Goal: Task Accomplishment & Management: Manage account settings

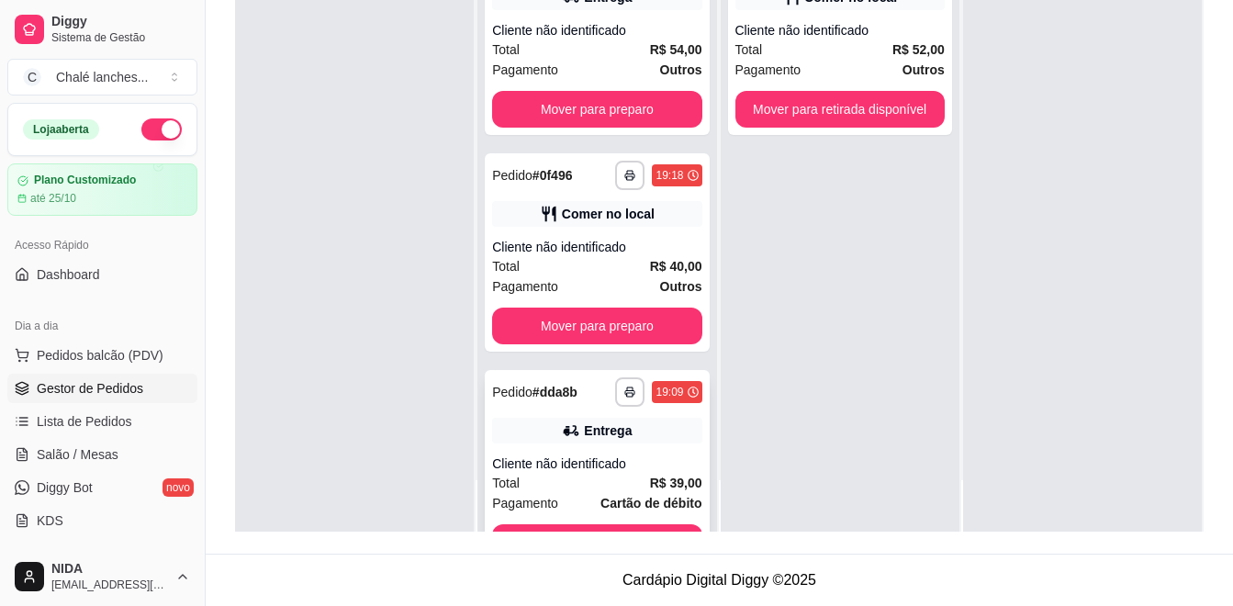
scroll to position [62, 0]
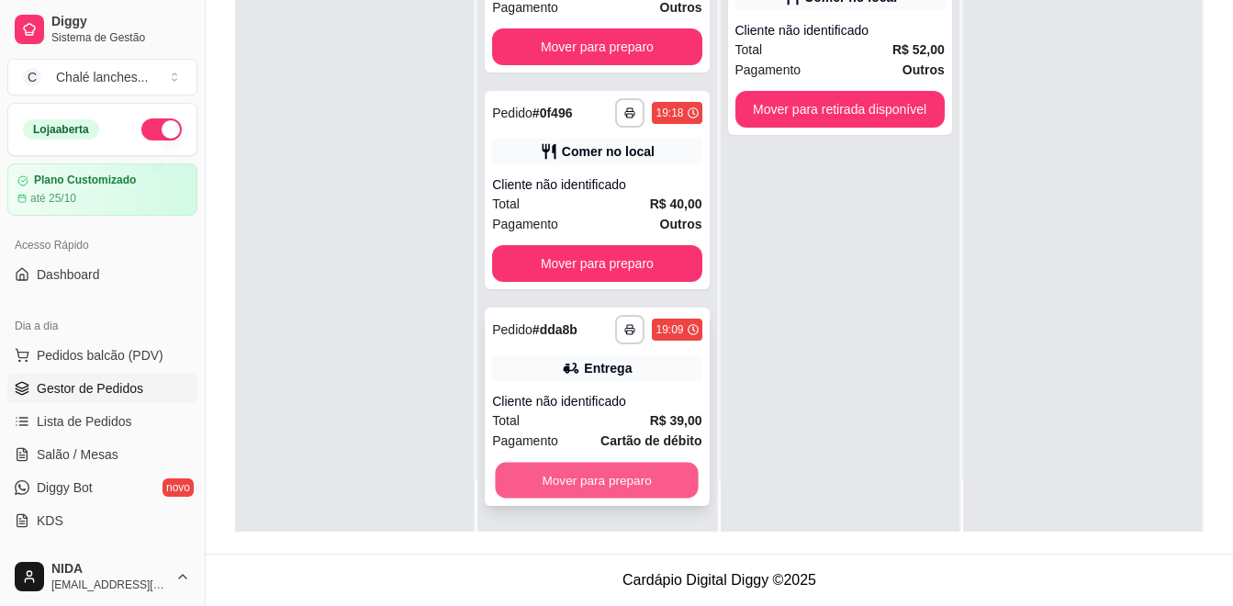
click at [643, 479] on button "Mover para preparo" at bounding box center [597, 481] width 203 height 36
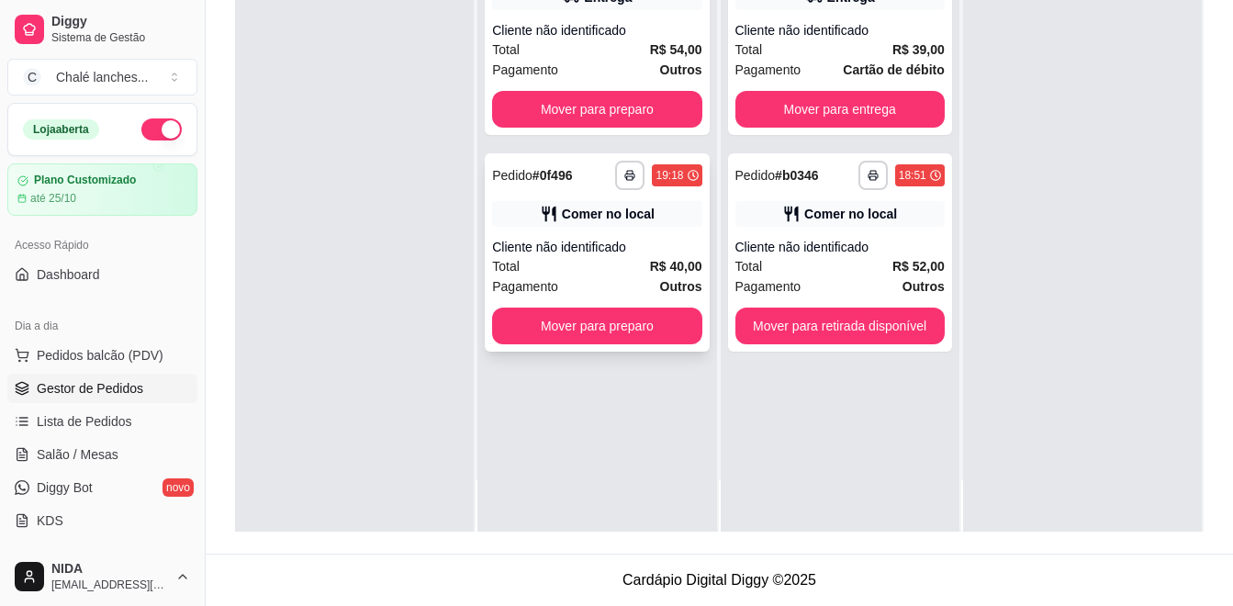
scroll to position [0, 0]
click at [610, 319] on button "Mover para preparo" at bounding box center [596, 325] width 209 height 37
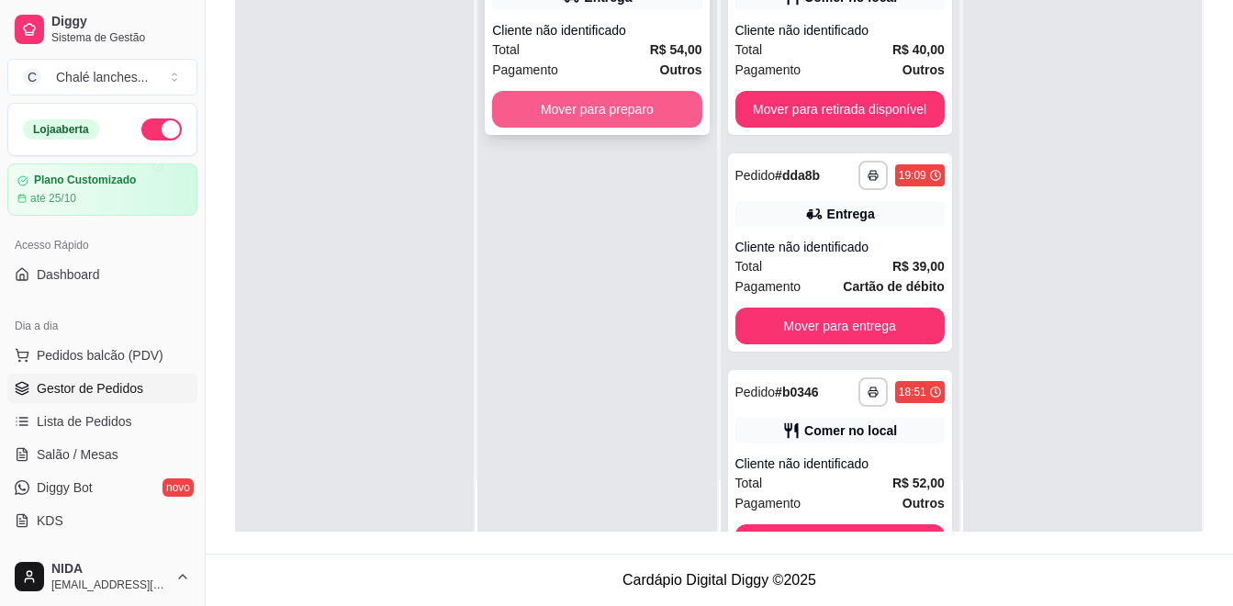
click at [618, 121] on button "Mover para preparo" at bounding box center [596, 109] width 209 height 37
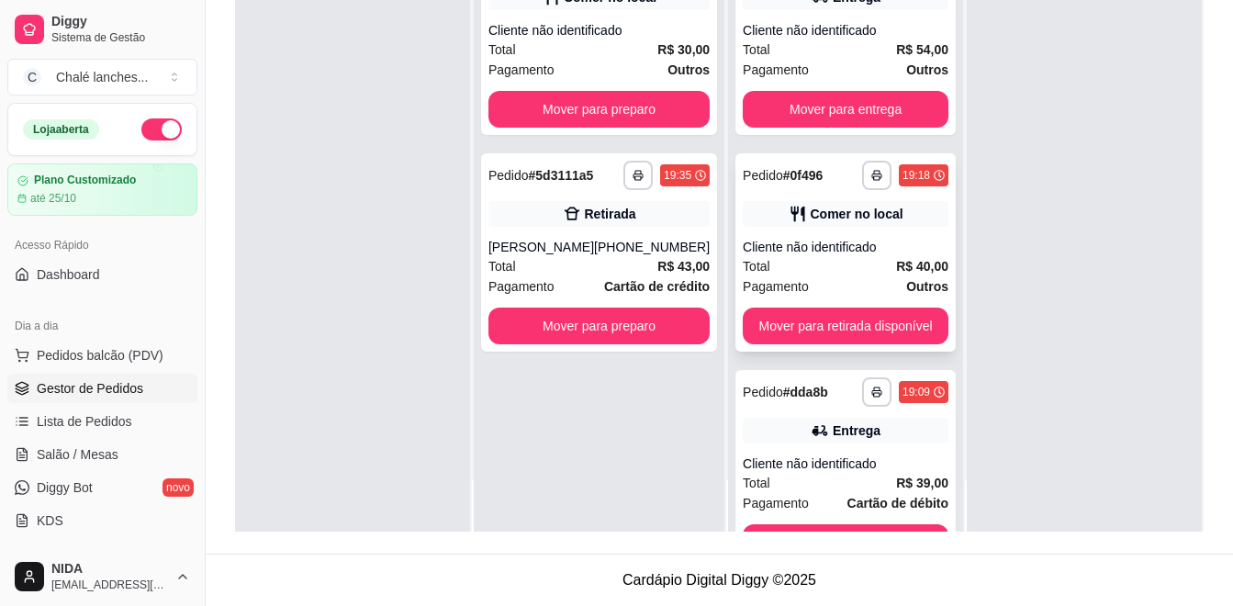
drag, startPoint x: 1024, startPoint y: 101, endPoint x: 849, endPoint y: 227, distance: 215.7
click at [1071, 114] on div at bounding box center [1083, 229] width 235 height 606
click at [828, 333] on button "Mover para retirada disponível" at bounding box center [845, 325] width 206 height 37
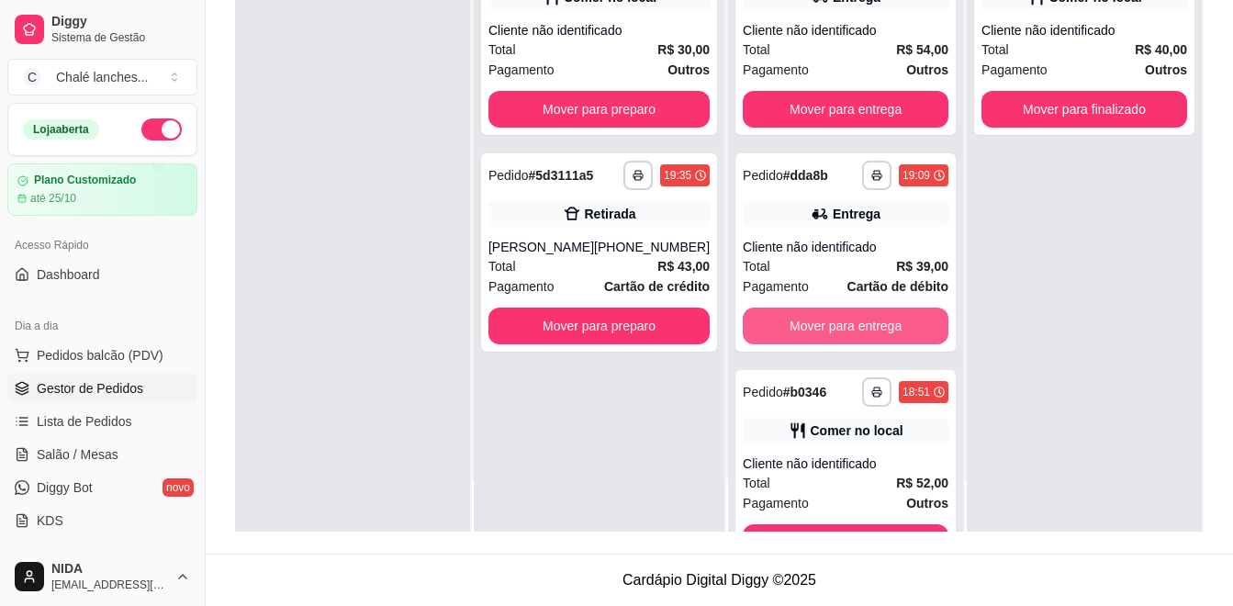
click at [832, 328] on button "Mover para entrega" at bounding box center [845, 325] width 206 height 37
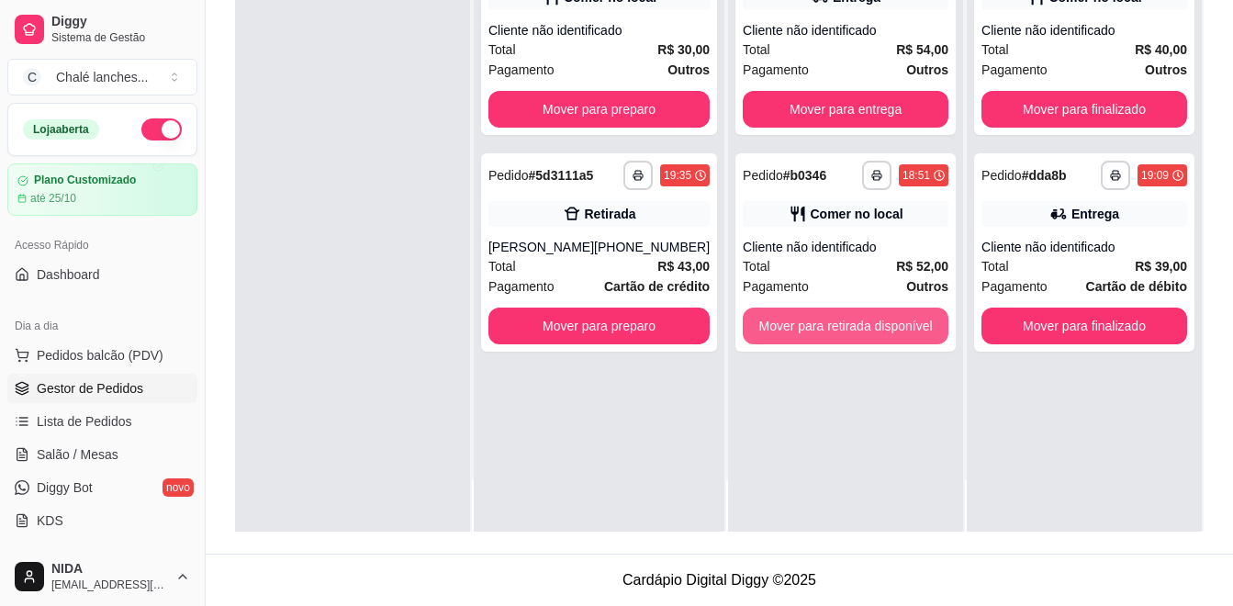
click at [832, 328] on button "Mover para retirada disponível" at bounding box center [845, 325] width 206 height 37
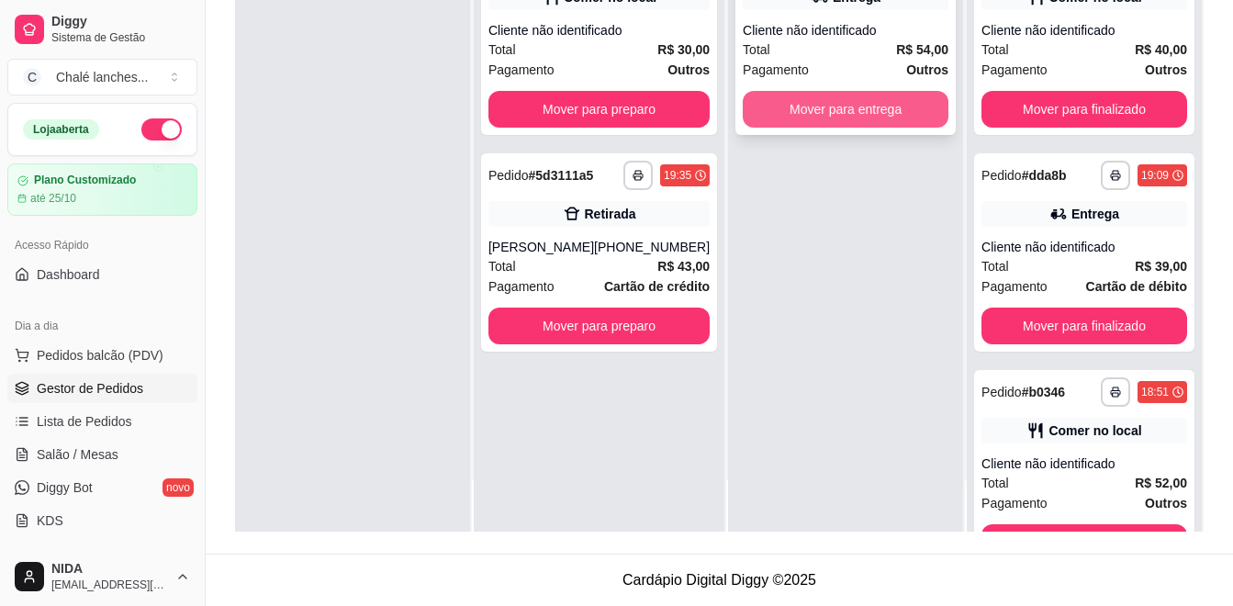
click at [897, 107] on button "Mover para entrega" at bounding box center [845, 109] width 206 height 37
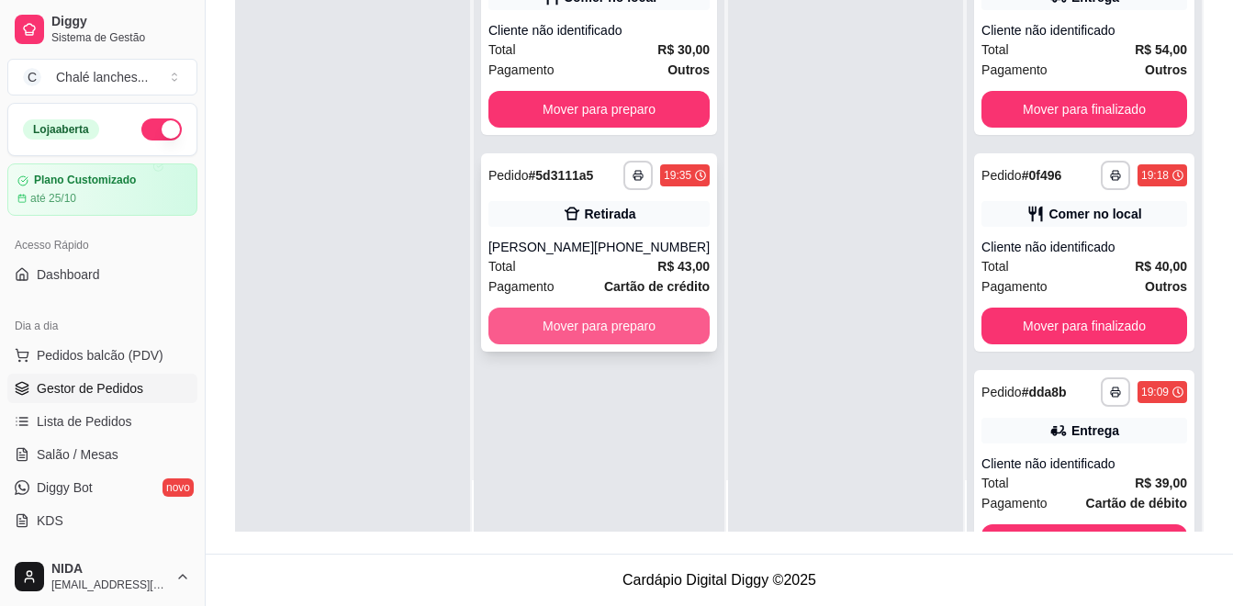
click at [679, 327] on button "Mover para preparo" at bounding box center [598, 325] width 221 height 37
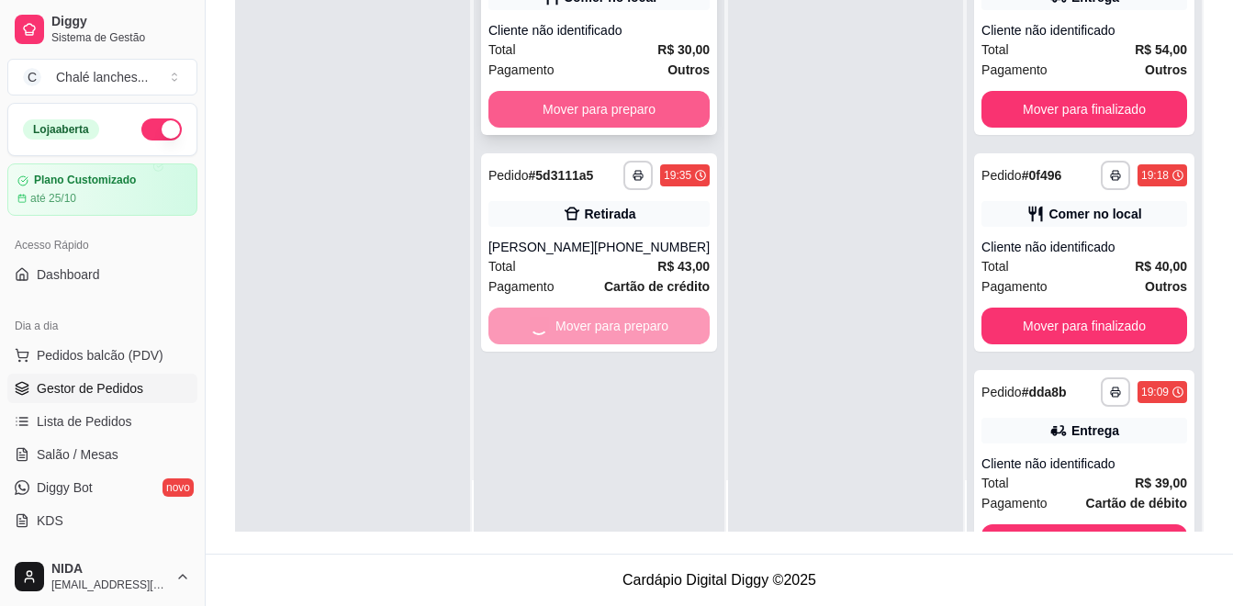
click at [667, 120] on button "Mover para preparo" at bounding box center [598, 109] width 221 height 37
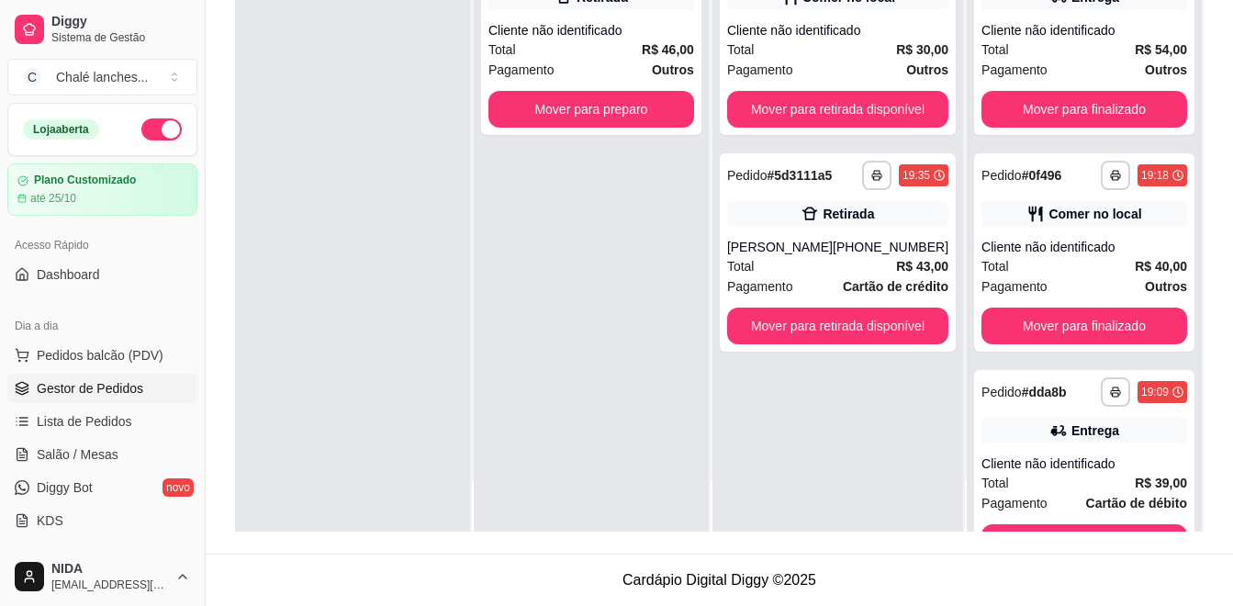
drag, startPoint x: 709, startPoint y: 356, endPoint x: 768, endPoint y: 538, distance: 191.0
drag, startPoint x: 768, startPoint y: 538, endPoint x: 715, endPoint y: 417, distance: 132.3
click at [640, 484] on div "**********" at bounding box center [591, 229] width 235 height 606
click at [787, 99] on button "Mover para retirada disponível" at bounding box center [837, 109] width 221 height 37
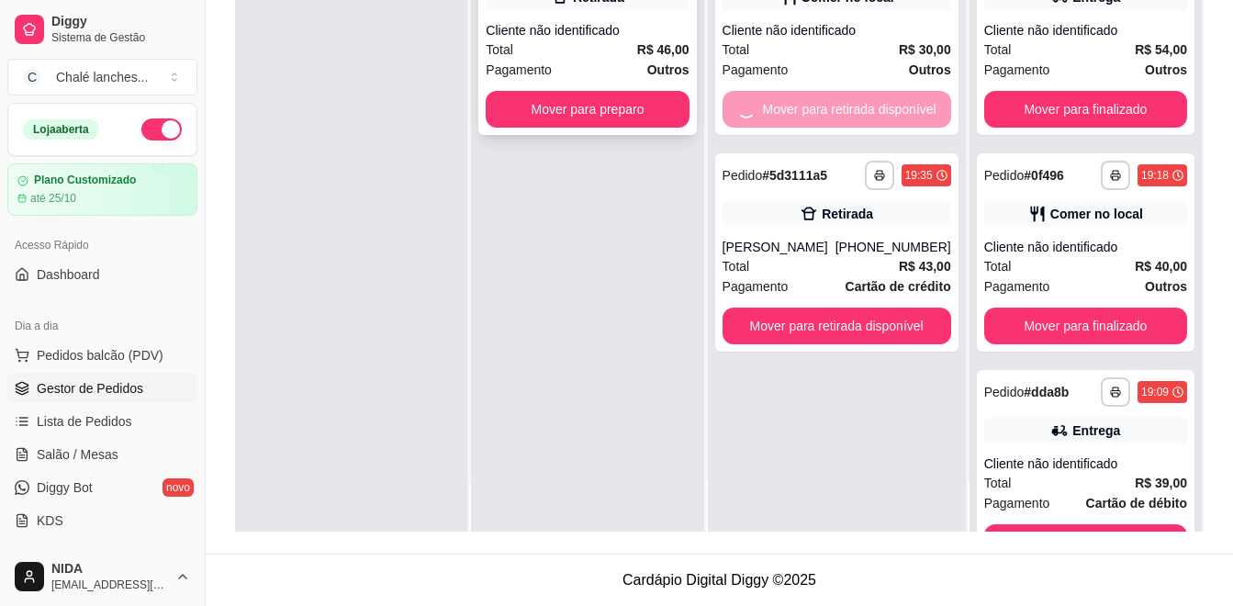
click at [627, 128] on div "**********" at bounding box center [587, 36] width 218 height 198
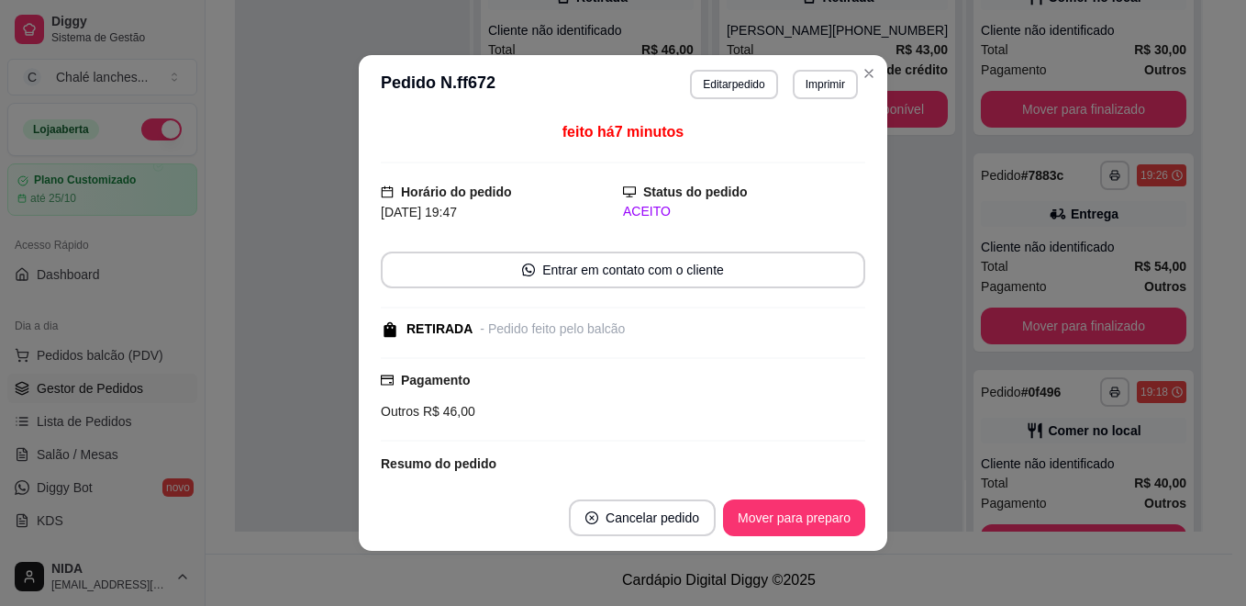
click at [815, 498] on footer "Cancelar pedido Mover para preparo" at bounding box center [623, 518] width 529 height 66
click at [825, 523] on button "Mover para preparo" at bounding box center [794, 517] width 142 height 37
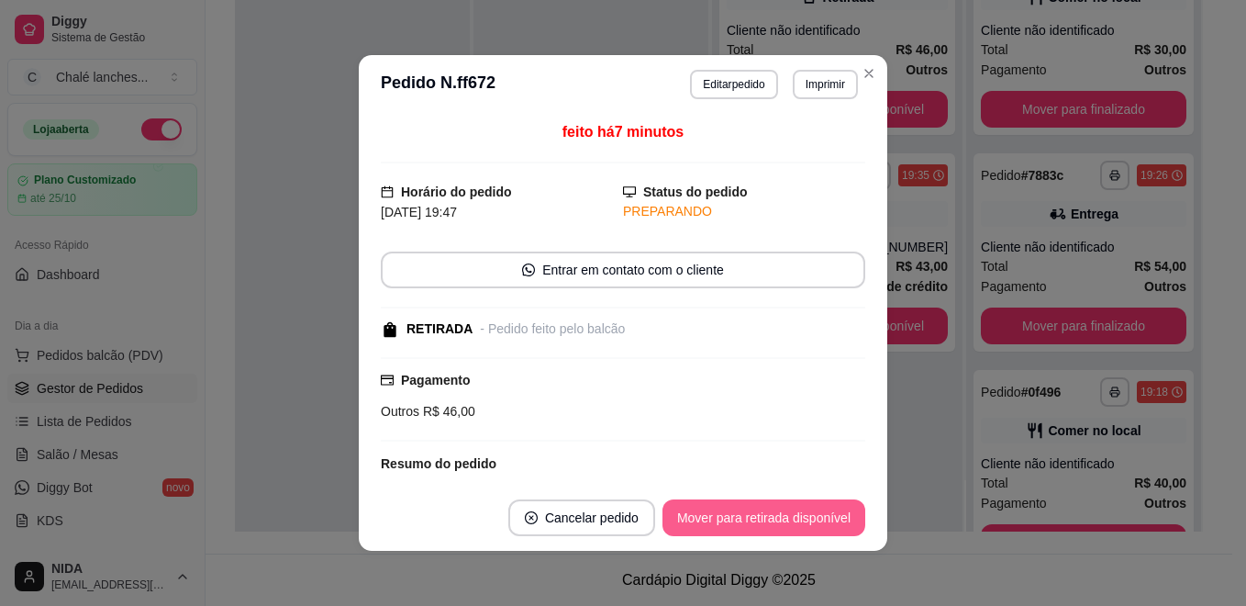
click at [826, 523] on button "Mover para retirada disponível" at bounding box center [764, 517] width 203 height 37
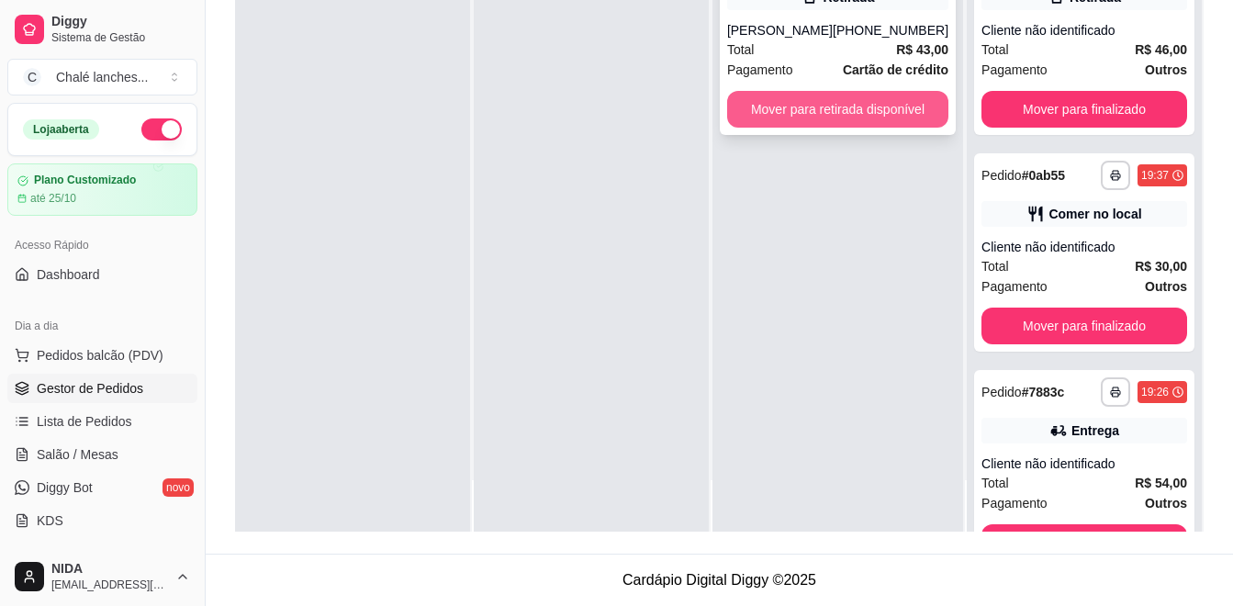
click at [914, 115] on button "Mover para retirada disponível" at bounding box center [837, 109] width 221 height 37
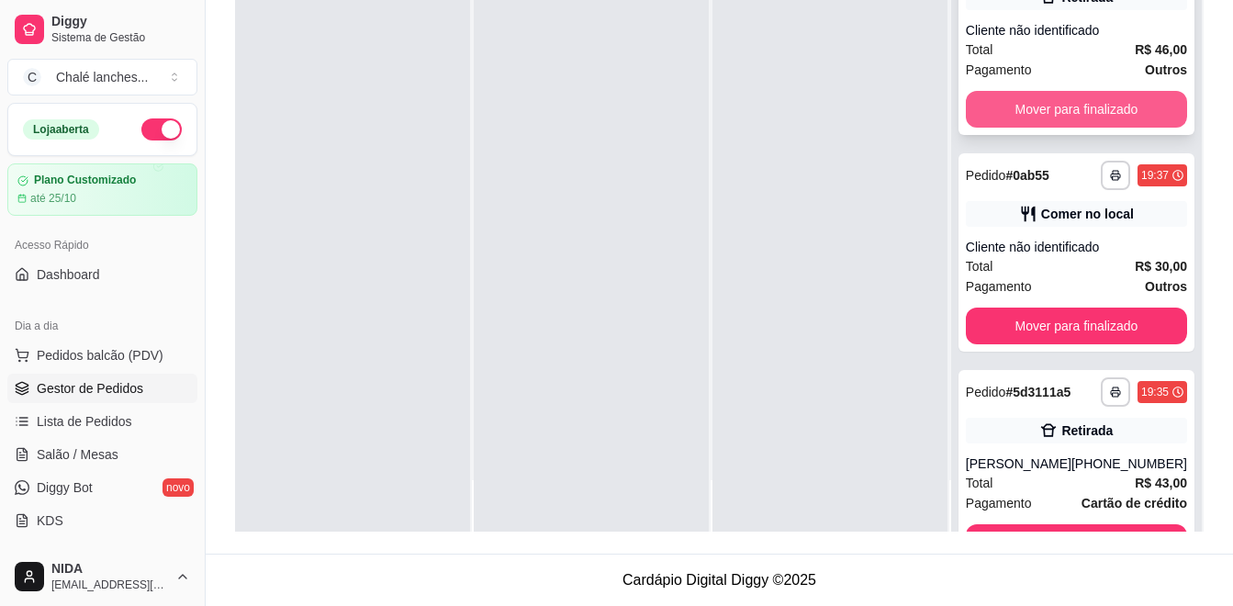
click at [1023, 119] on button "Mover para finalizado" at bounding box center [1075, 109] width 221 height 37
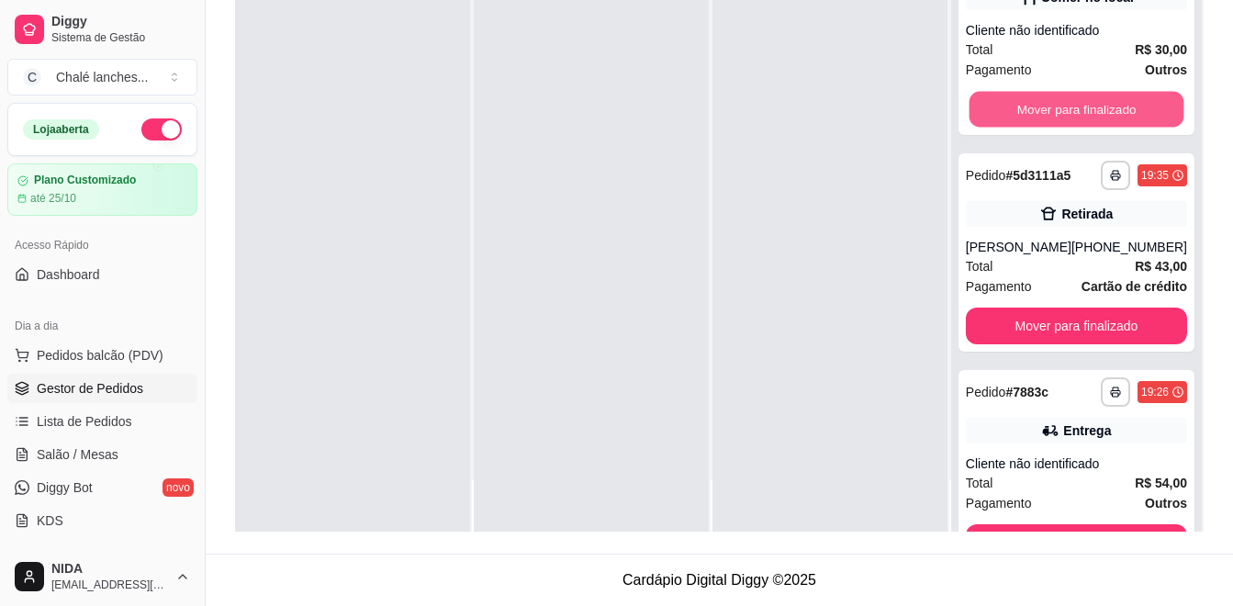
click at [1023, 119] on button "Mover para finalizado" at bounding box center [1075, 110] width 215 height 36
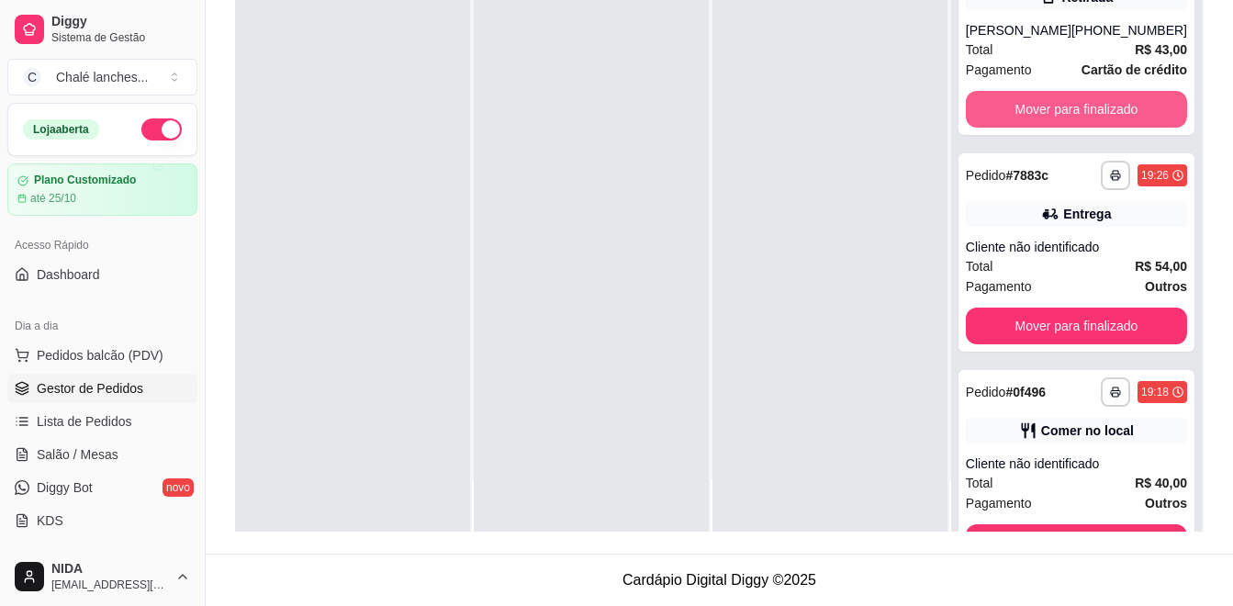
click at [1029, 117] on button "Mover para finalizado" at bounding box center [1075, 109] width 221 height 37
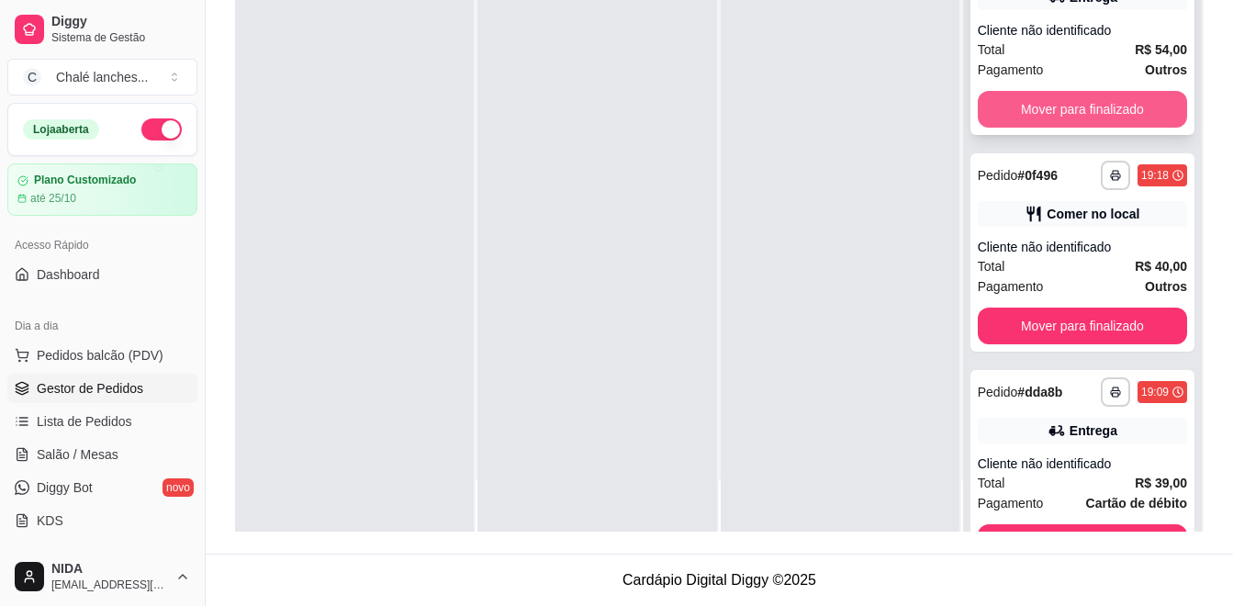
click at [1037, 117] on button "Mover para finalizado" at bounding box center [1081, 109] width 209 height 37
click at [1042, 116] on button "Mover para finalizado" at bounding box center [1081, 110] width 203 height 36
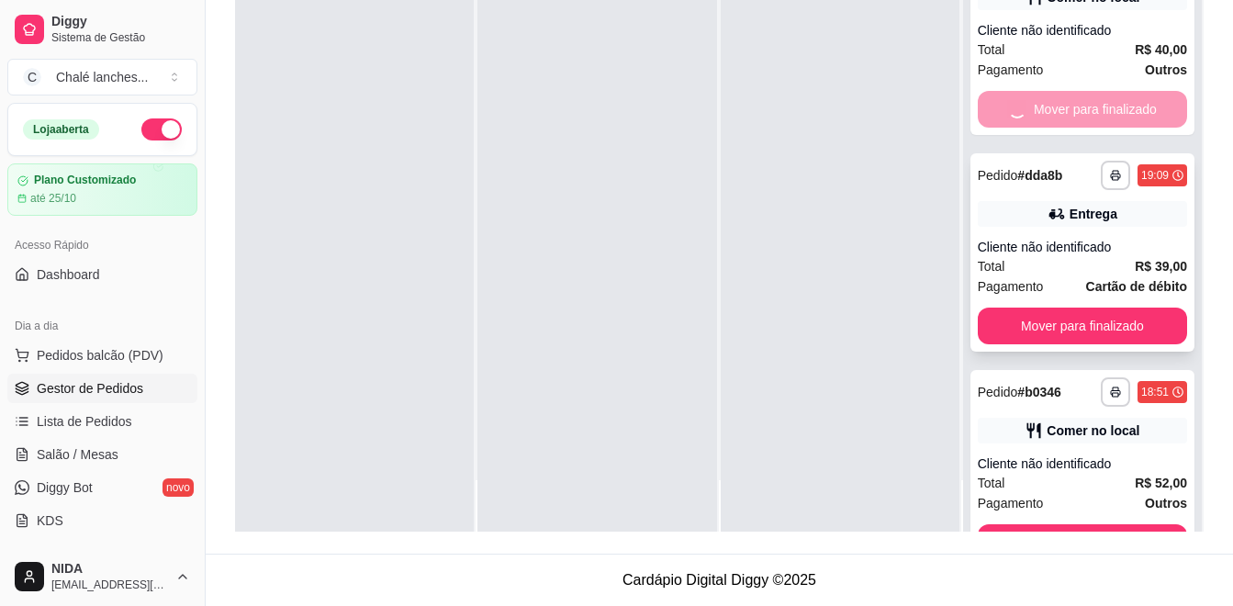
click at [1045, 307] on button "Mover para finalizado" at bounding box center [1081, 325] width 209 height 37
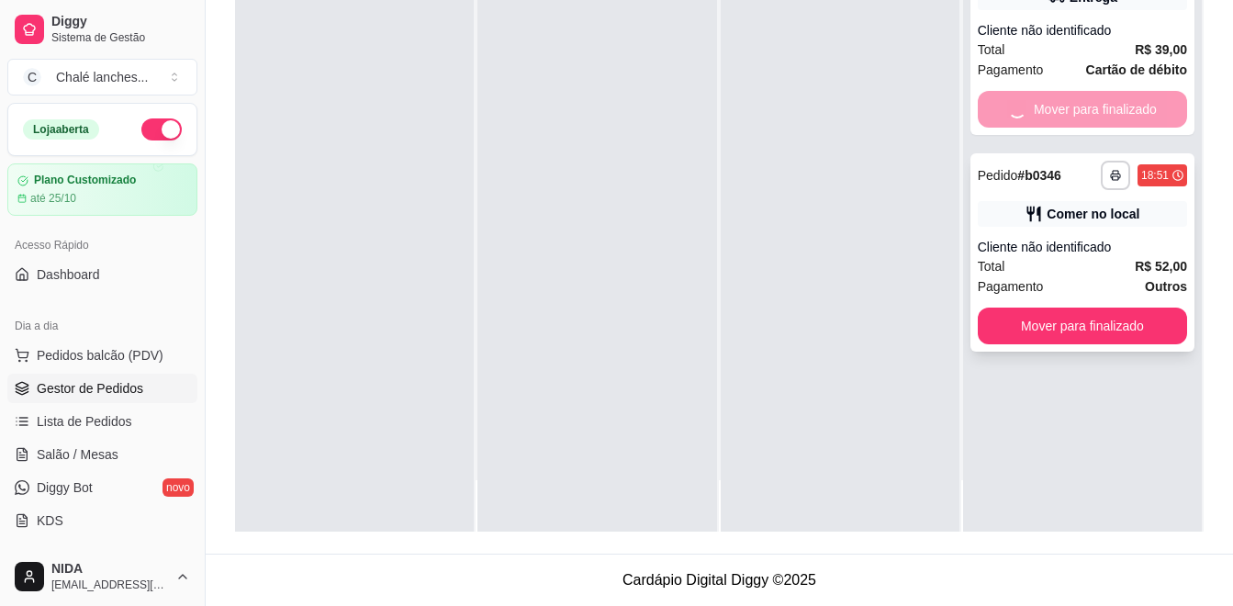
click at [1048, 307] on button "Mover para finalizado" at bounding box center [1081, 325] width 209 height 37
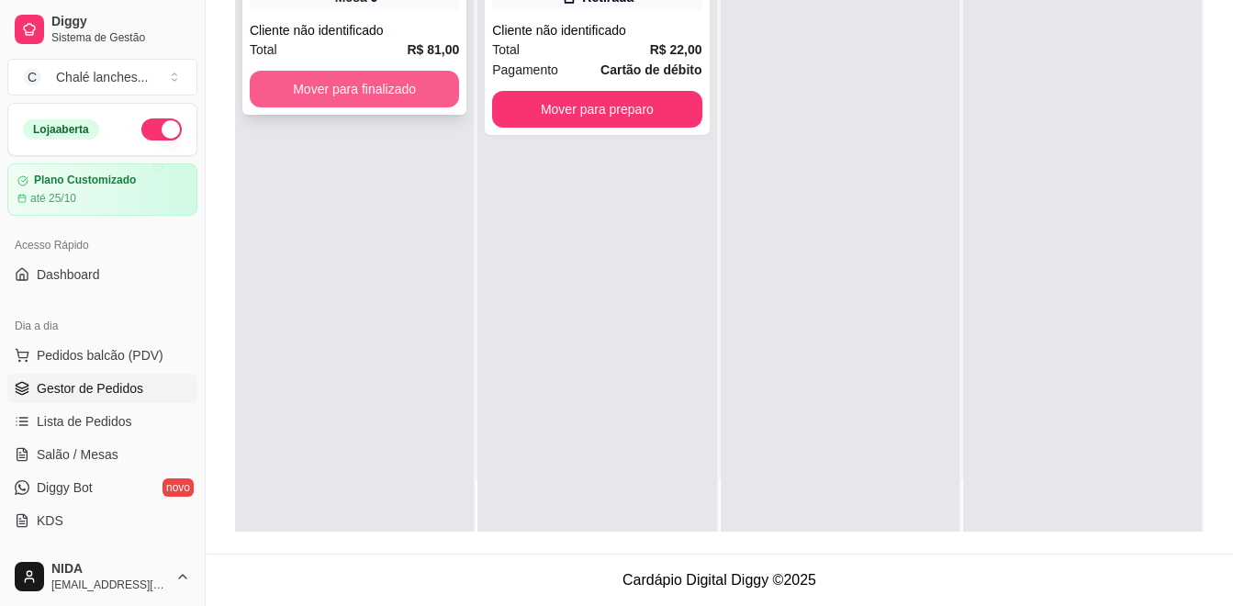
click at [394, 96] on button "Mover para finalizado" at bounding box center [354, 89] width 209 height 37
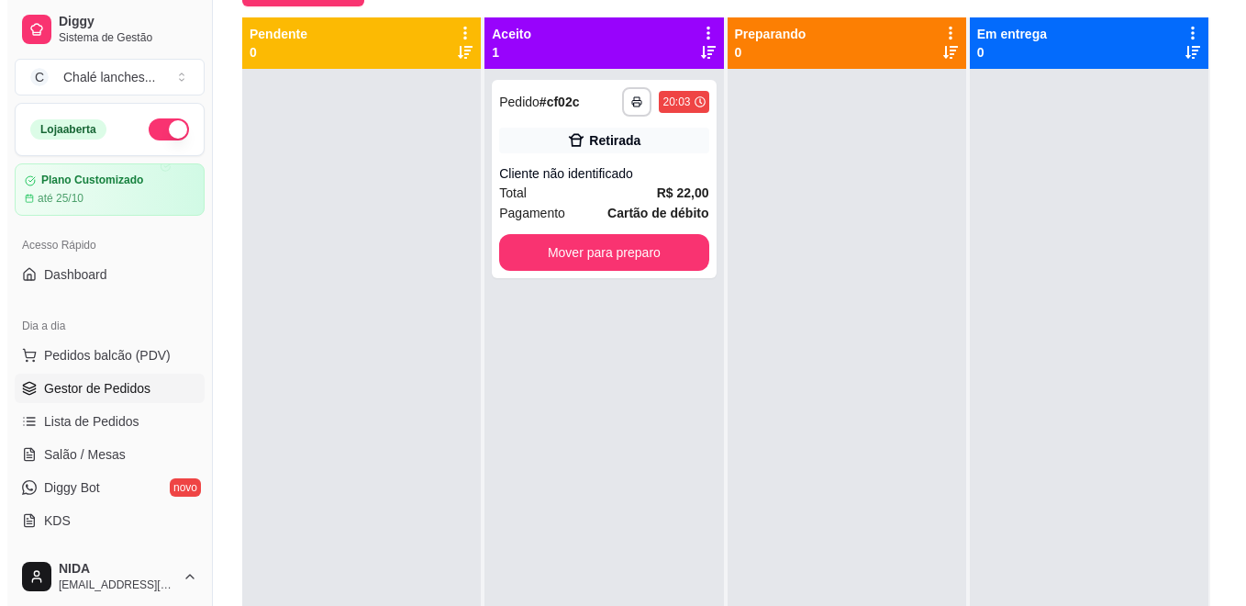
scroll to position [5, 0]
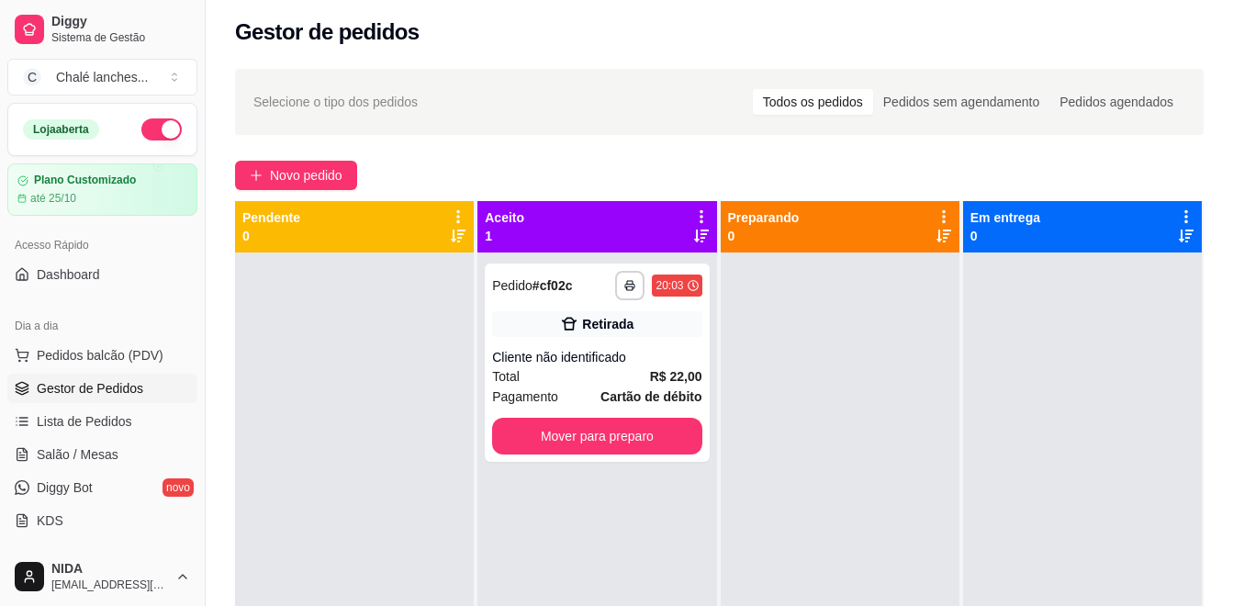
click at [321, 193] on div "**********" at bounding box center [719, 443] width 1027 height 771
click at [324, 189] on button "Novo pedido" at bounding box center [296, 175] width 122 height 29
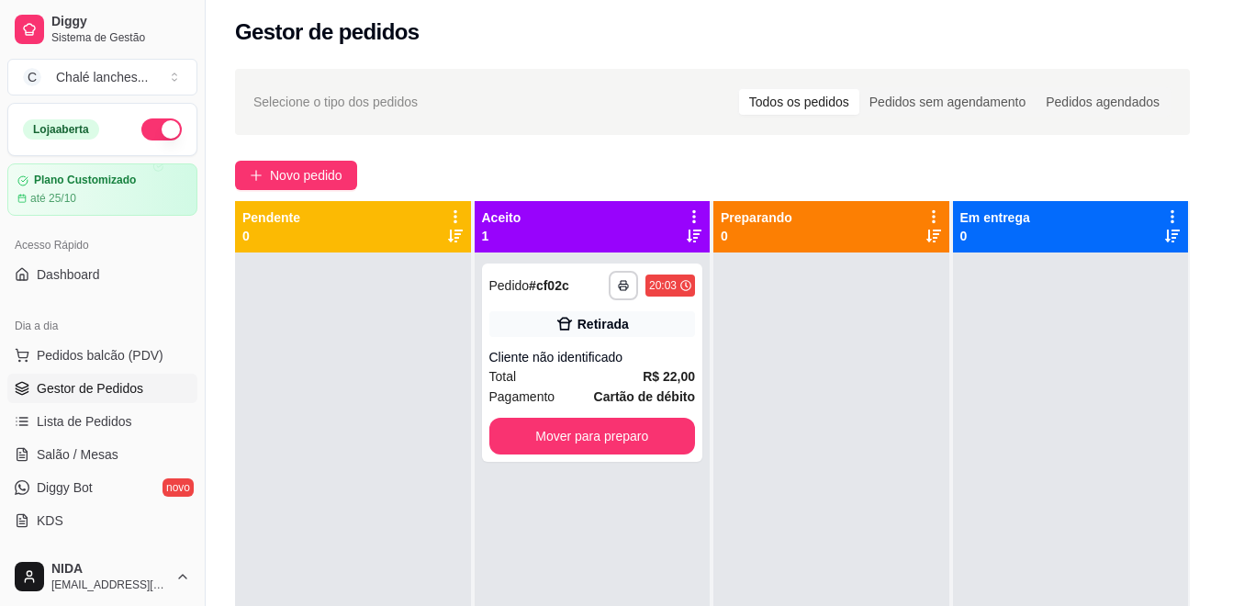
click at [333, 178] on div "Item avulso Combos Coca -cola 2 LTS. R$ 17,00 0 Lanches mais Pedidos Xis Salada…" at bounding box center [423, 374] width 798 height 429
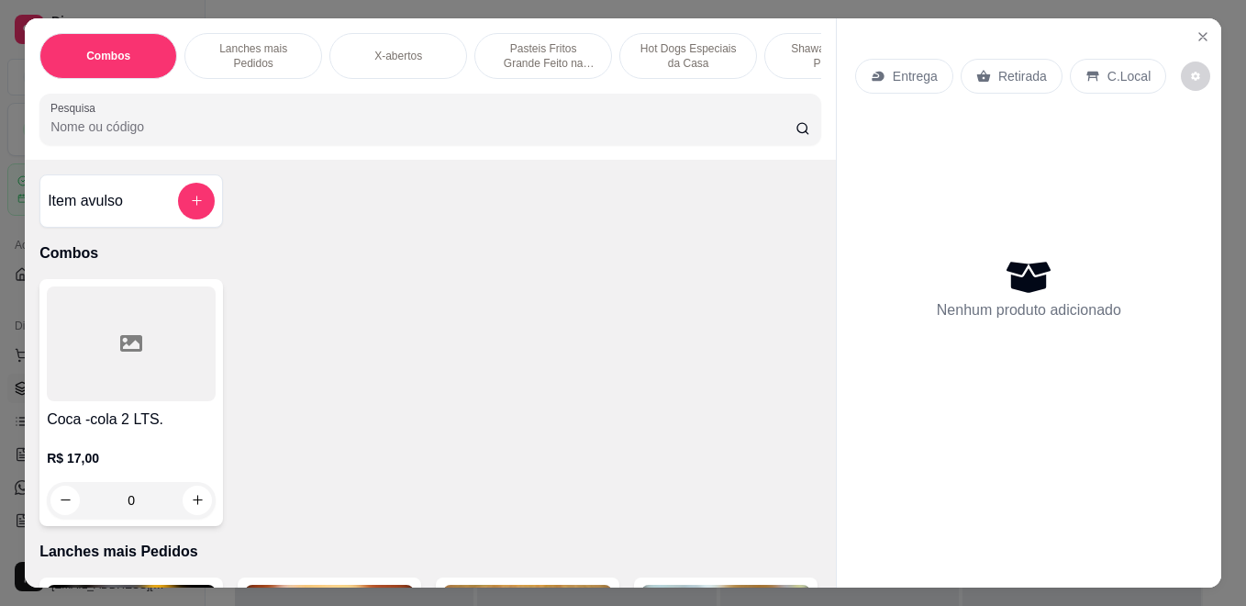
click at [523, 60] on p "Pasteis Fritos Grande Feito na Hora" at bounding box center [543, 55] width 106 height 29
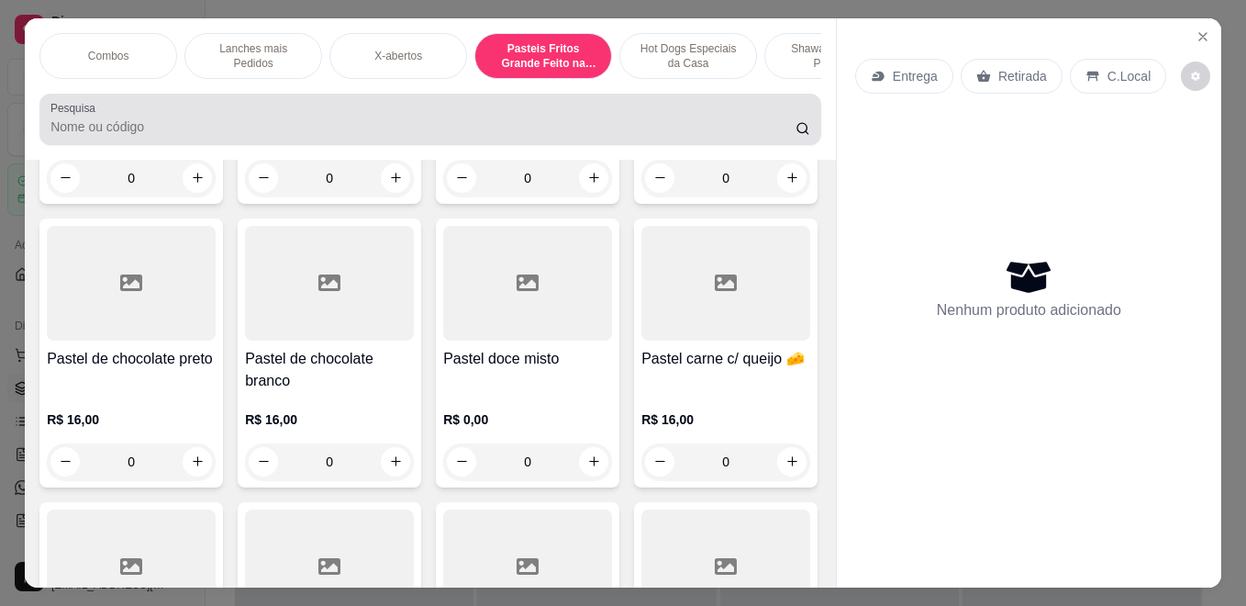
scroll to position [48, 0]
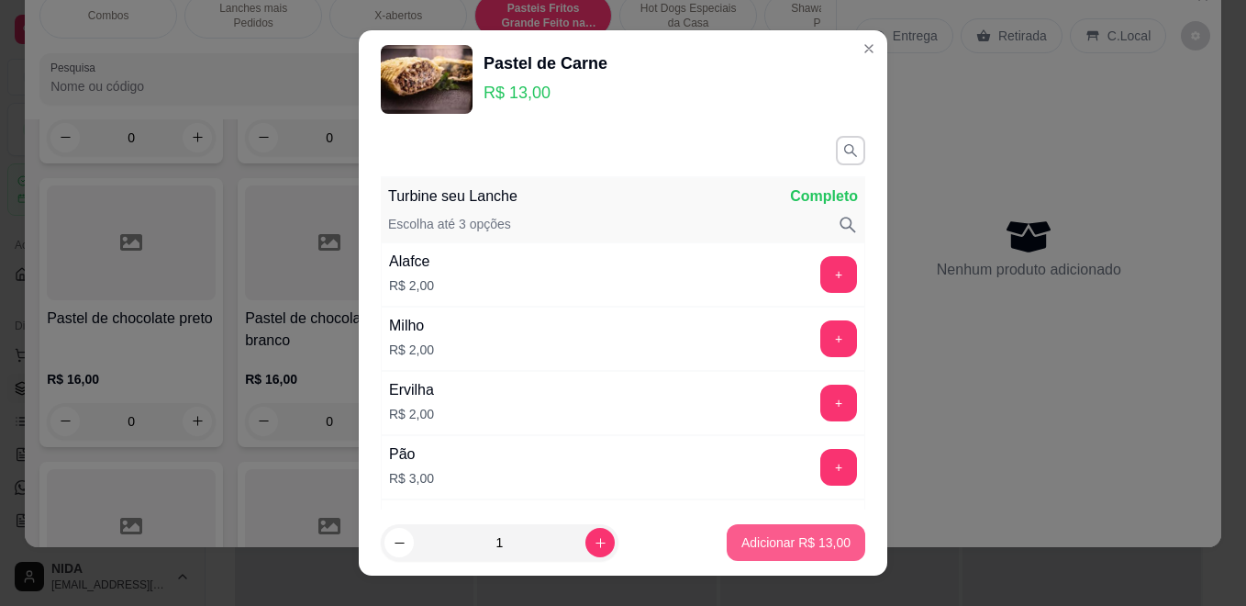
click at [828, 545] on p "Adicionar R$ 13,00" at bounding box center [796, 542] width 109 height 18
type input "1"
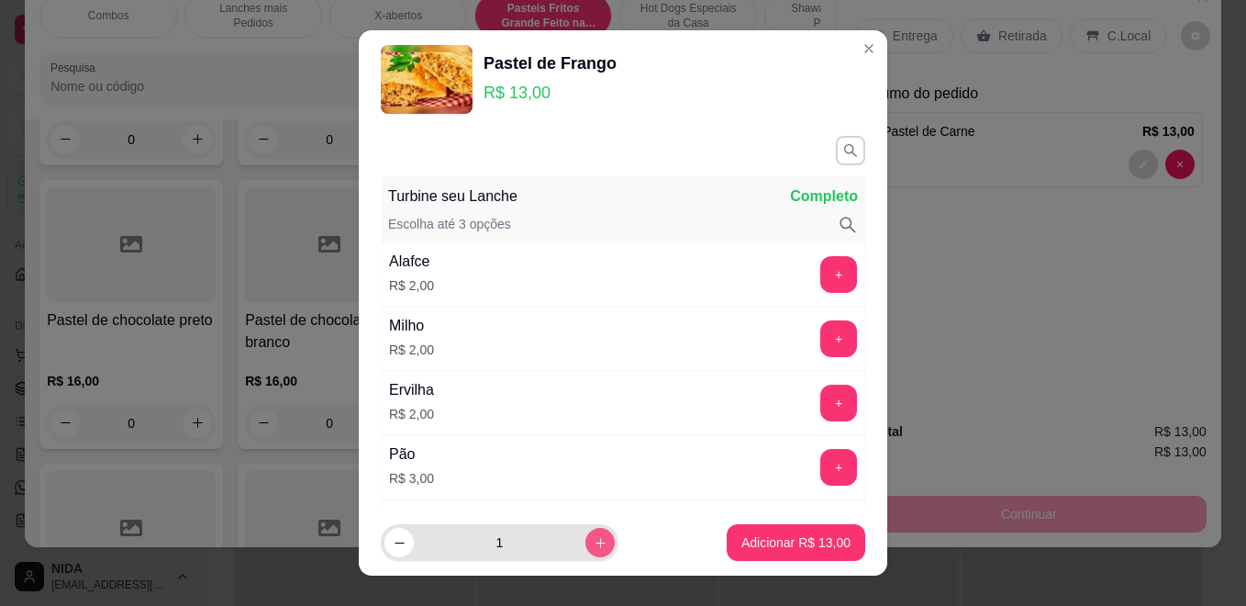
click at [594, 539] on icon "increase-product-quantity" at bounding box center [601, 543] width 14 height 14
type input "2"
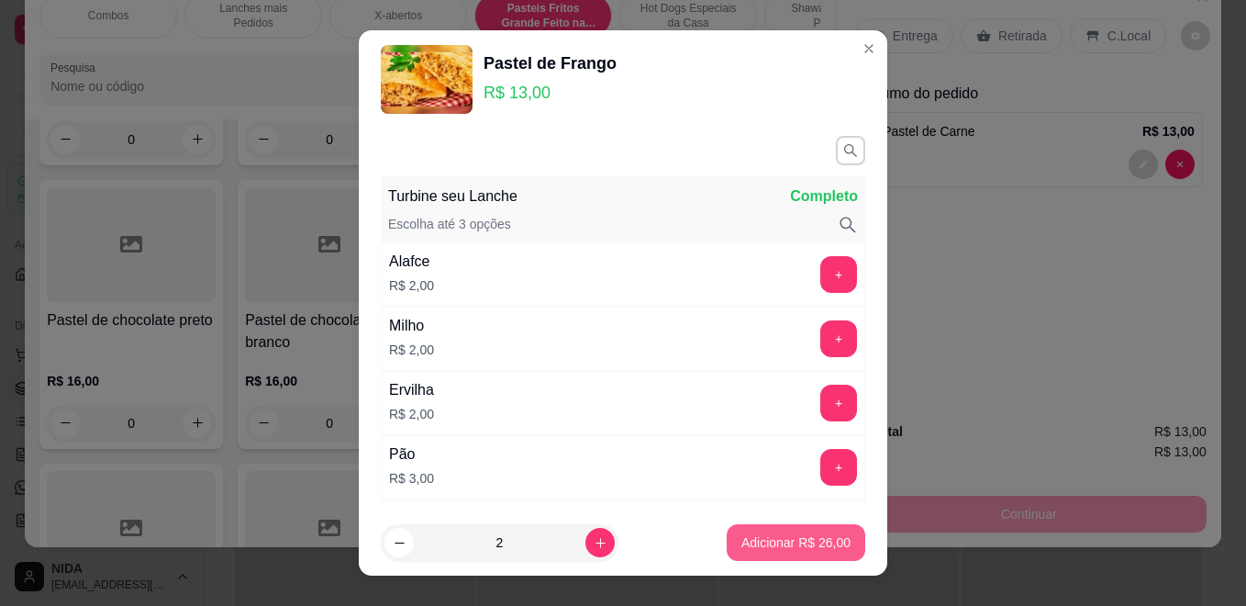
click at [765, 541] on p "Adicionar R$ 26,00" at bounding box center [796, 542] width 109 height 18
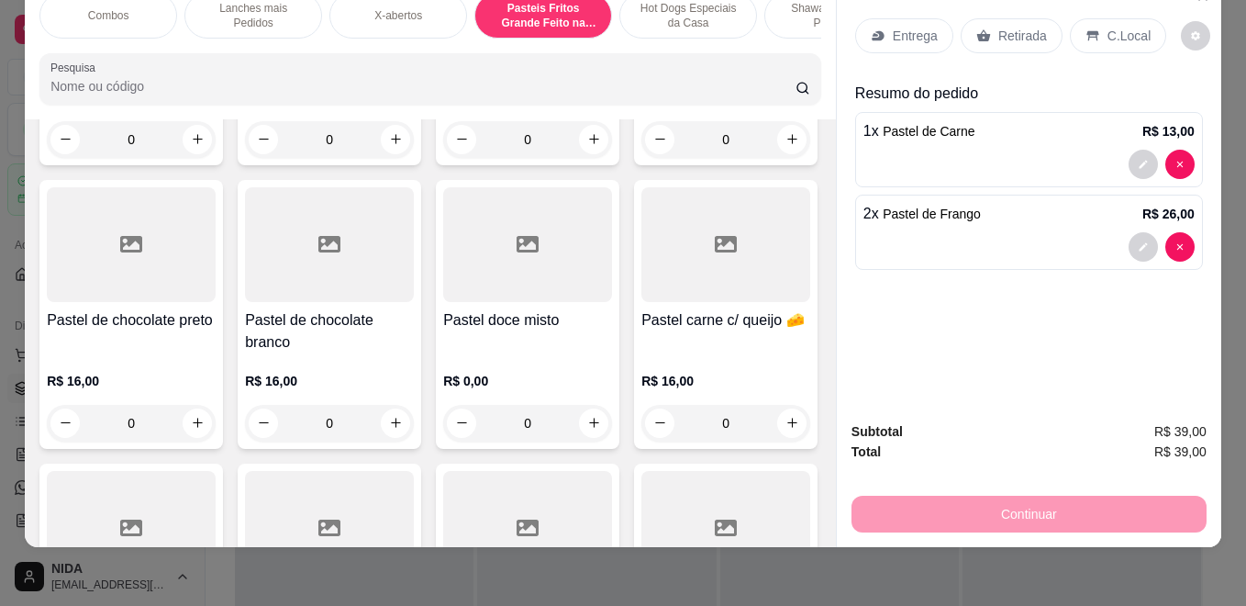
type input "2"
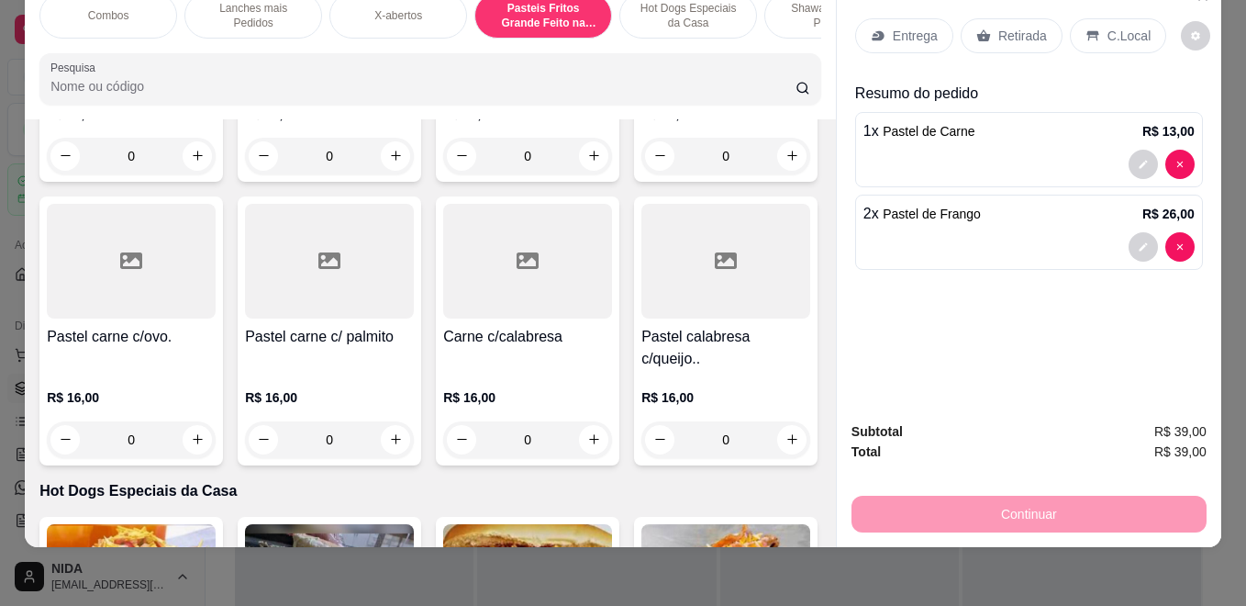
scroll to position [2928, 0]
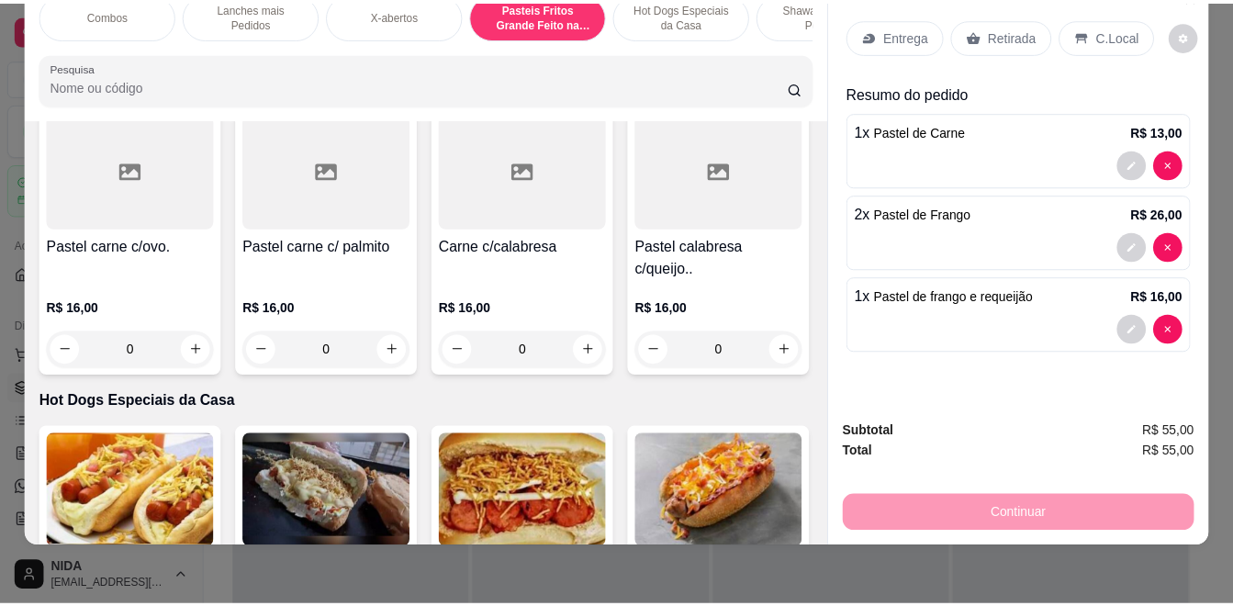
scroll to position [2929, 0]
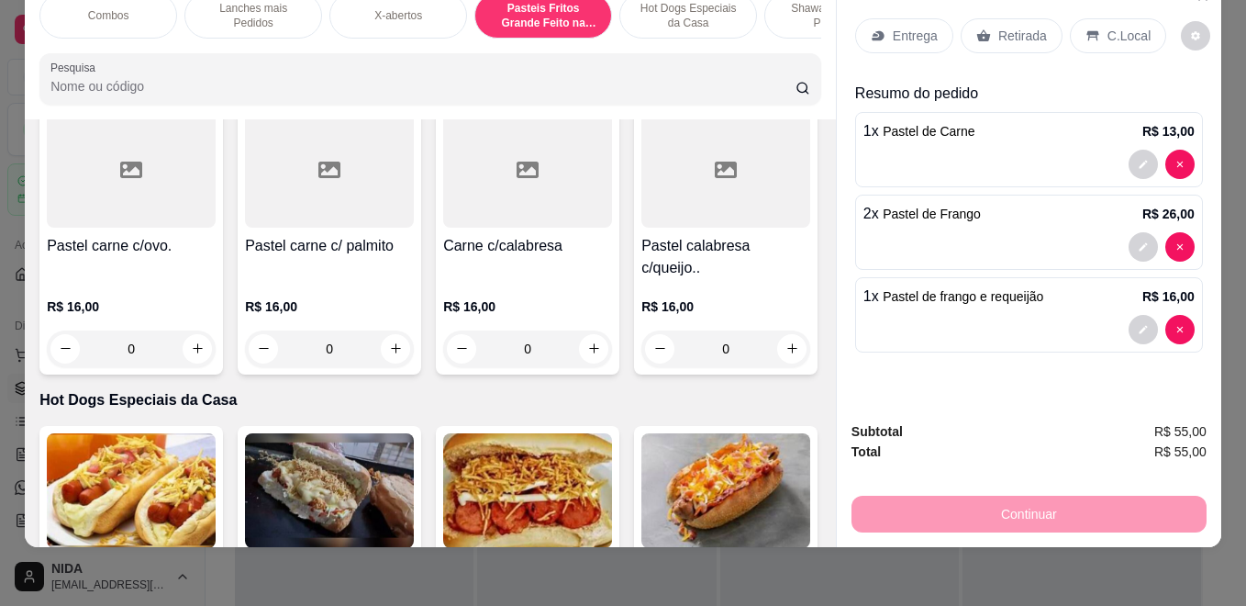
type input "2"
click at [1038, 18] on div "Retirada" at bounding box center [1012, 35] width 102 height 35
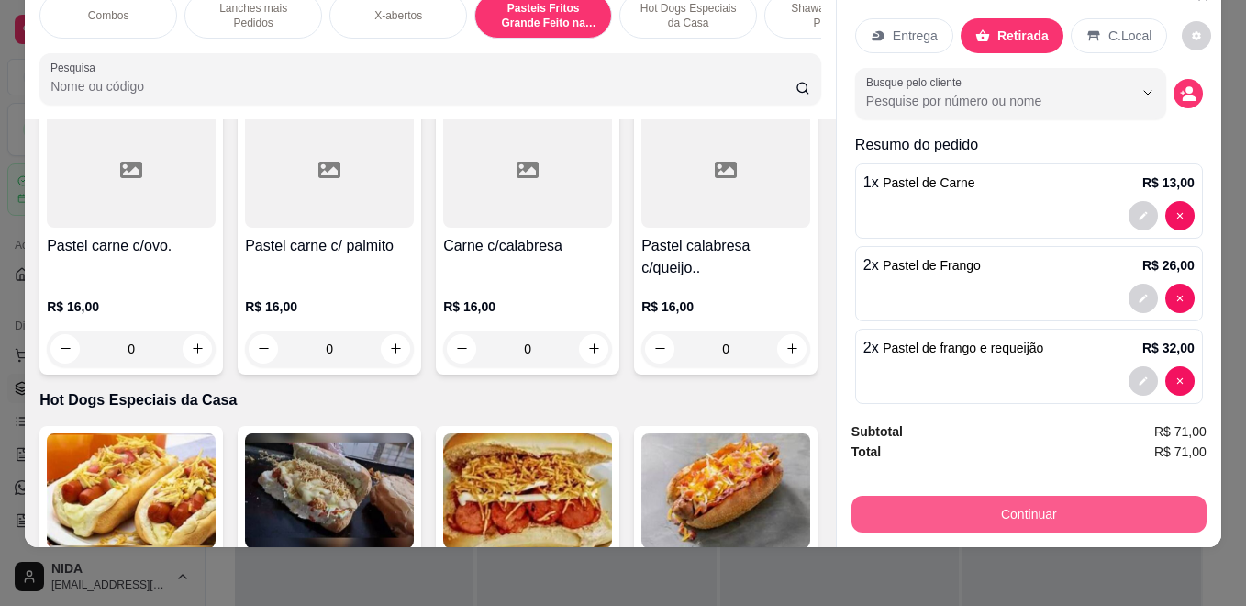
click at [1085, 504] on button "Continuar" at bounding box center [1029, 514] width 355 height 37
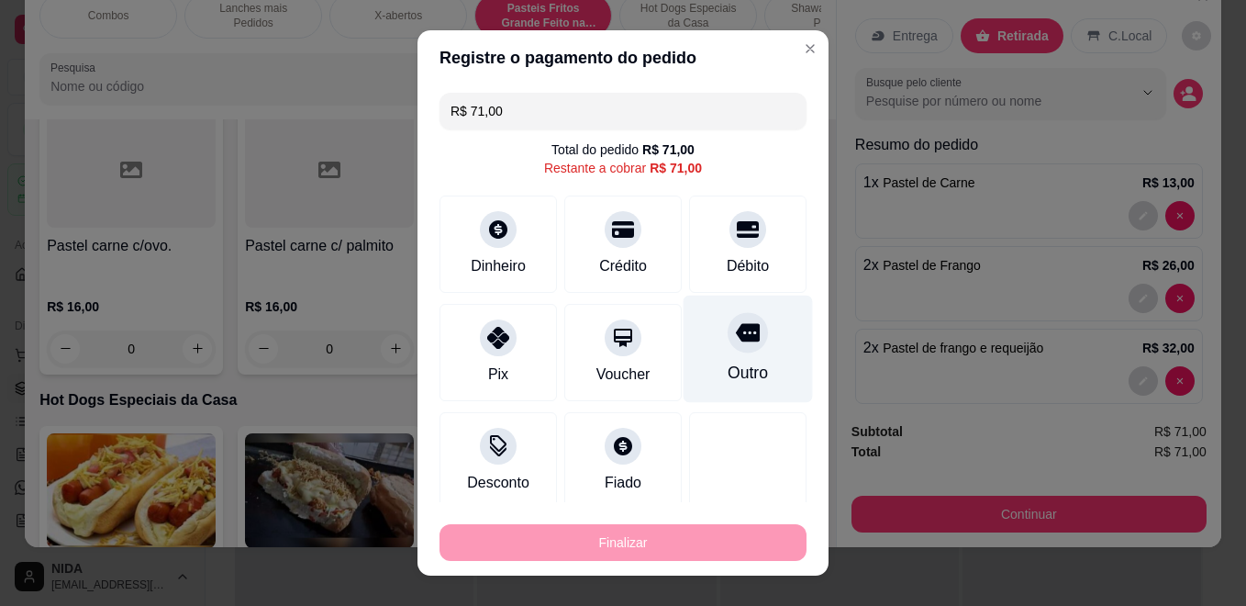
click at [684, 340] on div "Outro" at bounding box center [748, 349] width 129 height 107
type input "R$ 0,00"
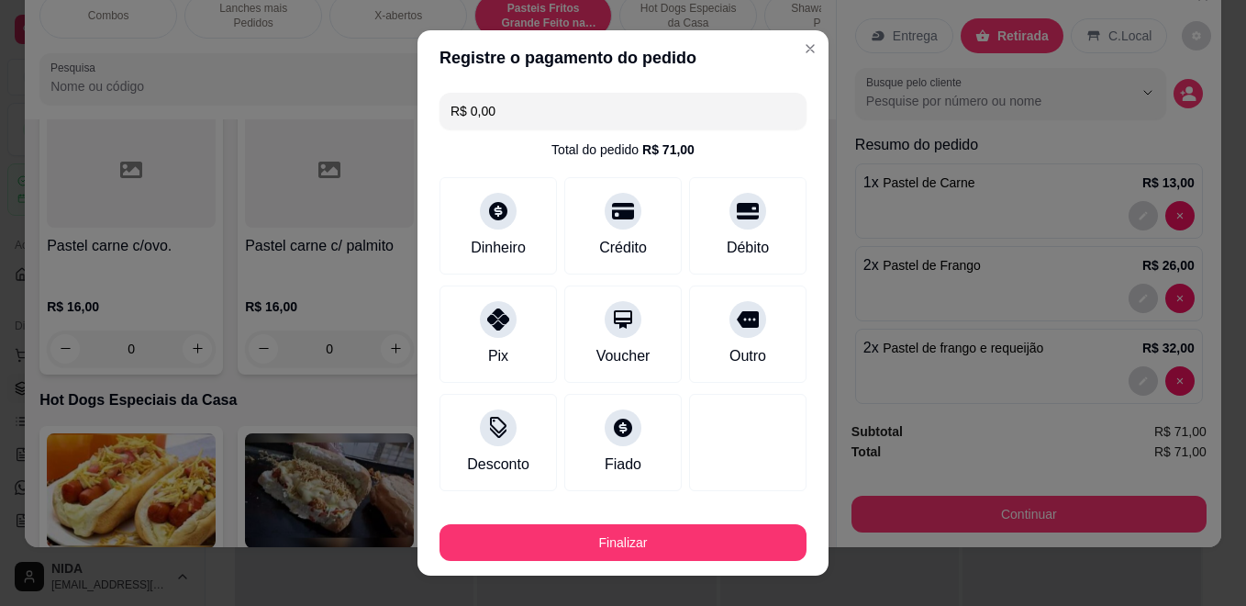
click at [764, 525] on button "Finalizar" at bounding box center [623, 542] width 367 height 37
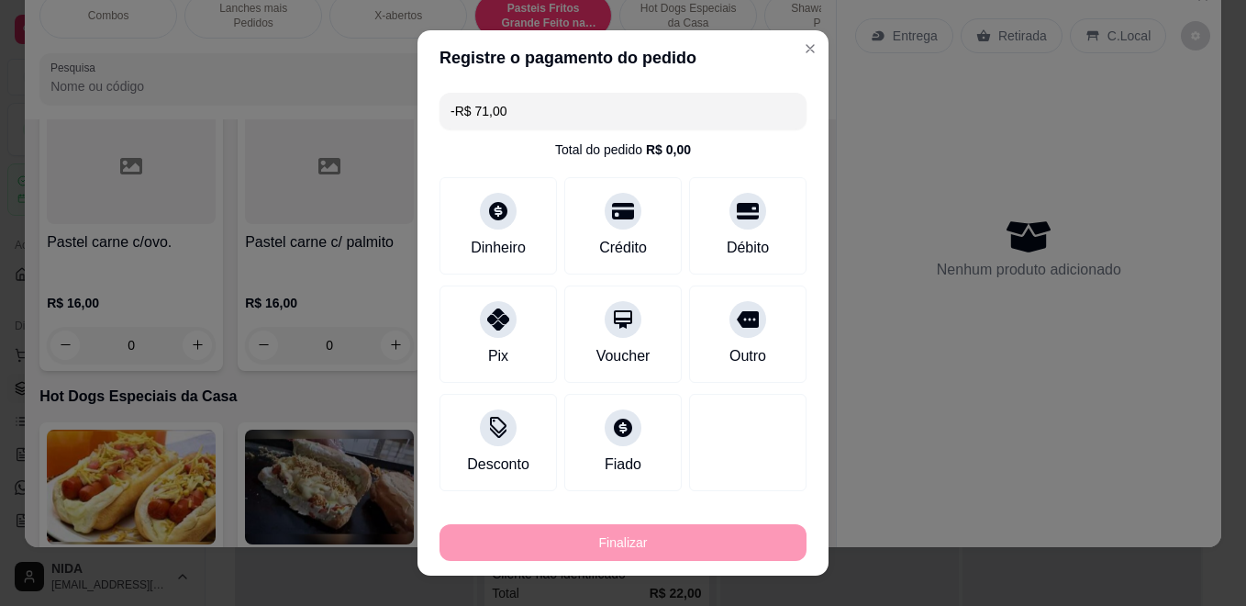
click at [908, 235] on div "Preparando 0" at bounding box center [840, 226] width 224 height 37
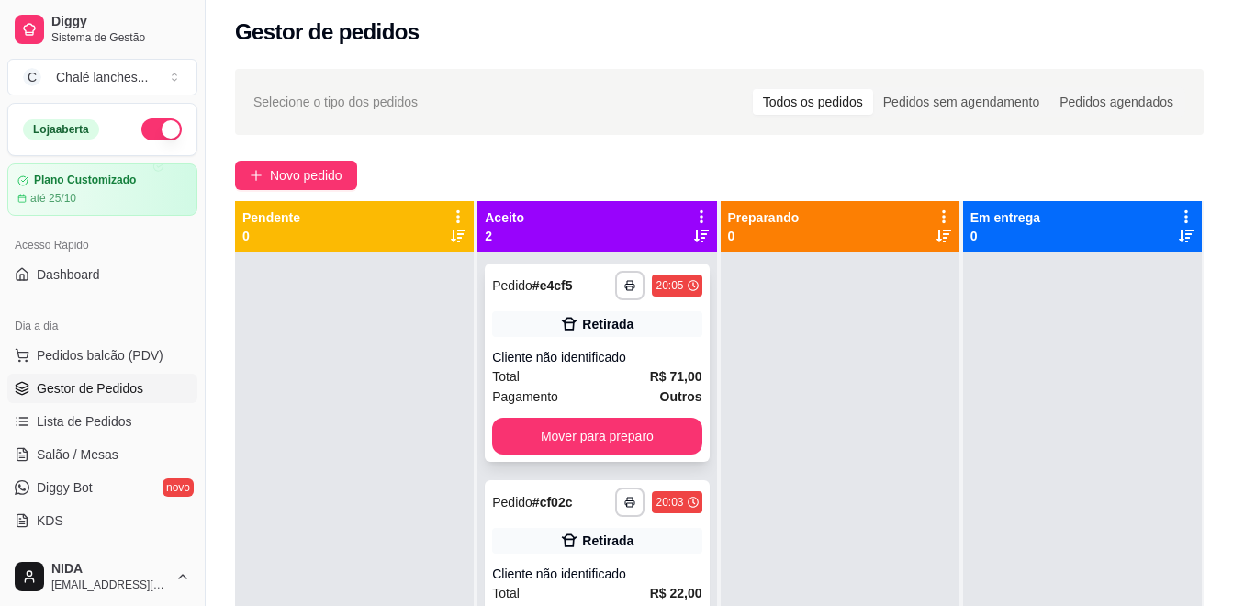
click at [589, 351] on div "Cliente não identificado" at bounding box center [596, 357] width 209 height 18
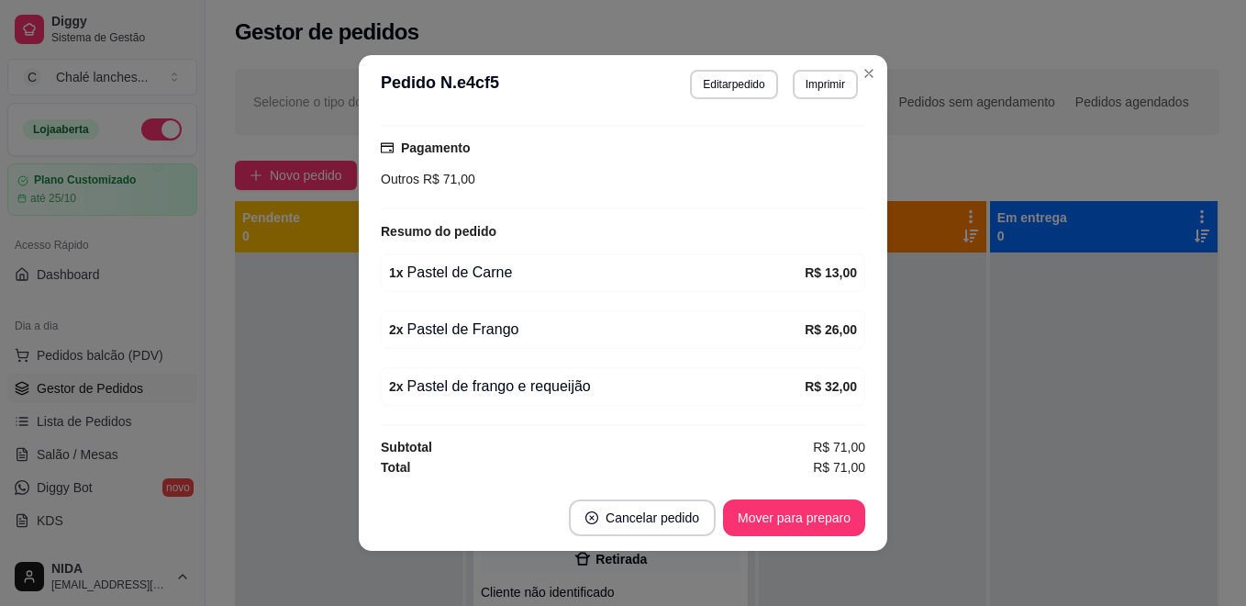
scroll to position [4, 0]
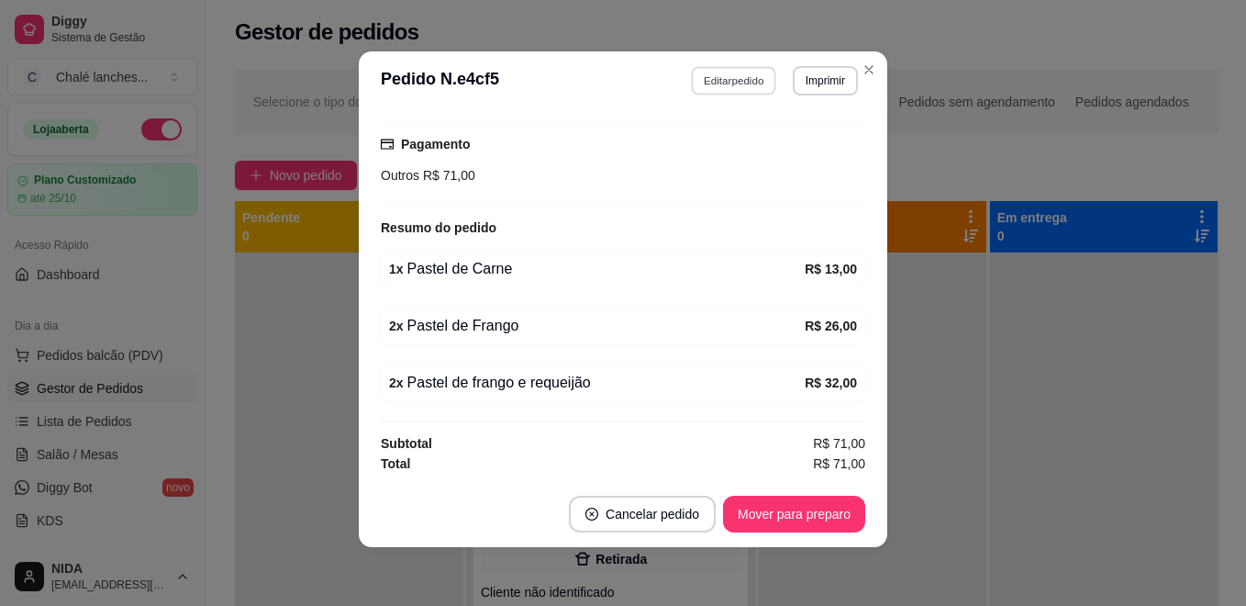
click at [706, 84] on button "Editar pedido" at bounding box center [734, 80] width 85 height 28
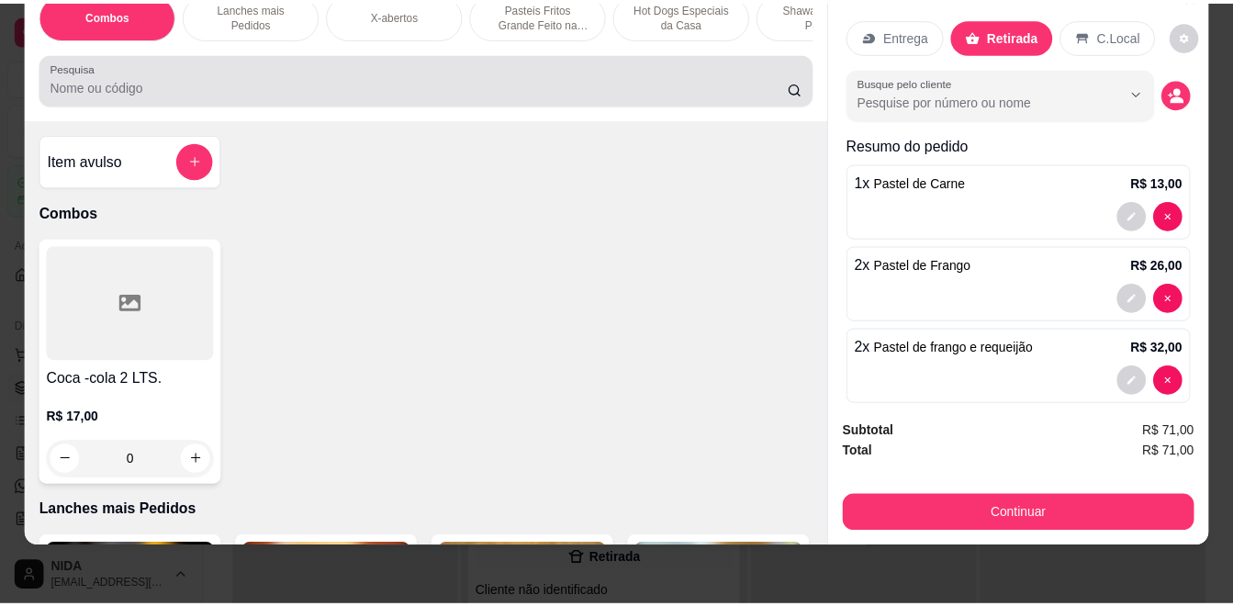
scroll to position [0, 0]
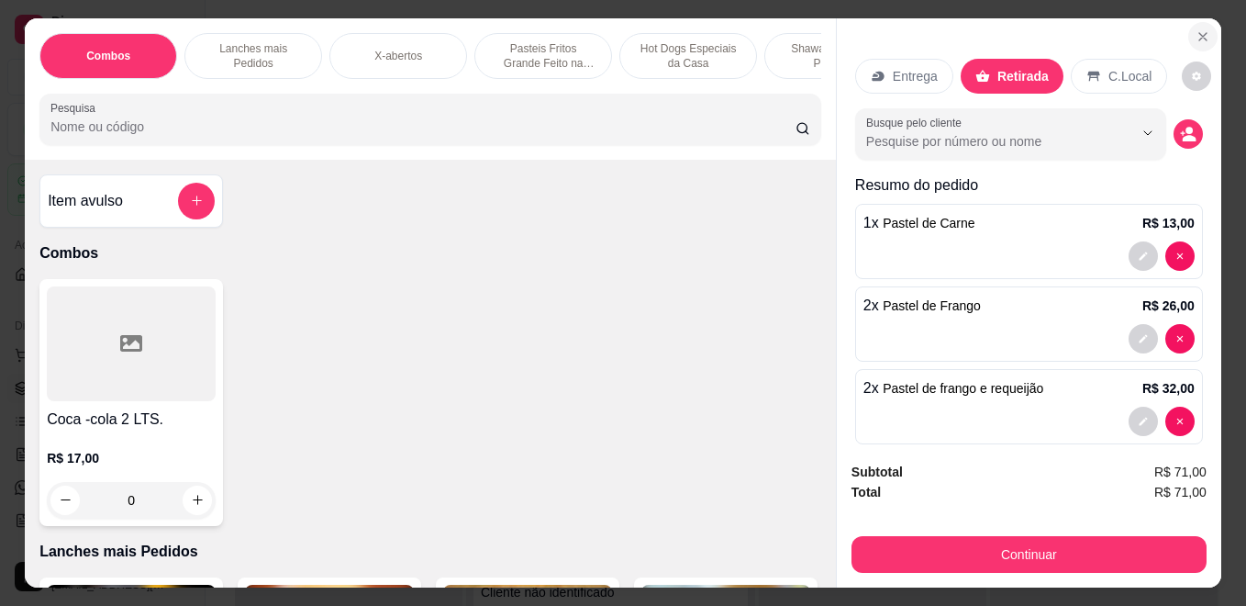
click at [1196, 29] on icon "Close" at bounding box center [1203, 36] width 15 height 15
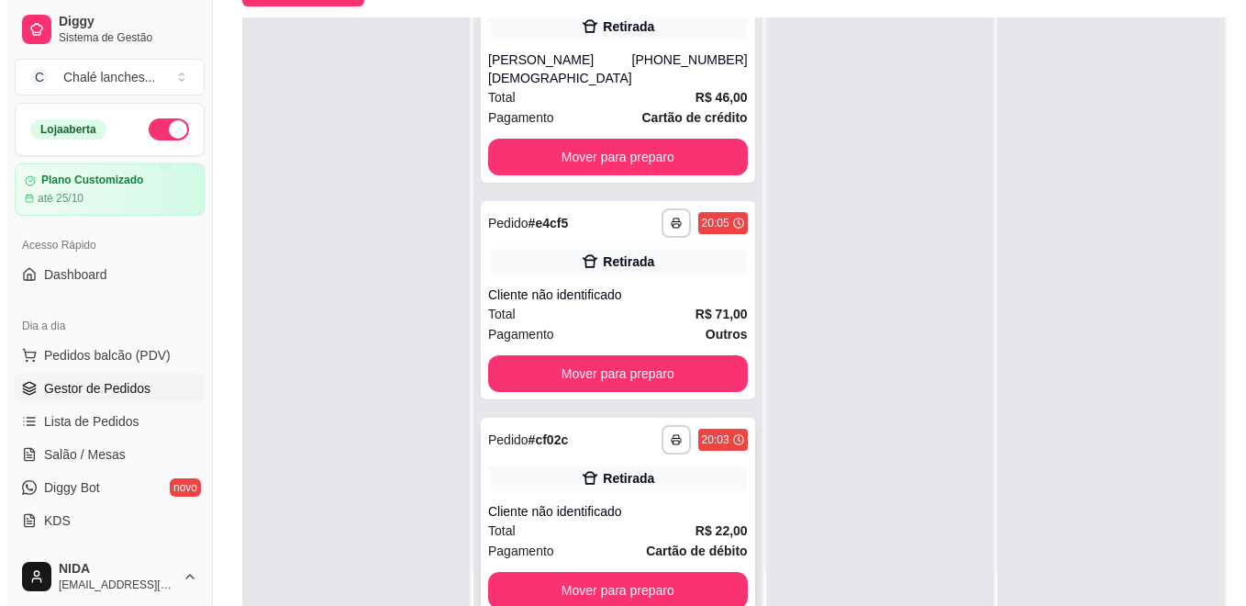
scroll to position [280, 0]
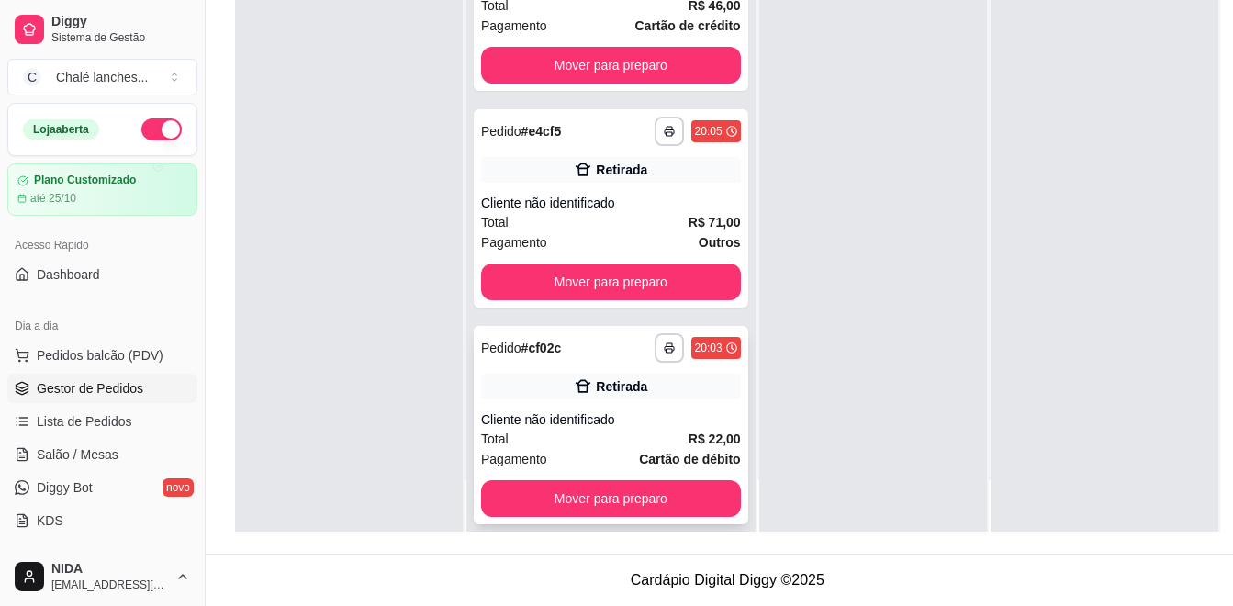
click at [554, 449] on div "Pagamento Cartão de débito" at bounding box center [611, 459] width 260 height 20
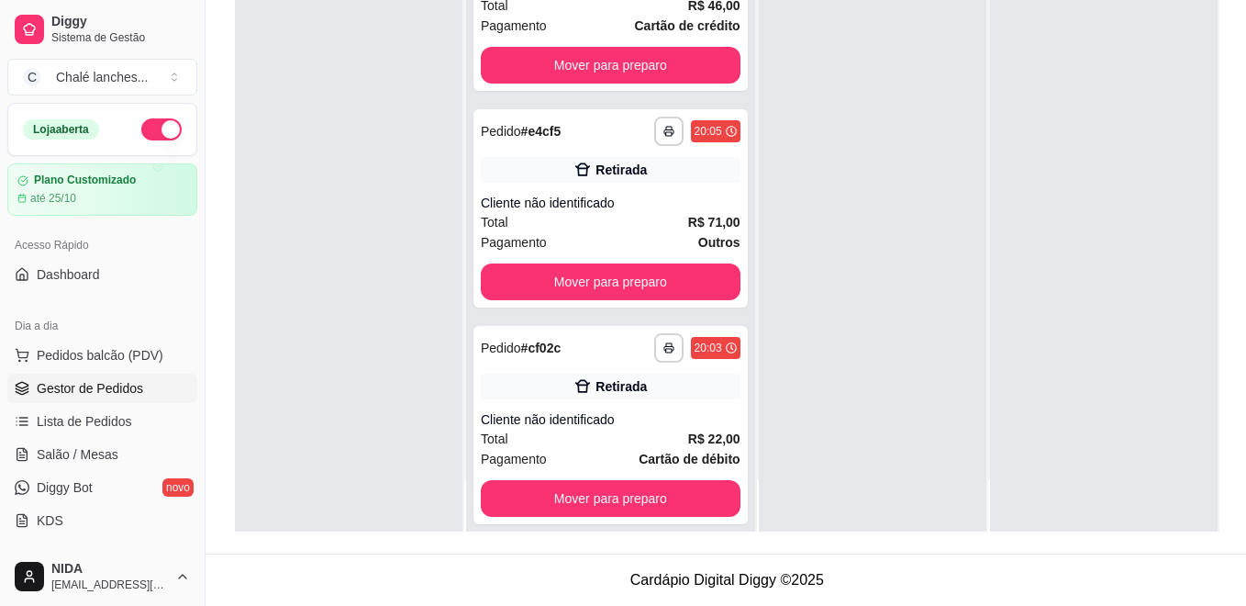
scroll to position [223, 0]
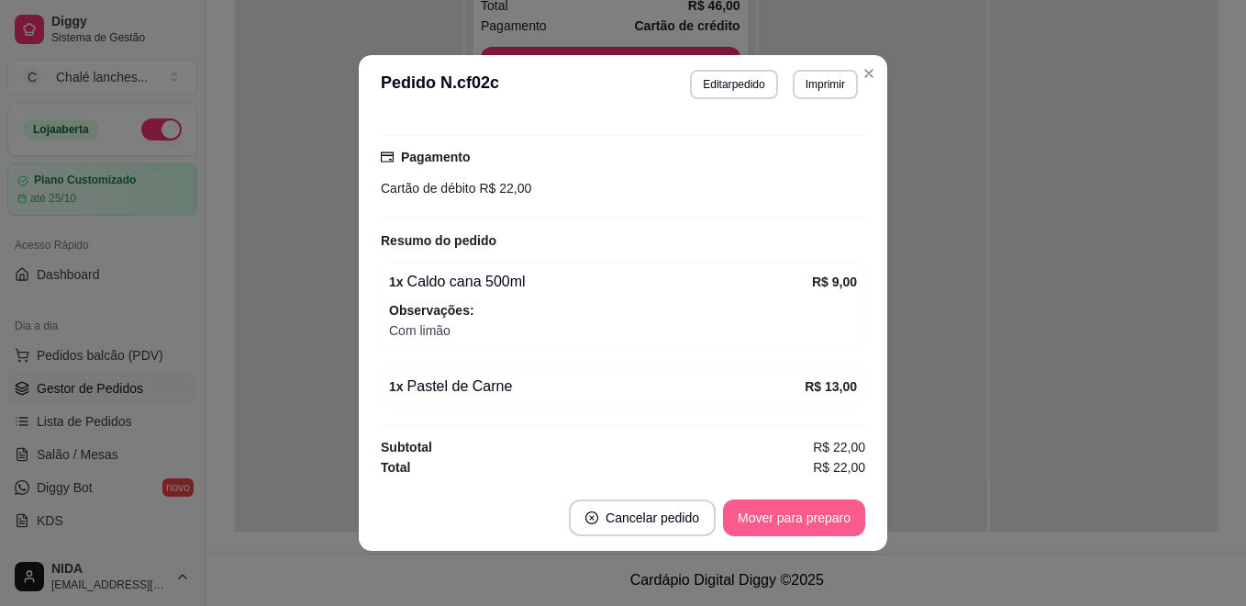
click at [781, 513] on button "Mover para preparo" at bounding box center [794, 517] width 142 height 37
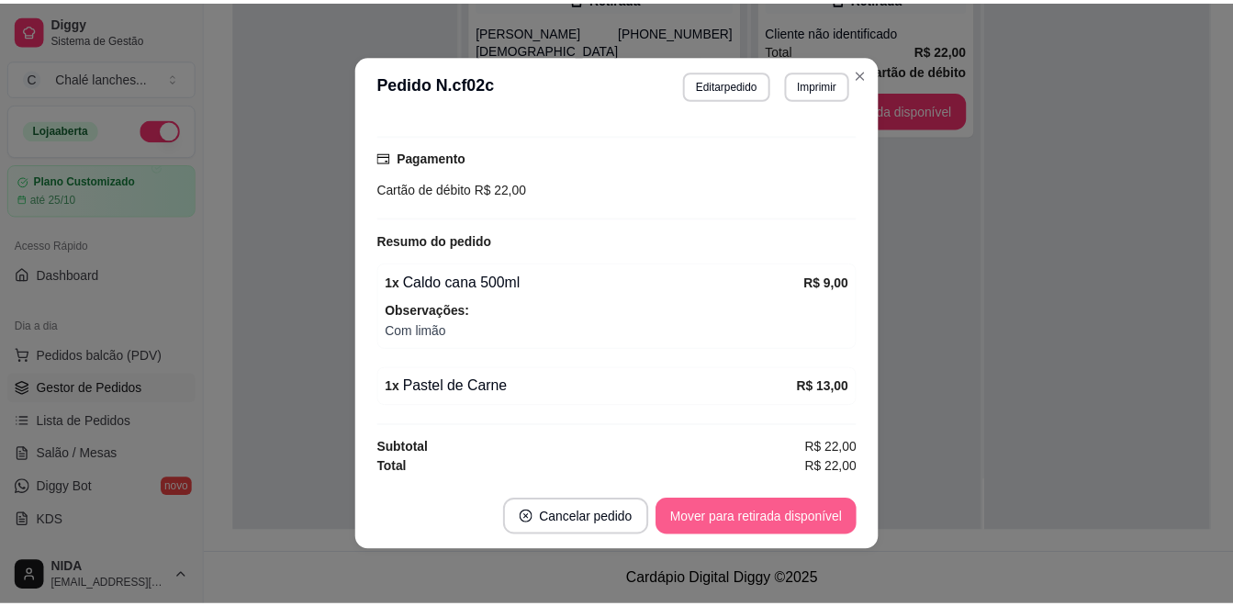
scroll to position [0, 0]
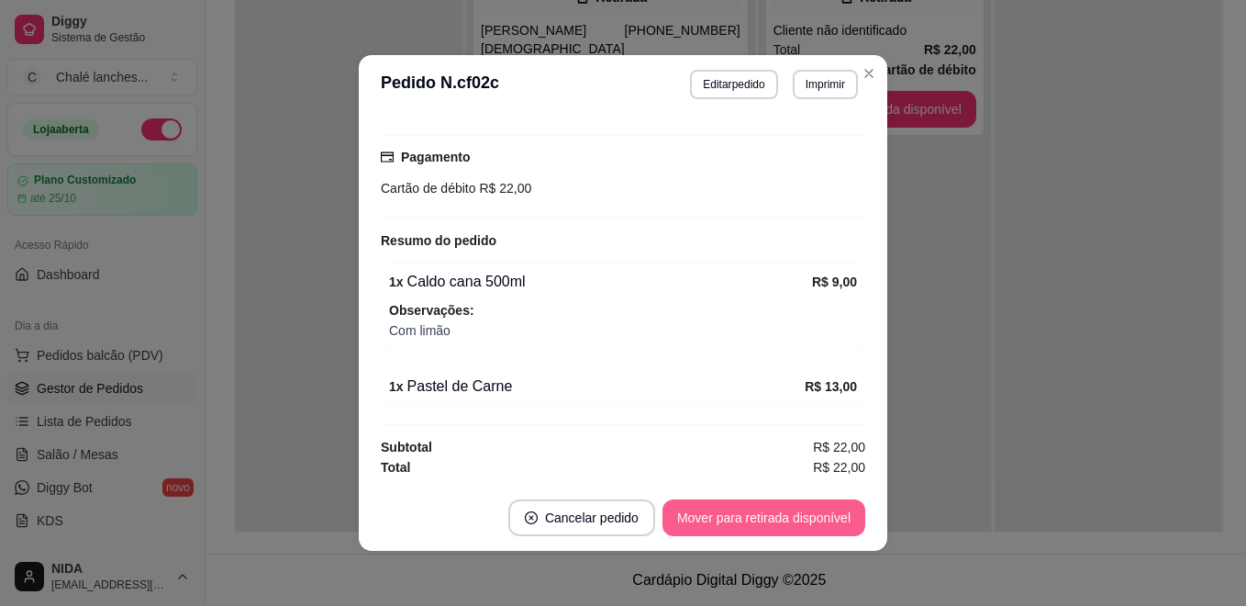
click at [789, 519] on button "Mover para retirada disponível" at bounding box center [764, 517] width 203 height 37
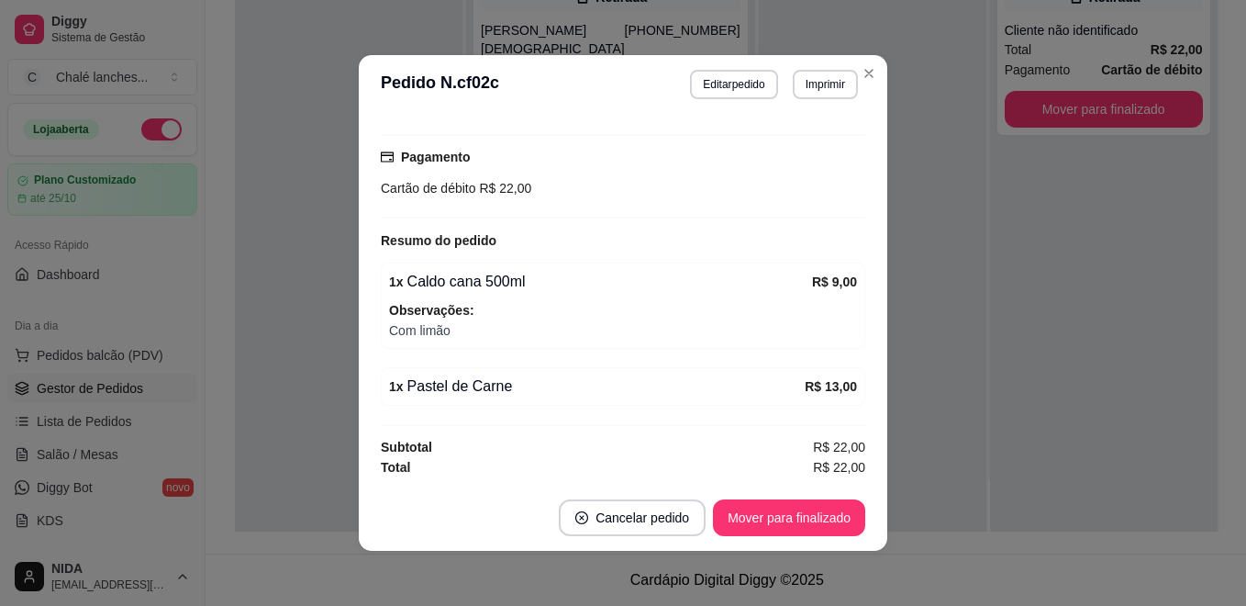
click at [815, 517] on button "Mover para finalizado" at bounding box center [789, 517] width 152 height 37
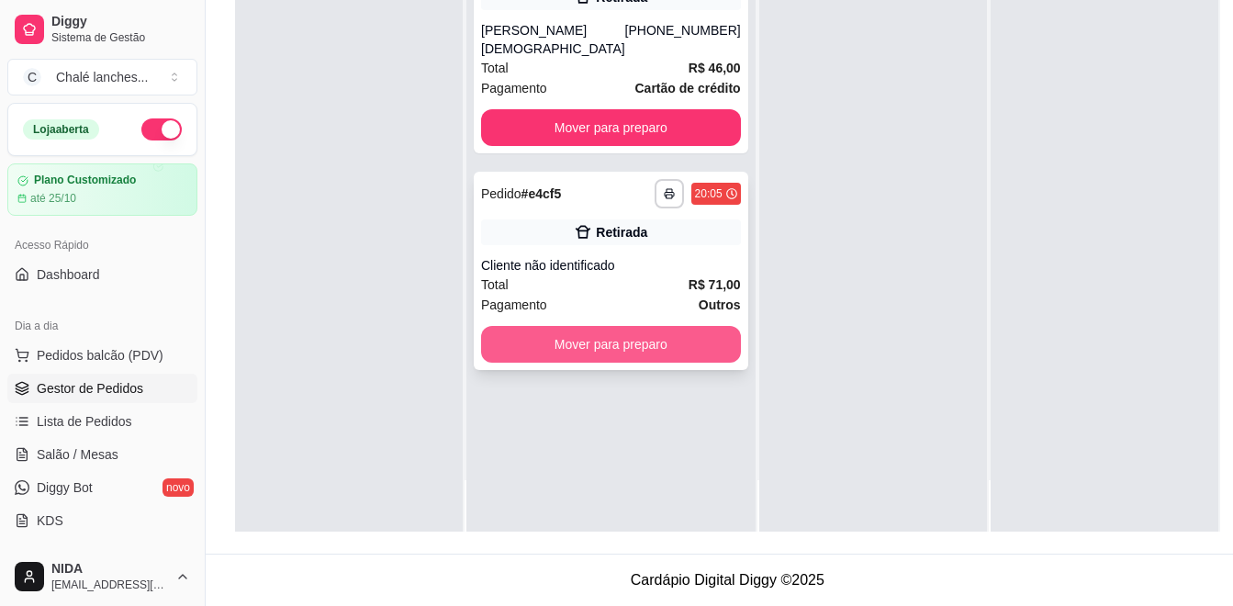
click at [657, 339] on button "Mover para preparo" at bounding box center [611, 344] width 260 height 37
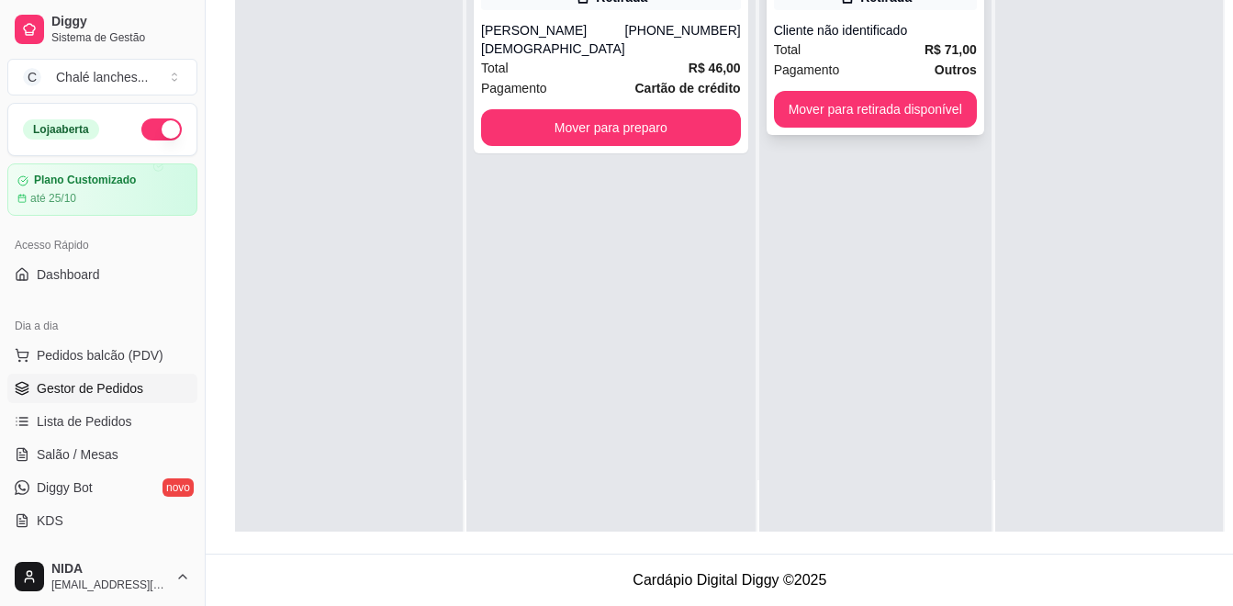
click at [891, 120] on button "Mover para retirada disponível" at bounding box center [875, 109] width 203 height 37
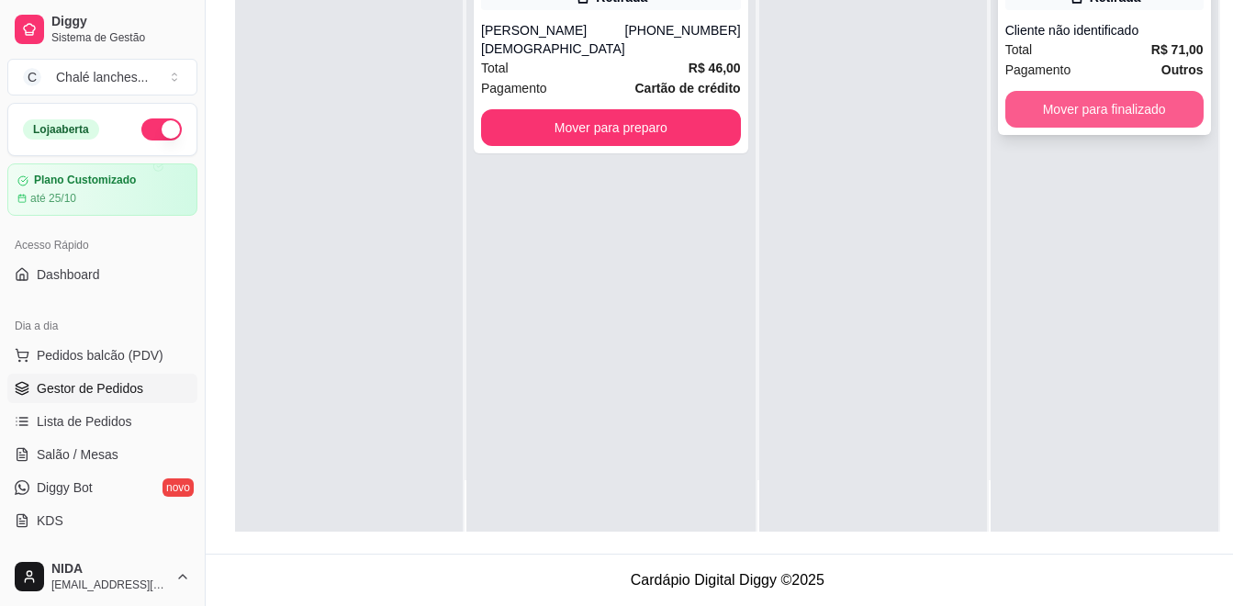
click at [1012, 107] on button "Mover para finalizado" at bounding box center [1104, 109] width 198 height 37
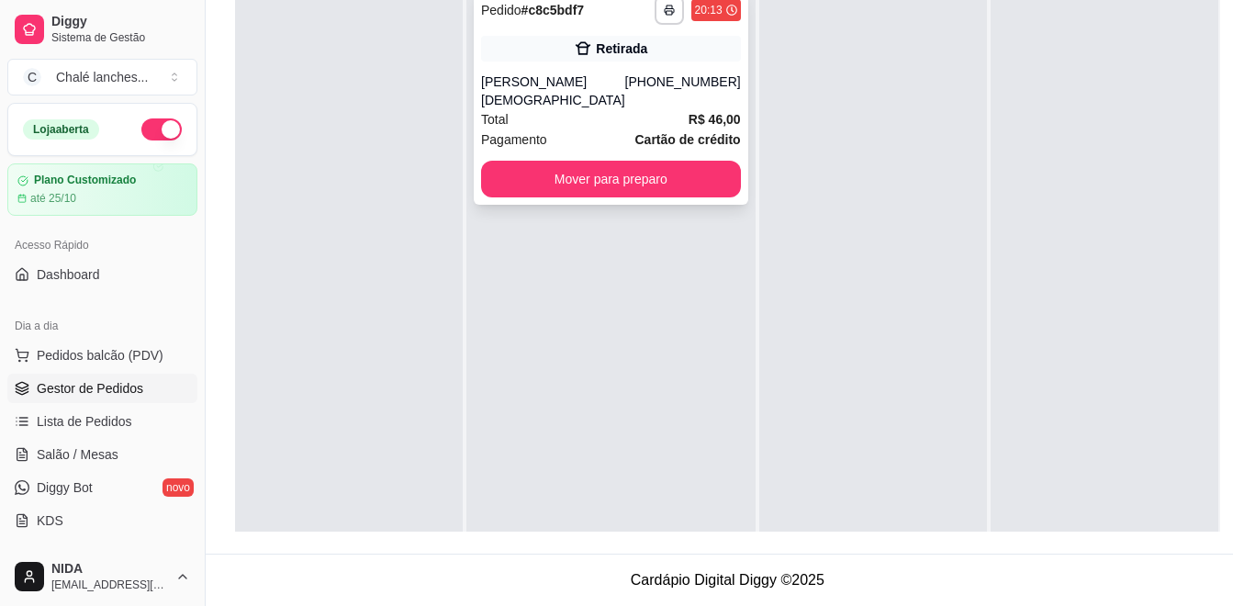
click at [562, 88] on div "[PERSON_NAME][DEMOGRAPHIC_DATA]" at bounding box center [553, 91] width 144 height 37
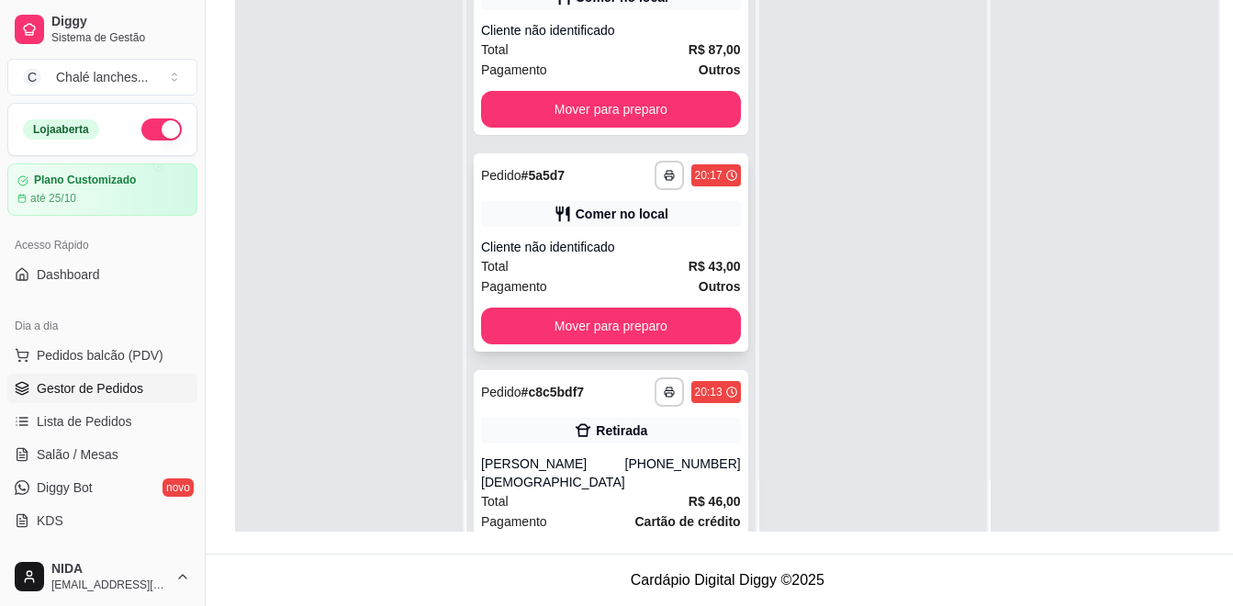
scroll to position [62, 0]
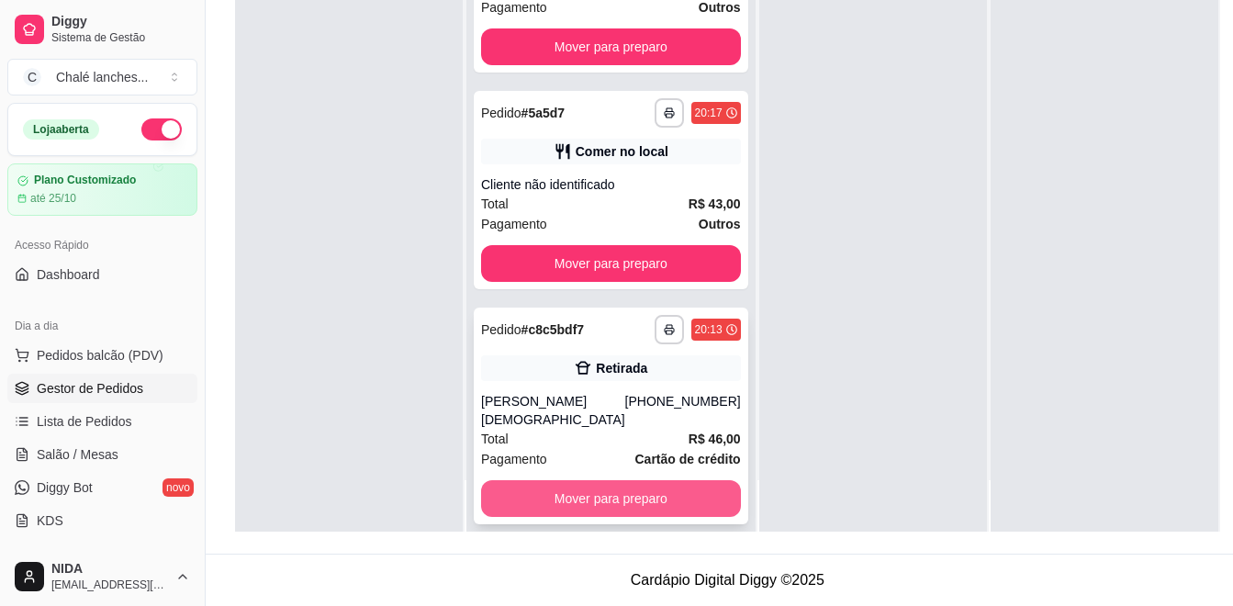
drag, startPoint x: 606, startPoint y: 474, endPoint x: 594, endPoint y: 485, distance: 16.2
click at [594, 485] on button "Mover para preparo" at bounding box center [610, 499] width 251 height 36
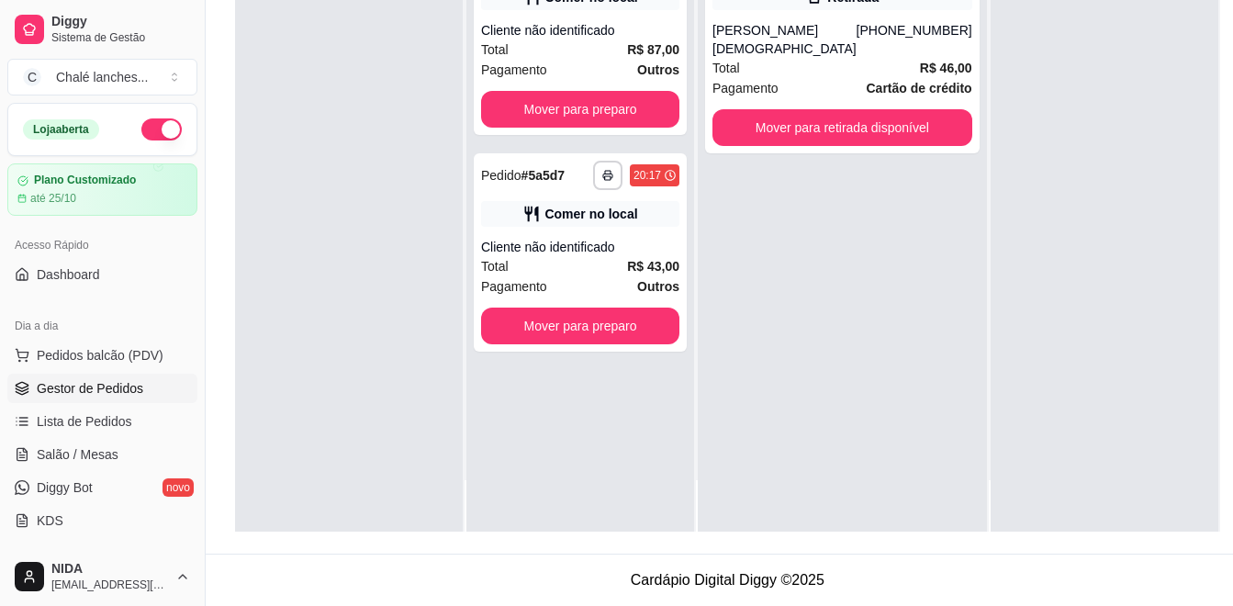
scroll to position [0, 0]
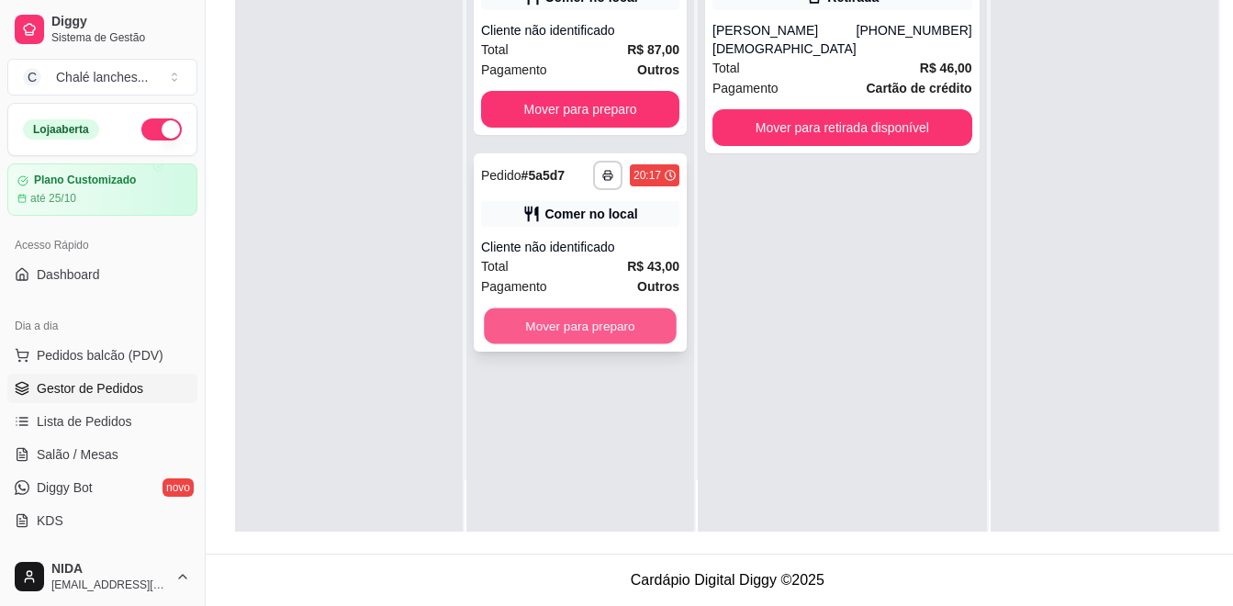
click at [548, 337] on button "Mover para preparo" at bounding box center [580, 326] width 193 height 36
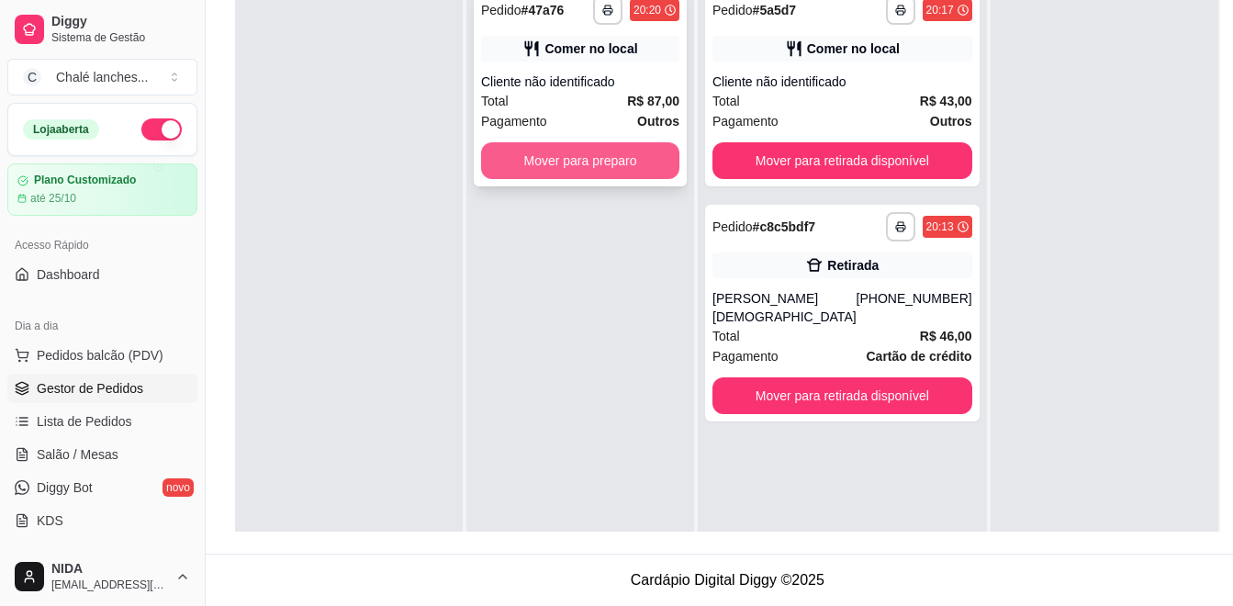
click at [554, 149] on button "Mover para preparo" at bounding box center [580, 160] width 198 height 37
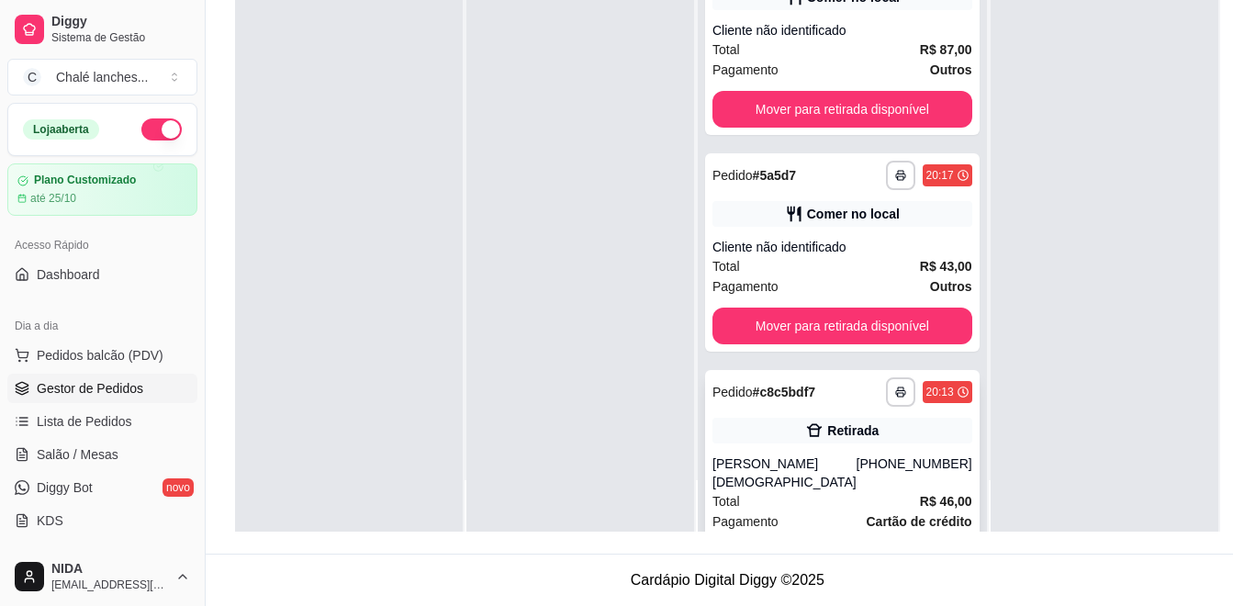
scroll to position [62, 0]
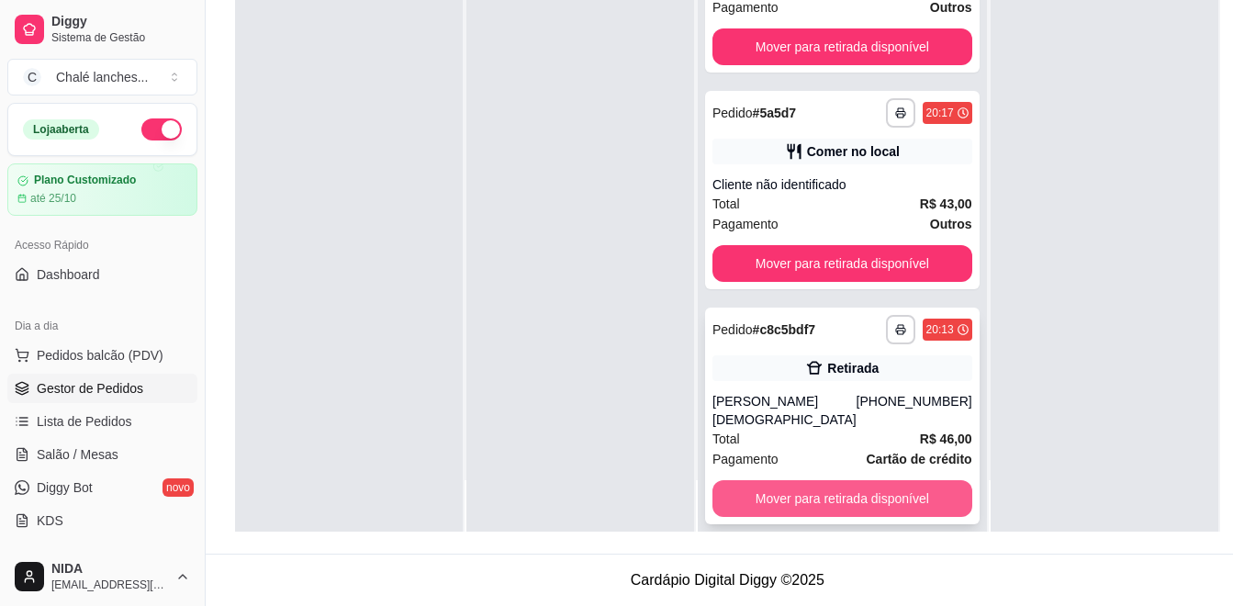
click at [781, 480] on button "Mover para retirada disponível" at bounding box center [842, 498] width 260 height 37
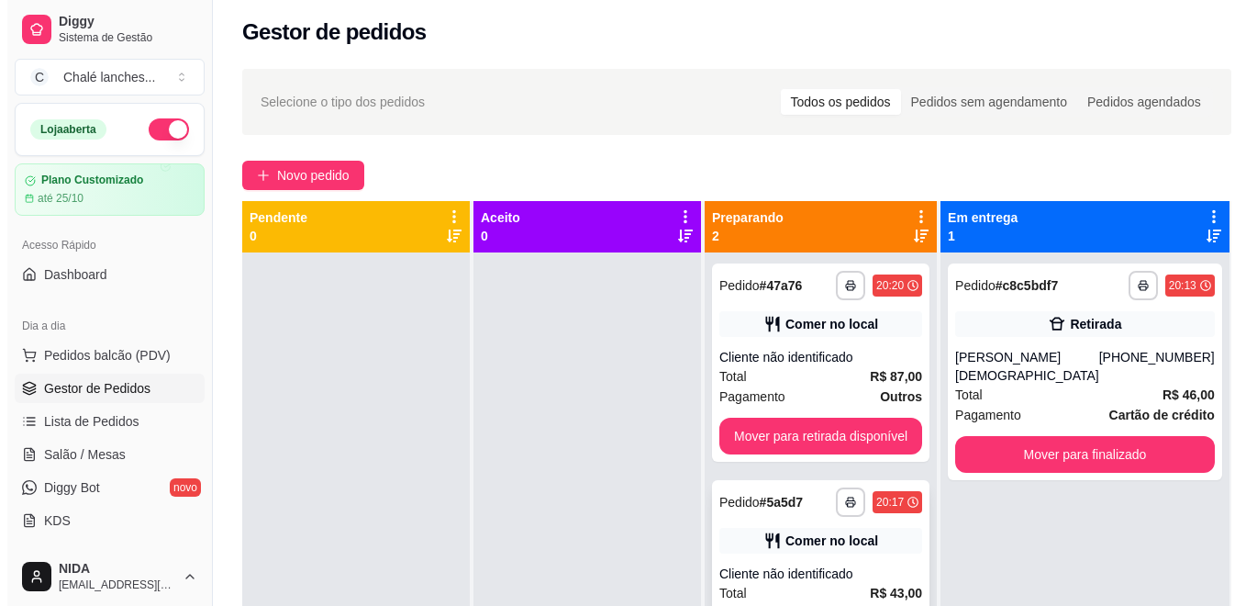
scroll to position [188, 0]
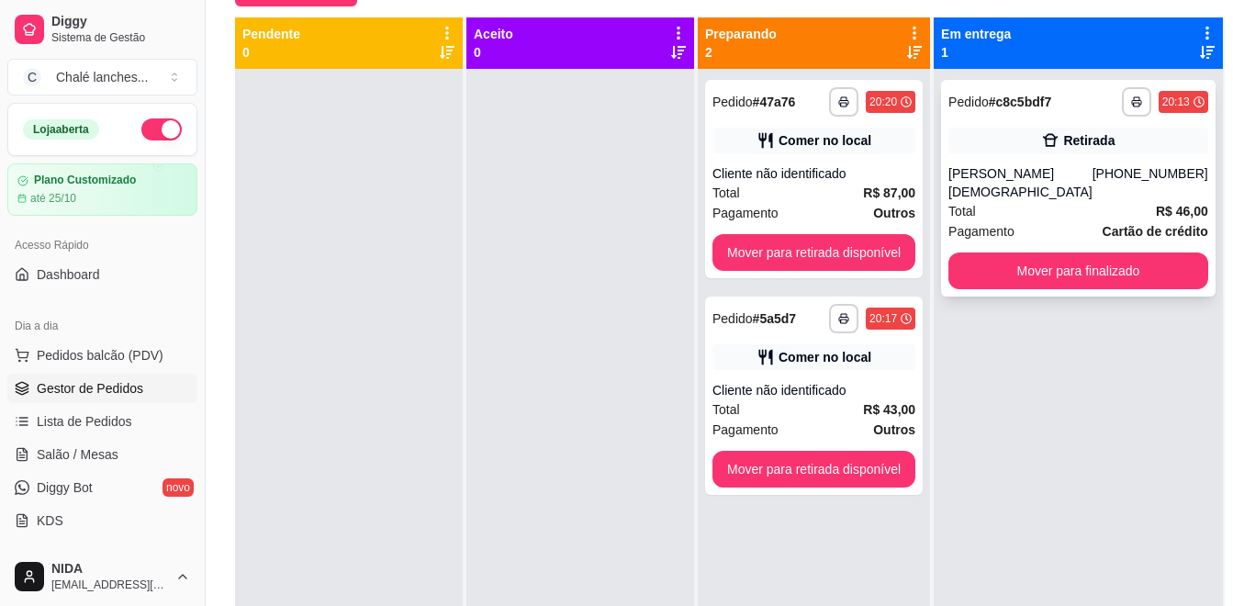
click at [1098, 253] on button "Mover para finalizado" at bounding box center [1078, 270] width 260 height 37
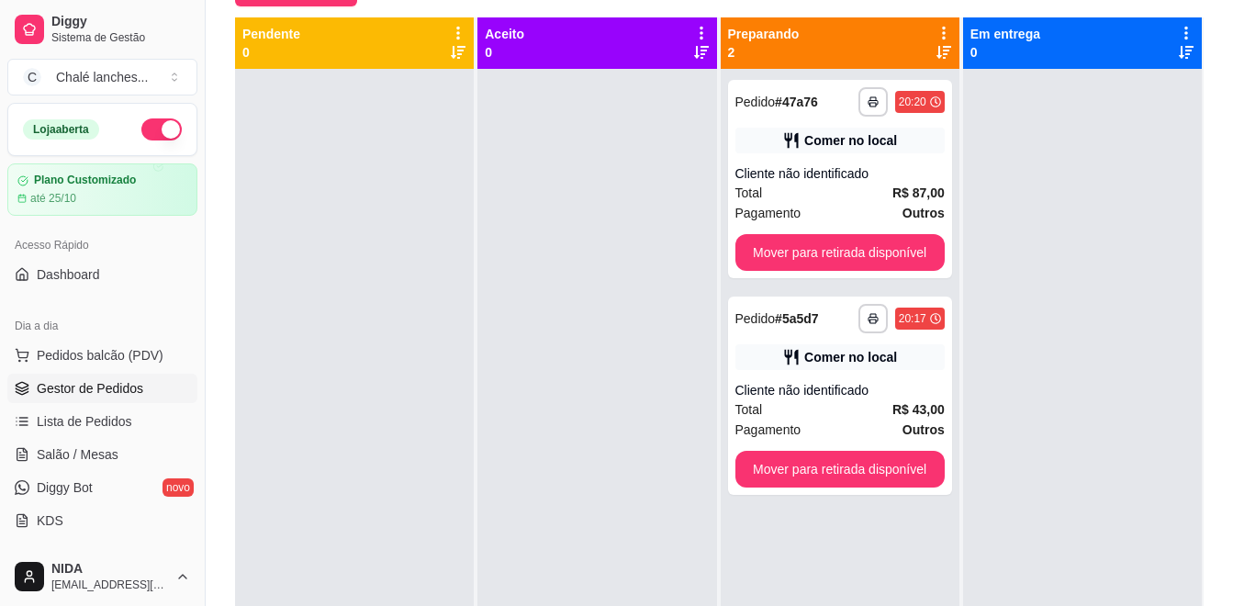
click at [735, 262] on button "Mover para retirada disponível" at bounding box center [839, 252] width 209 height 37
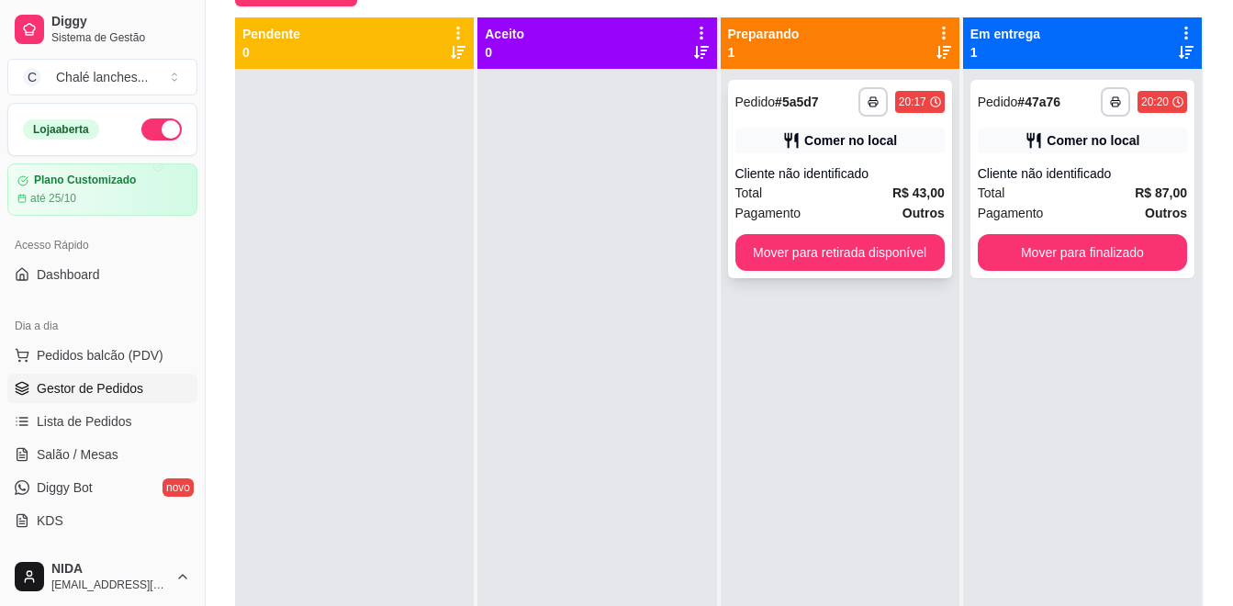
click at [753, 132] on div "Comer no local" at bounding box center [839, 141] width 209 height 26
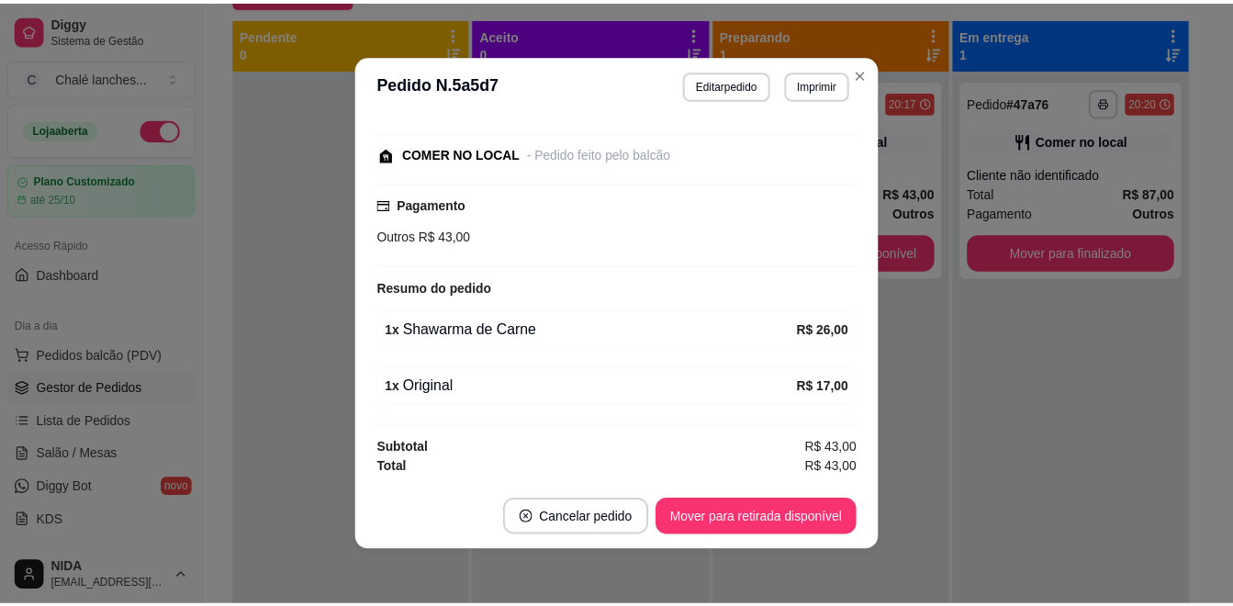
scroll to position [4, 0]
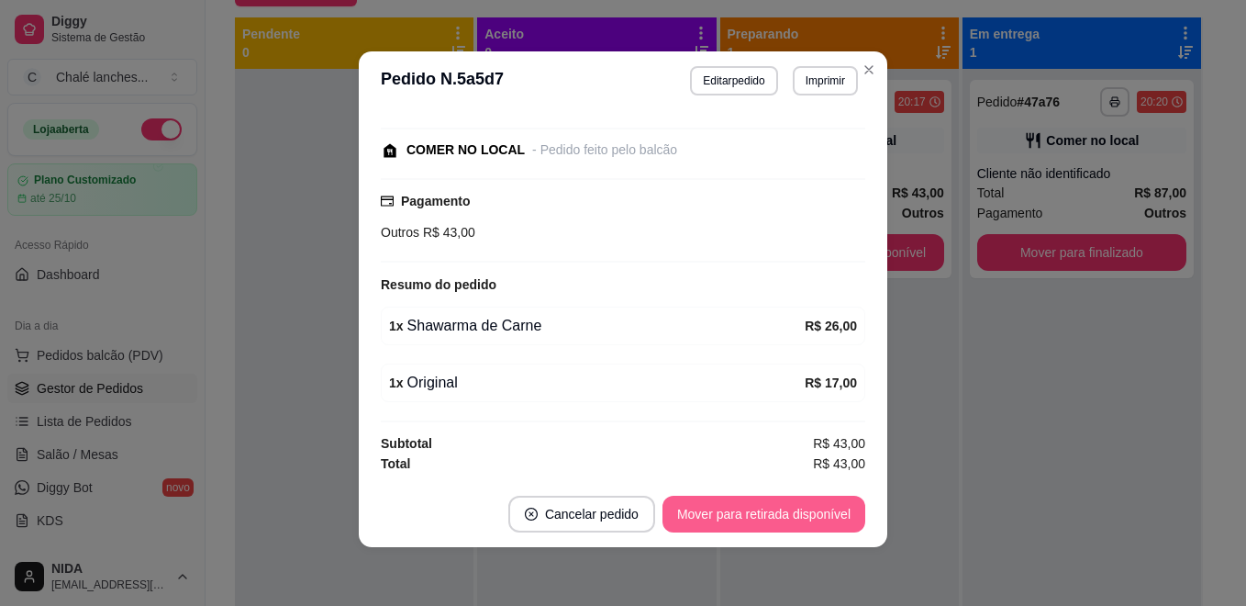
click at [761, 520] on button "Mover para retirada disponível" at bounding box center [764, 514] width 203 height 37
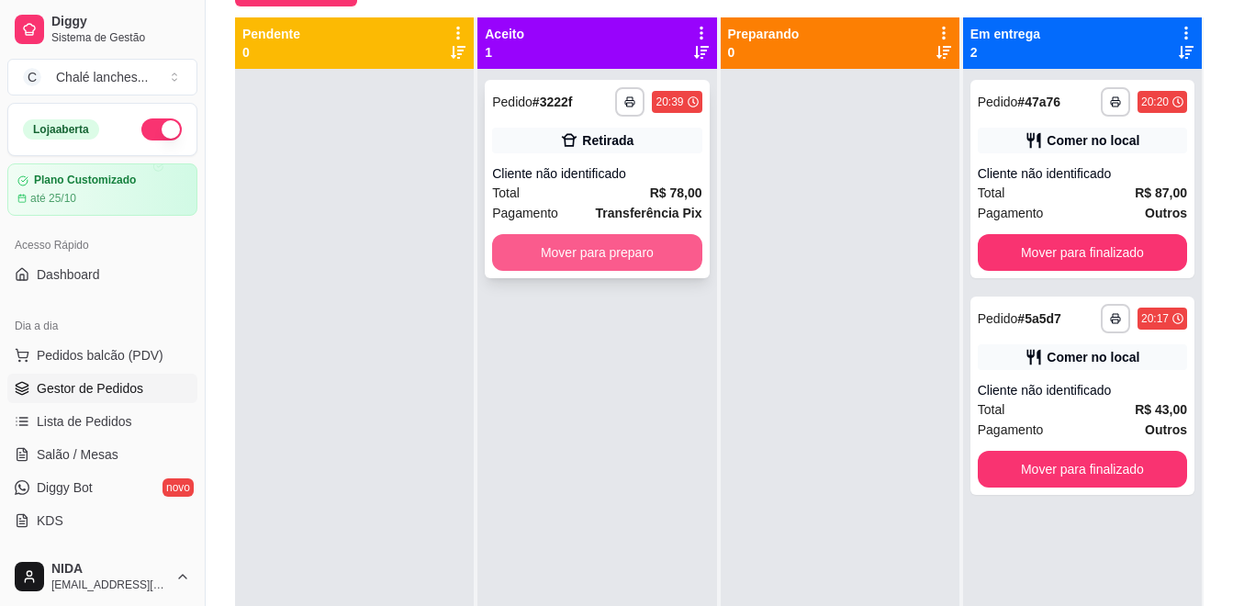
click at [654, 264] on button "Mover para preparo" at bounding box center [596, 252] width 209 height 37
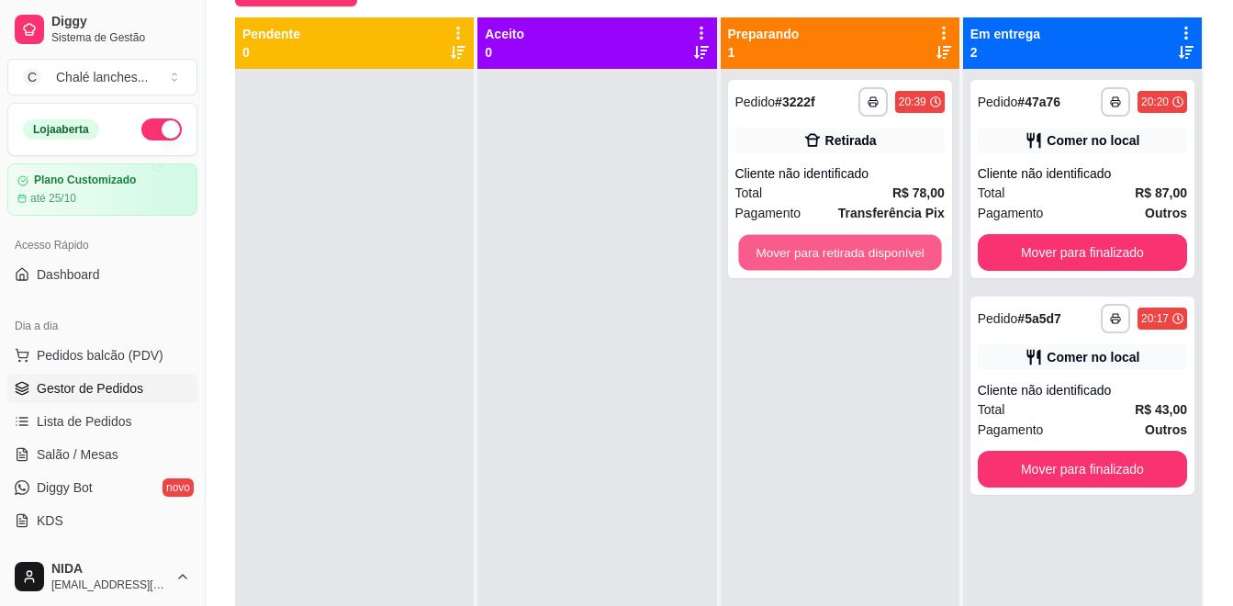
click at [805, 245] on button "Mover para retirada disponível" at bounding box center [839, 253] width 203 height 36
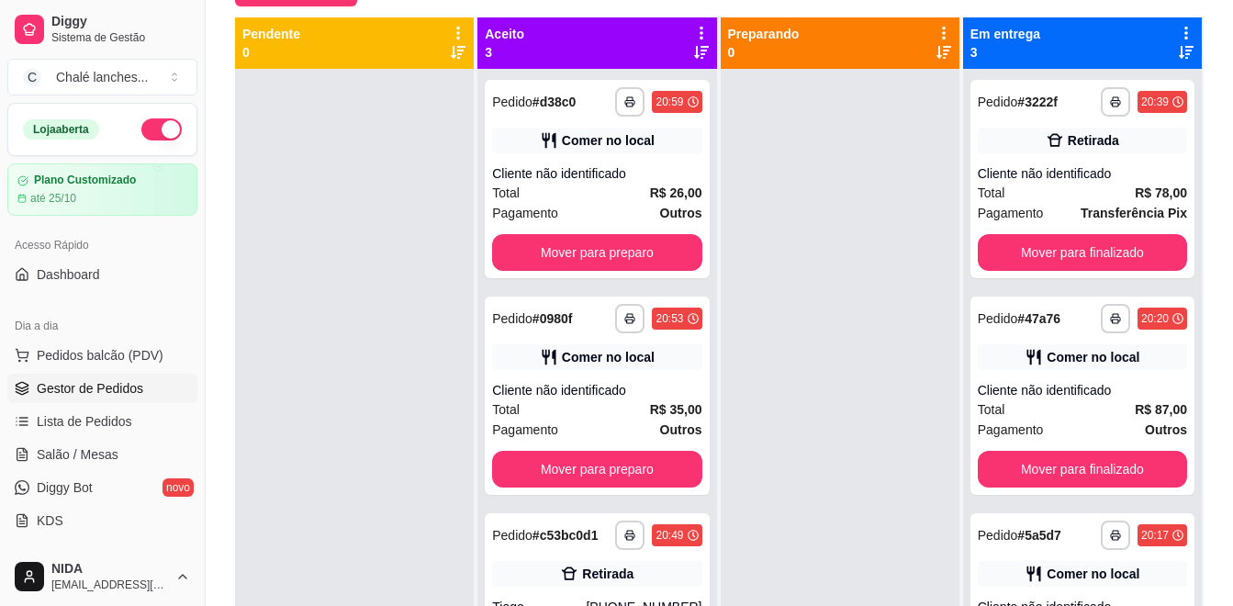
click at [611, 252] on button "Mover para preparo" at bounding box center [596, 252] width 209 height 37
click at [611, 252] on div "Mover para preparo" at bounding box center [596, 252] width 209 height 37
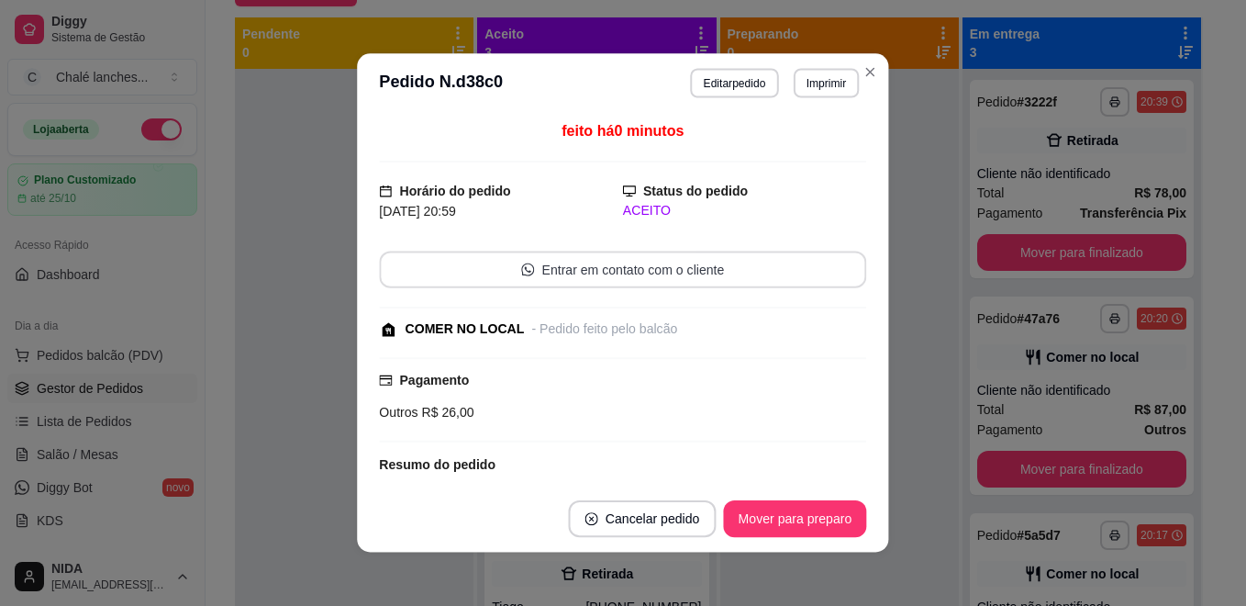
click at [611, 251] on button "Entrar em contato com o cliente" at bounding box center [623, 269] width 487 height 37
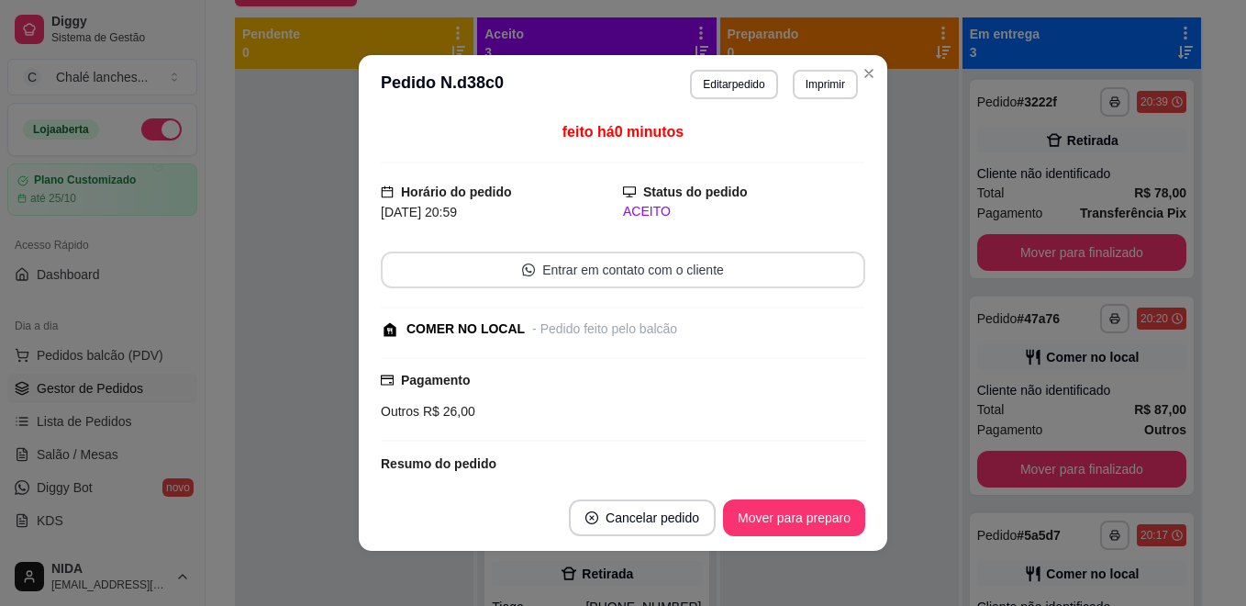
click at [877, 242] on div "feito há 0 minutos Horário do pedido [DATE] 20:59 Status do pedido ACEITO Entra…" at bounding box center [623, 299] width 529 height 371
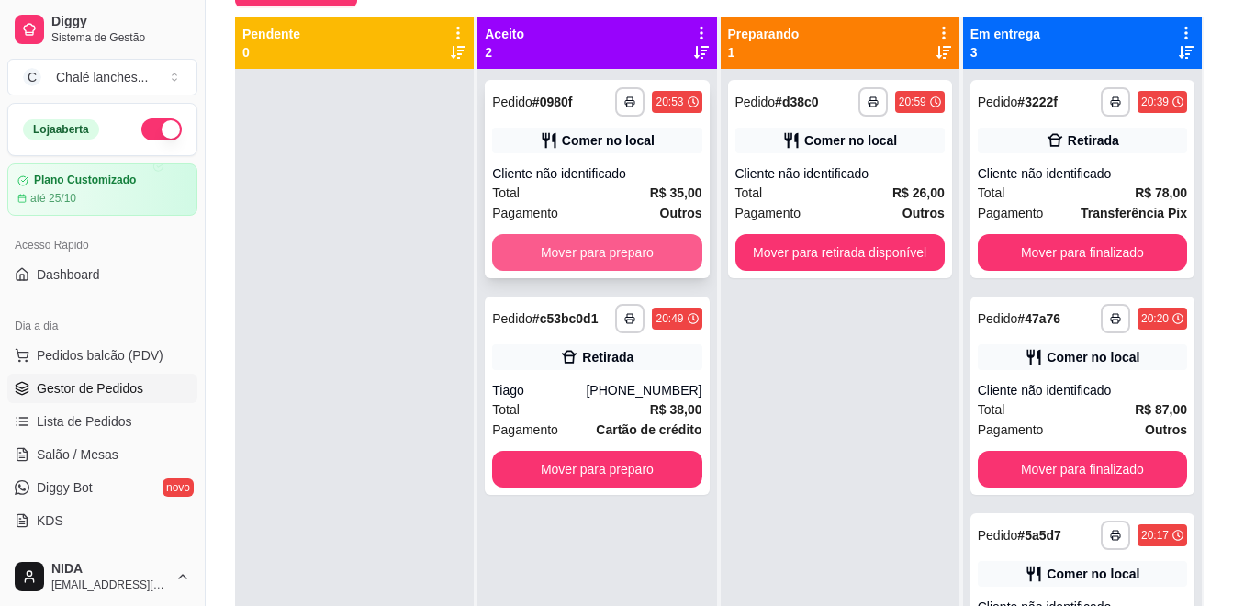
click at [658, 259] on button "Mover para preparo" at bounding box center [596, 252] width 209 height 37
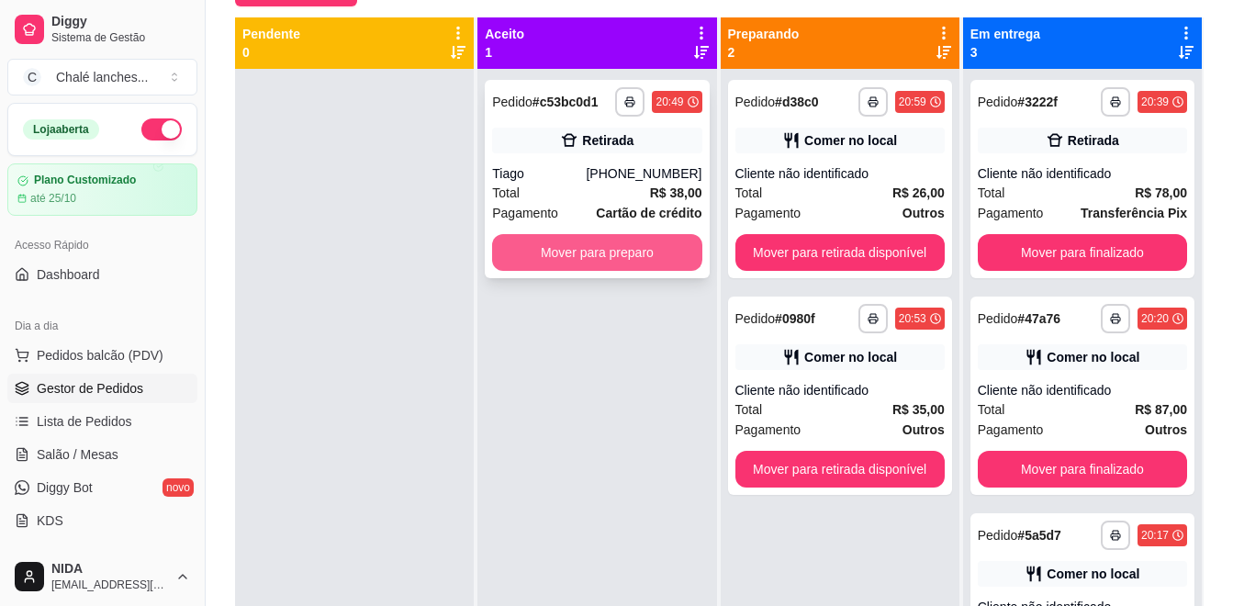
click at [653, 250] on button "Mover para preparo" at bounding box center [596, 252] width 209 height 37
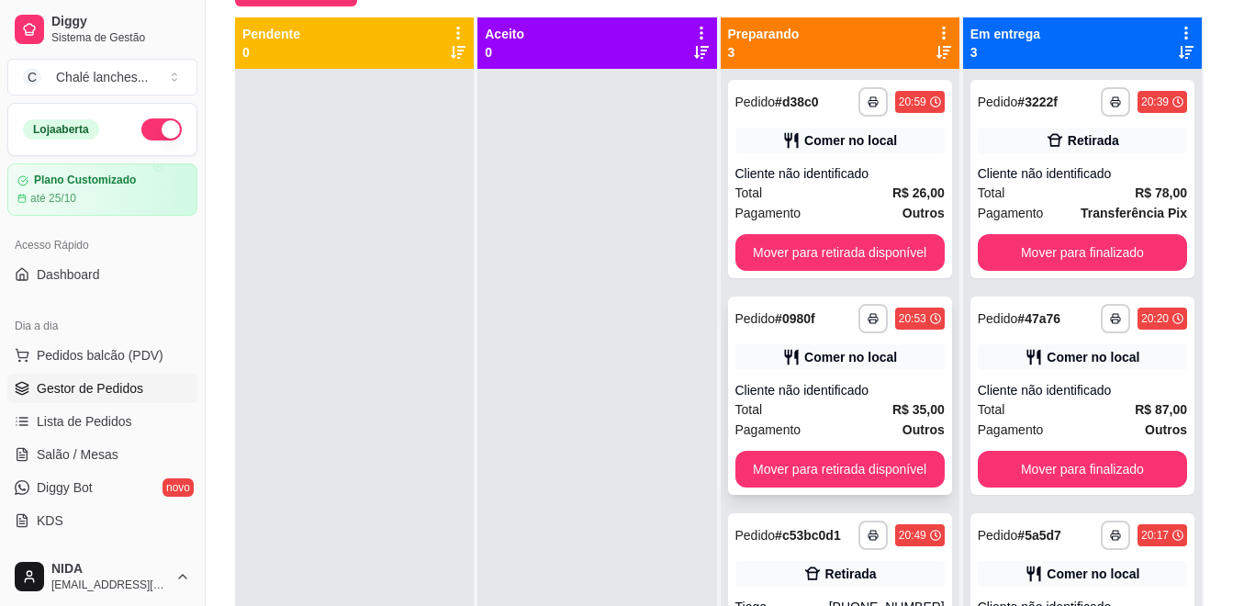
scroll to position [62, 0]
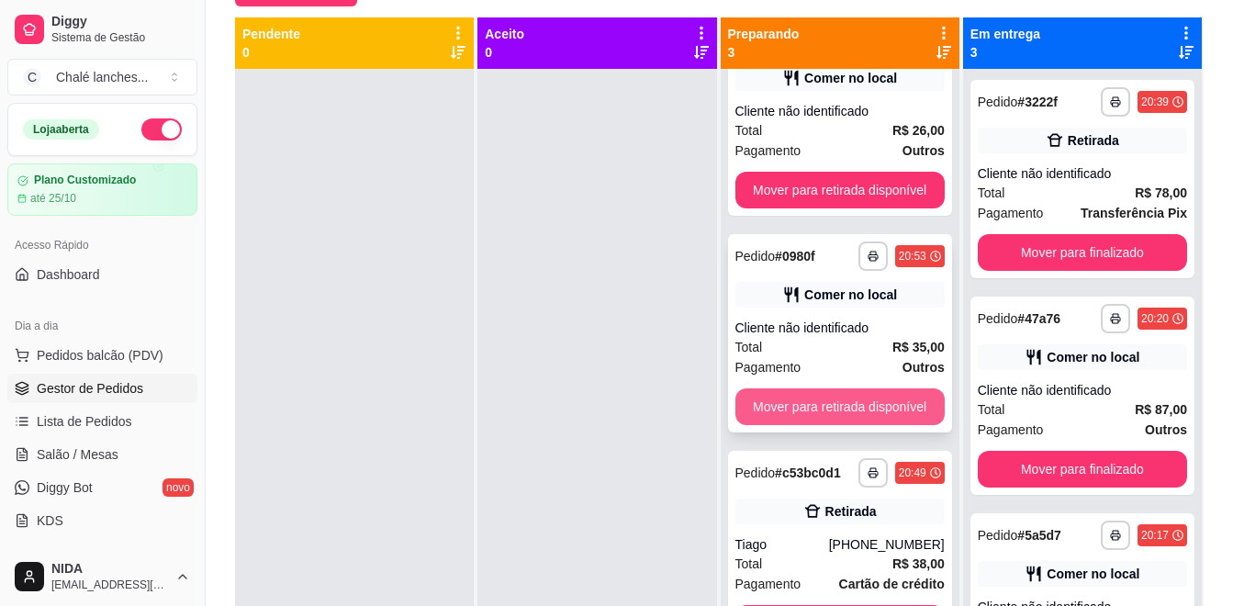
click at [836, 403] on button "Mover para retirada disponível" at bounding box center [839, 406] width 209 height 37
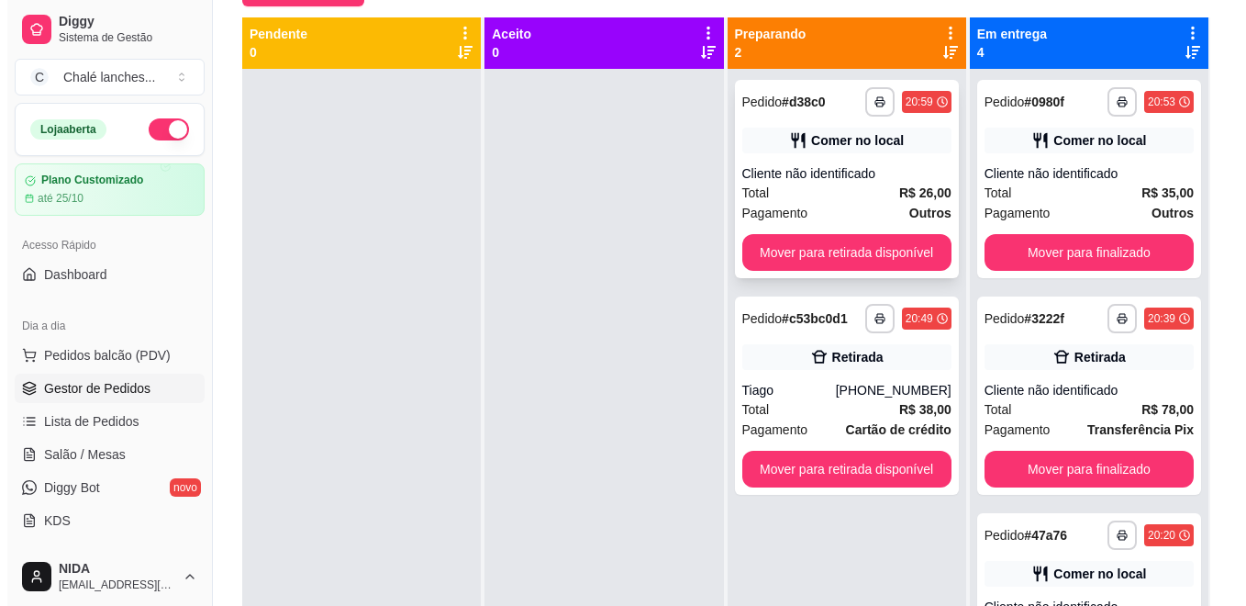
scroll to position [0, 0]
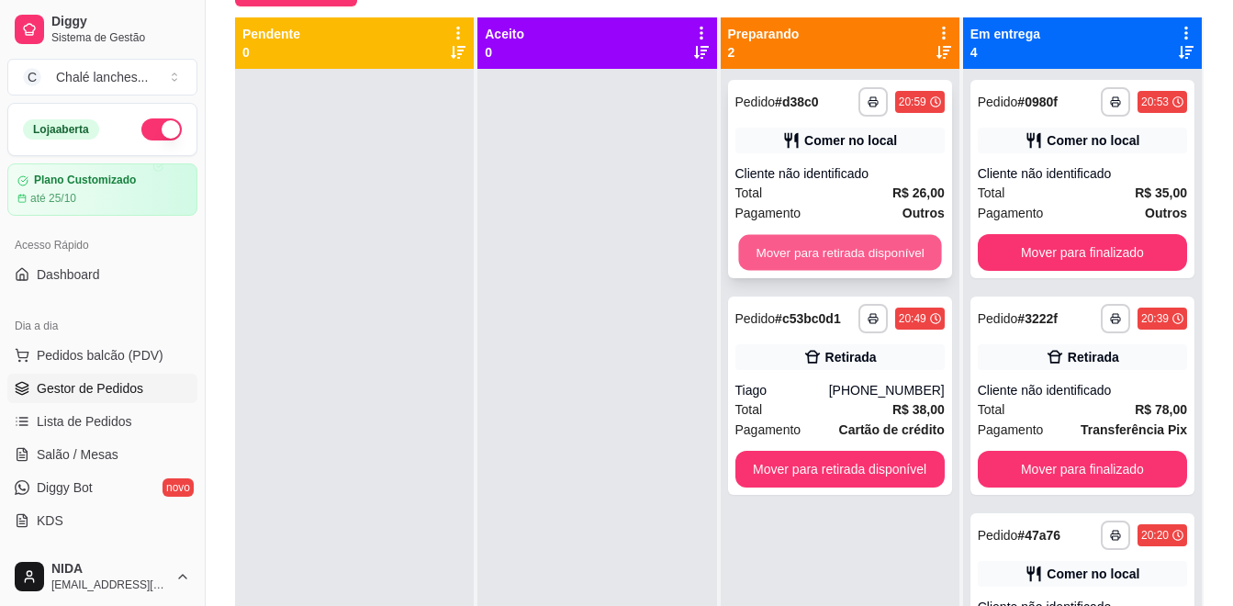
click at [845, 251] on button "Mover para retirada disponível" at bounding box center [839, 253] width 203 height 36
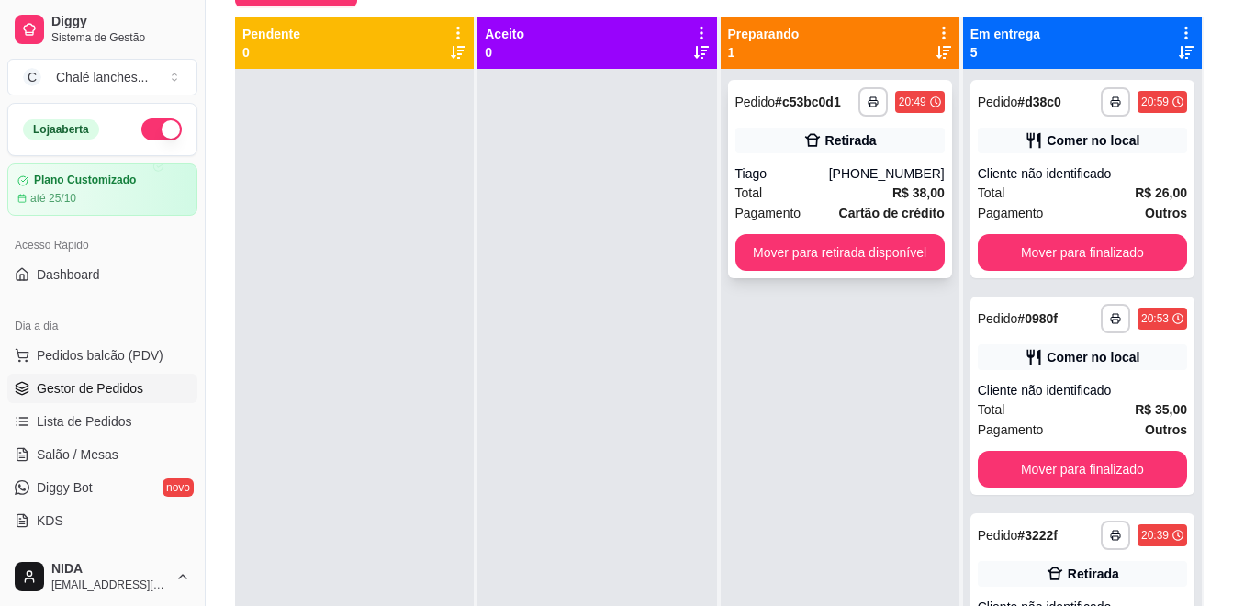
click at [881, 231] on div "**********" at bounding box center [840, 179] width 224 height 198
click at [925, 247] on button "Mover para retirada disponível" at bounding box center [839, 252] width 209 height 37
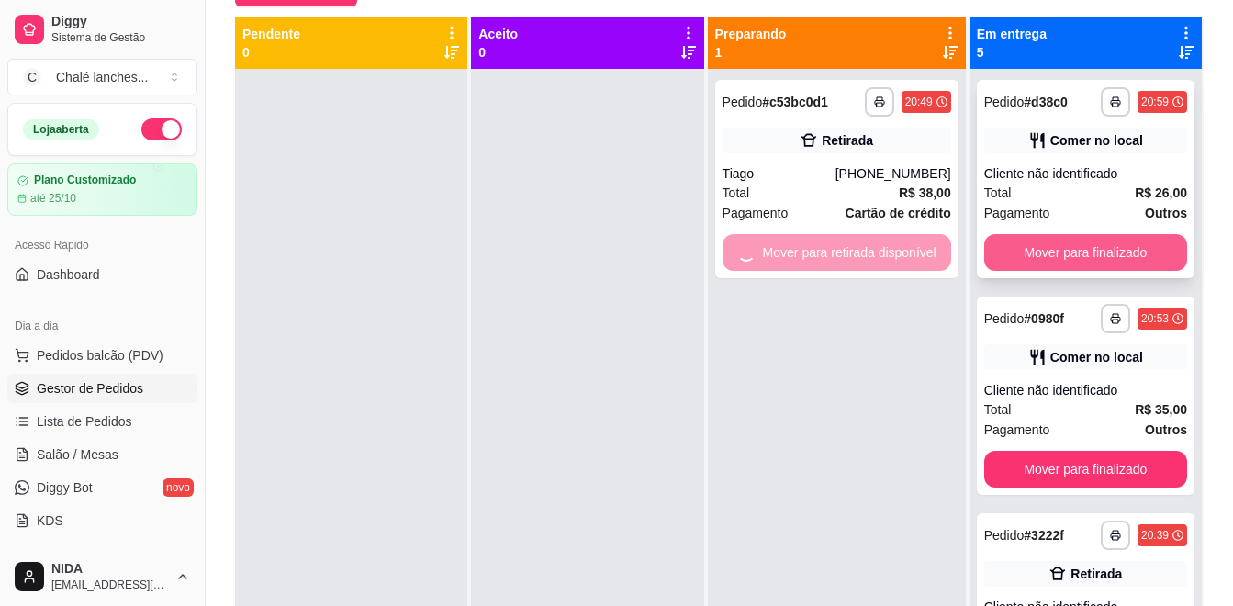
click at [1042, 251] on button "Mover para finalizado" at bounding box center [1085, 252] width 203 height 37
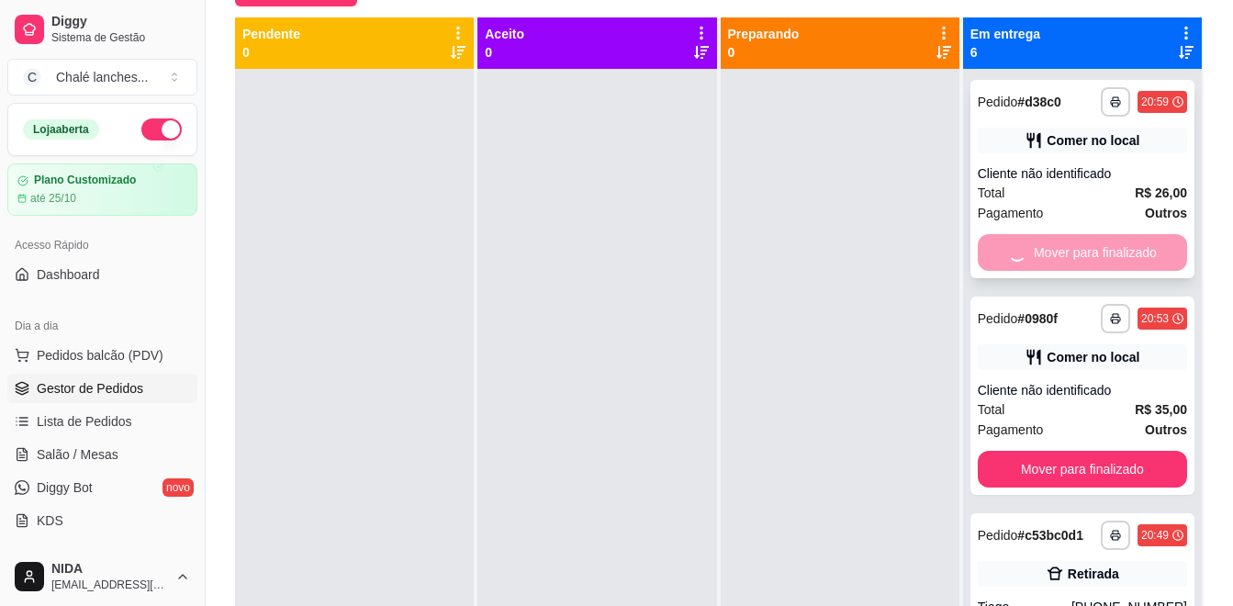
click at [1042, 251] on div "Mover para finalizado" at bounding box center [1081, 252] width 209 height 37
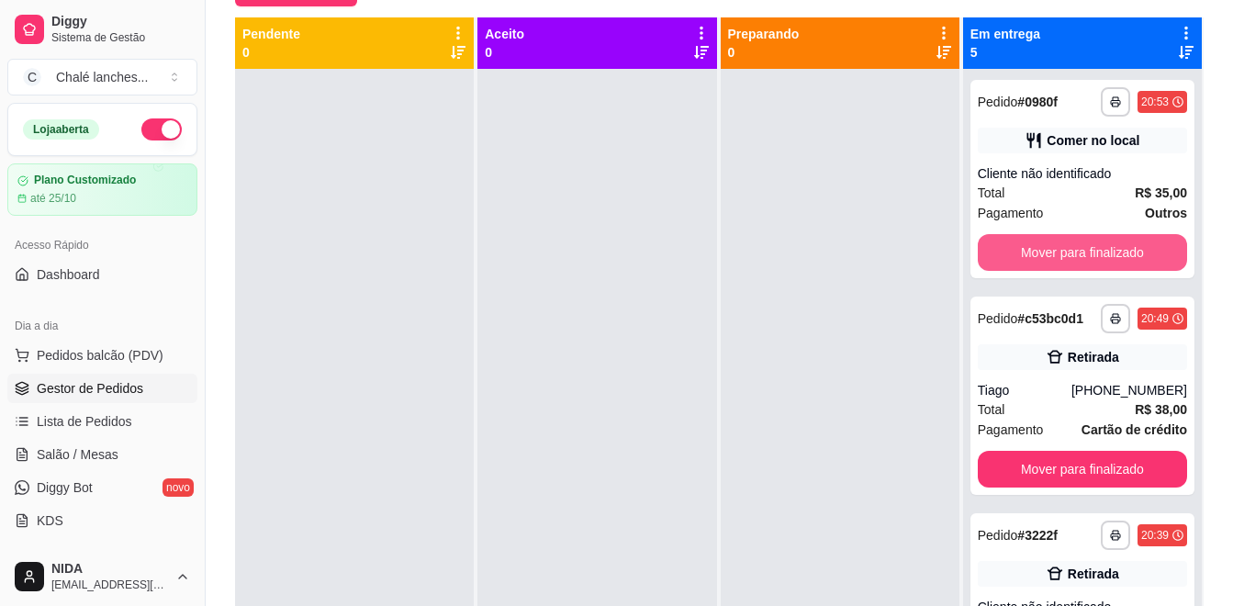
click at [1042, 251] on button "Mover para finalizado" at bounding box center [1081, 252] width 209 height 37
click at [1042, 451] on button "Mover para finalizado" at bounding box center [1081, 469] width 209 height 37
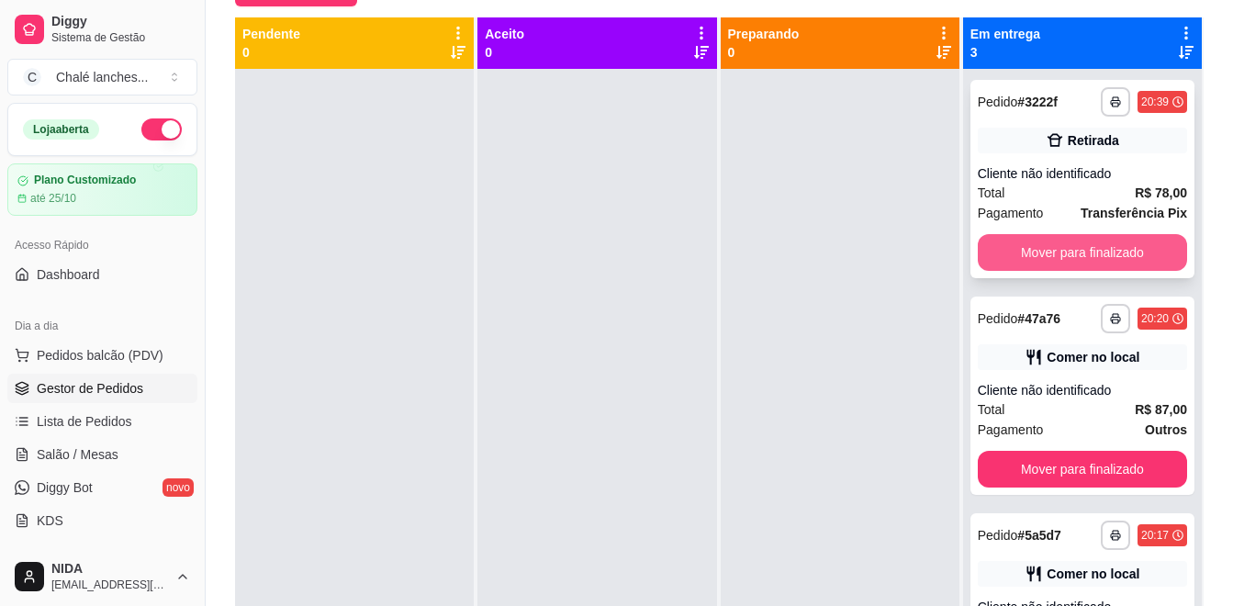
click at [1043, 251] on button "Mover para finalizado" at bounding box center [1081, 252] width 209 height 37
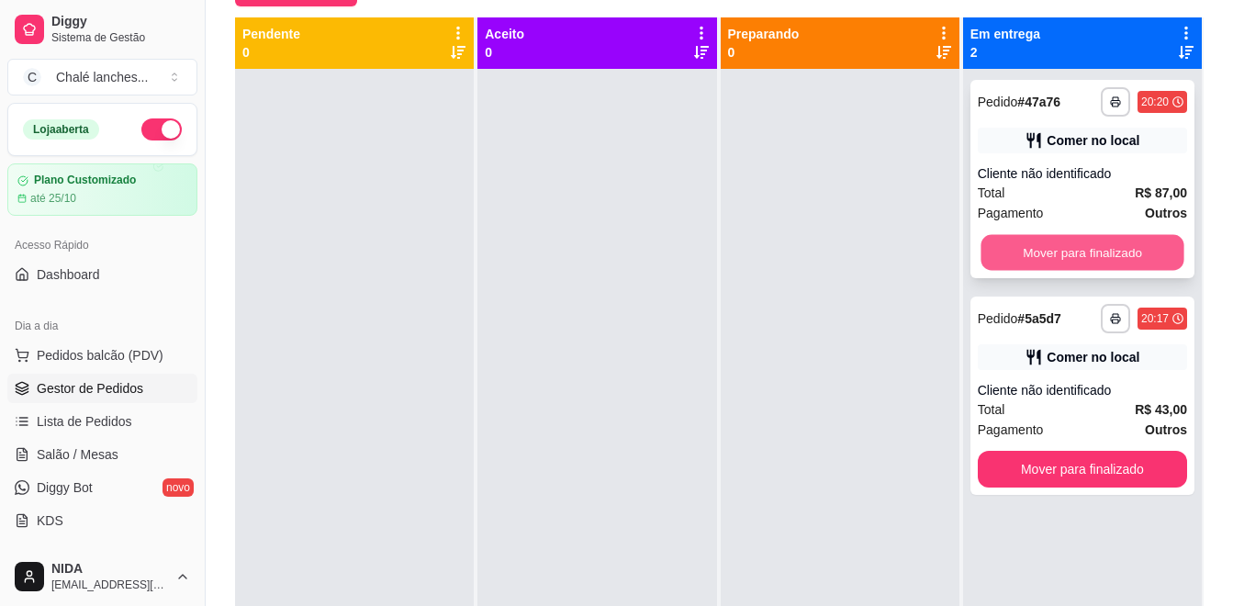
click at [1052, 250] on button "Mover para finalizado" at bounding box center [1081, 253] width 203 height 36
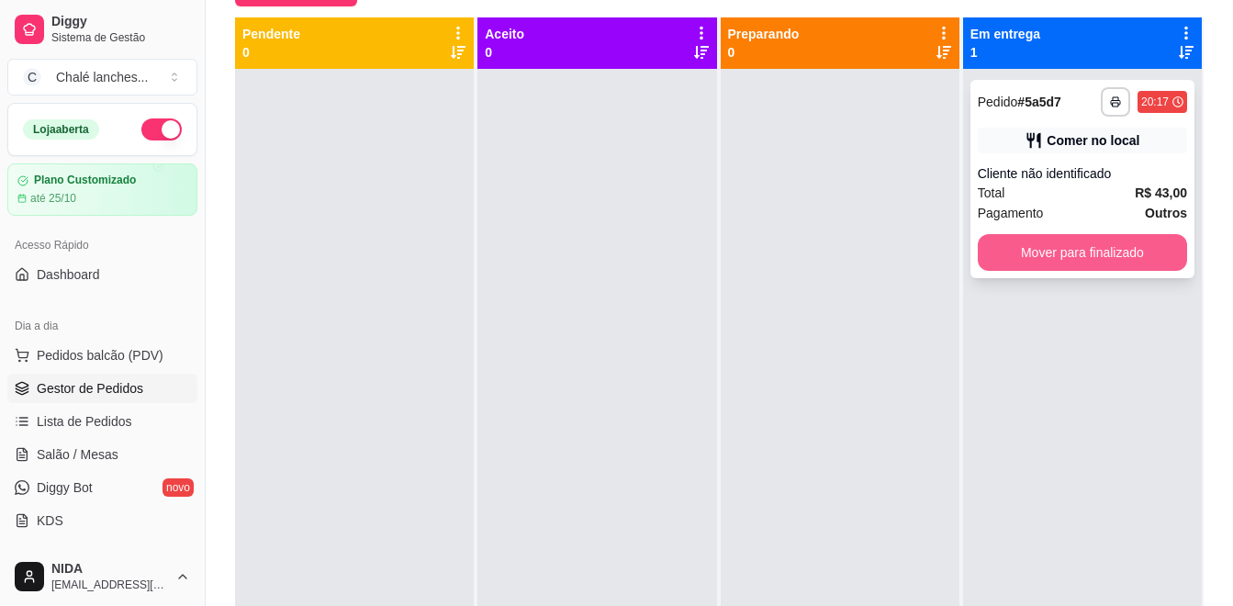
click at [1071, 264] on button "Mover para finalizado" at bounding box center [1081, 252] width 209 height 37
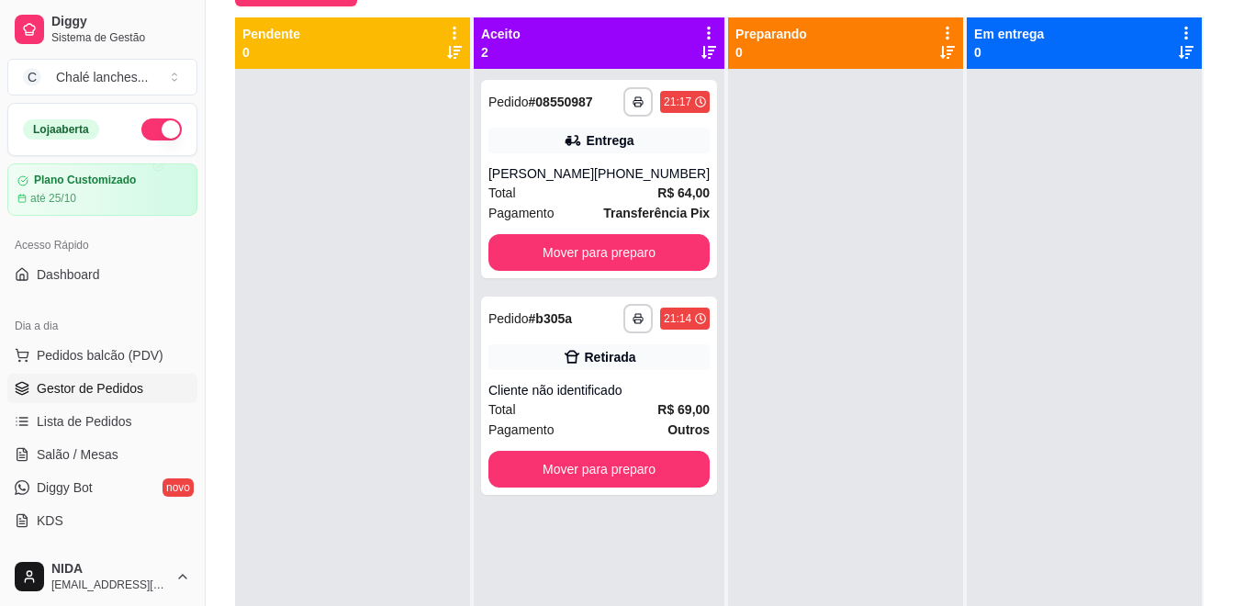
drag, startPoint x: 601, startPoint y: 193, endPoint x: 787, endPoint y: 166, distance: 187.3
click at [795, 166] on div at bounding box center [845, 372] width 235 height 606
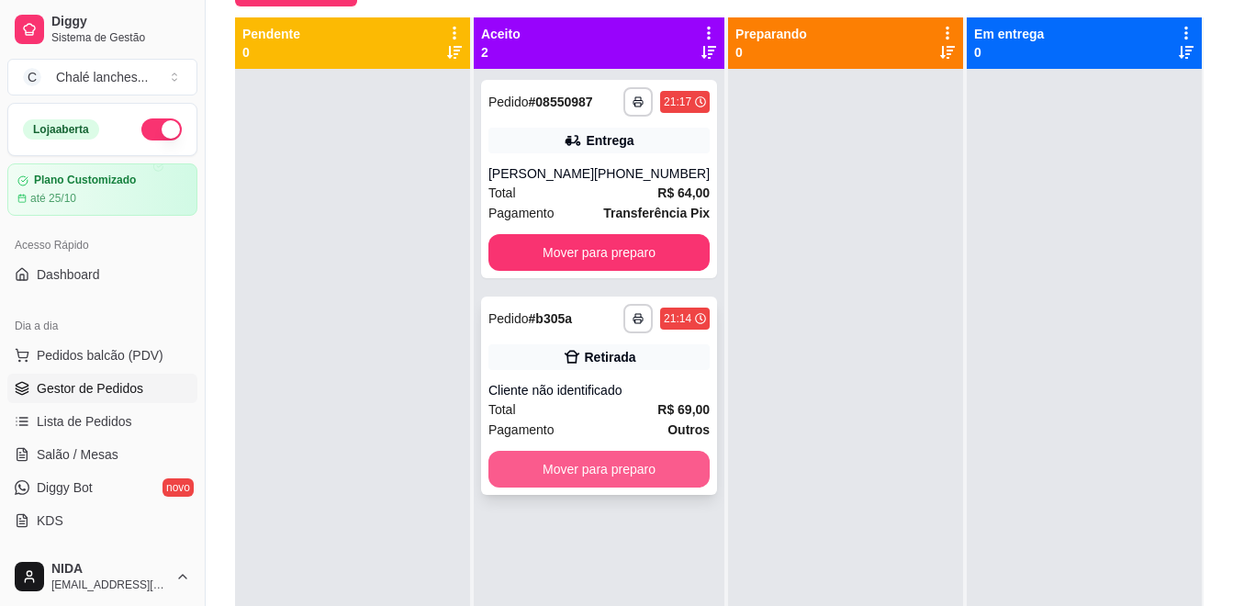
click at [649, 466] on button "Mover para preparo" at bounding box center [598, 469] width 221 height 37
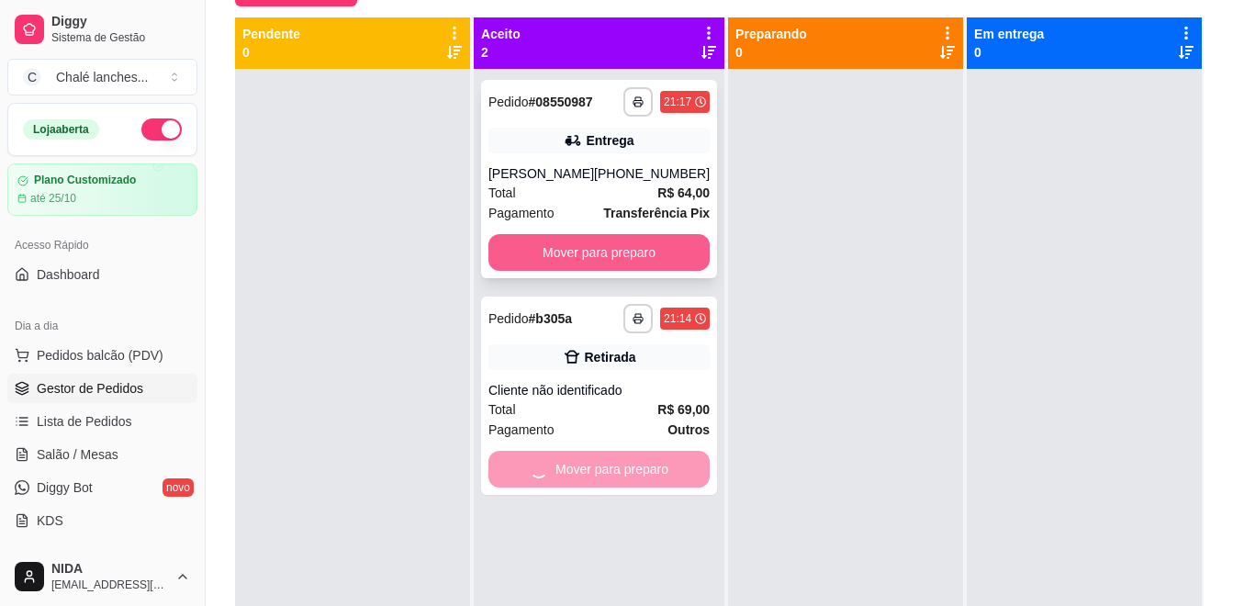
click at [664, 261] on button "Mover para preparo" at bounding box center [598, 252] width 221 height 37
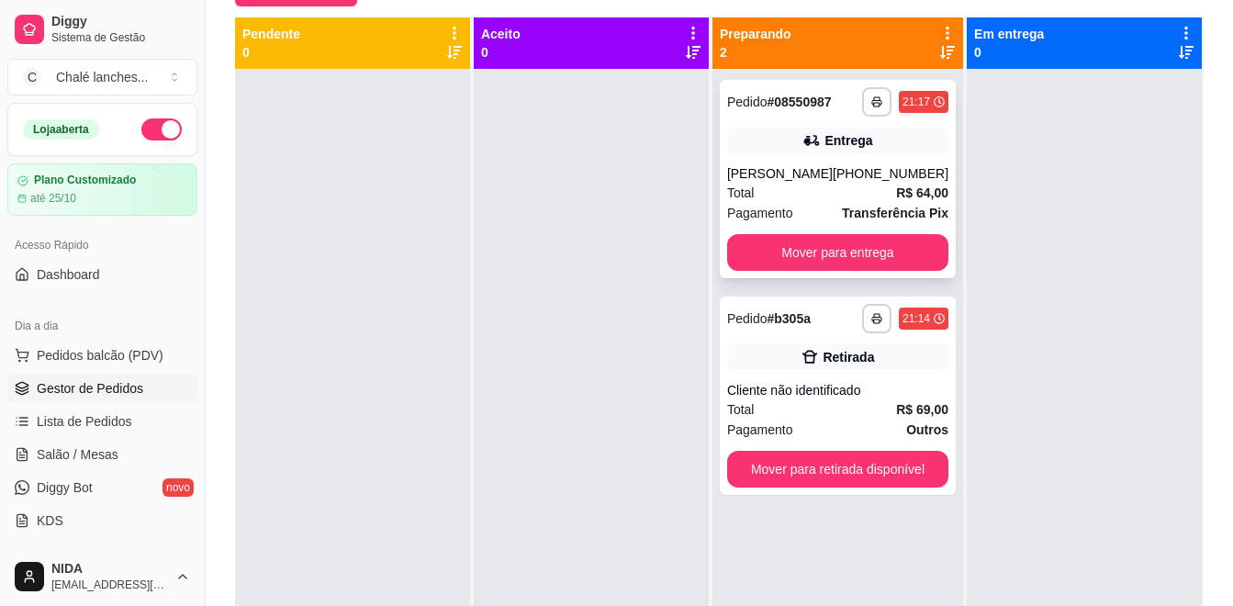
click at [820, 189] on div "Total R$ 64,00" at bounding box center [837, 193] width 221 height 20
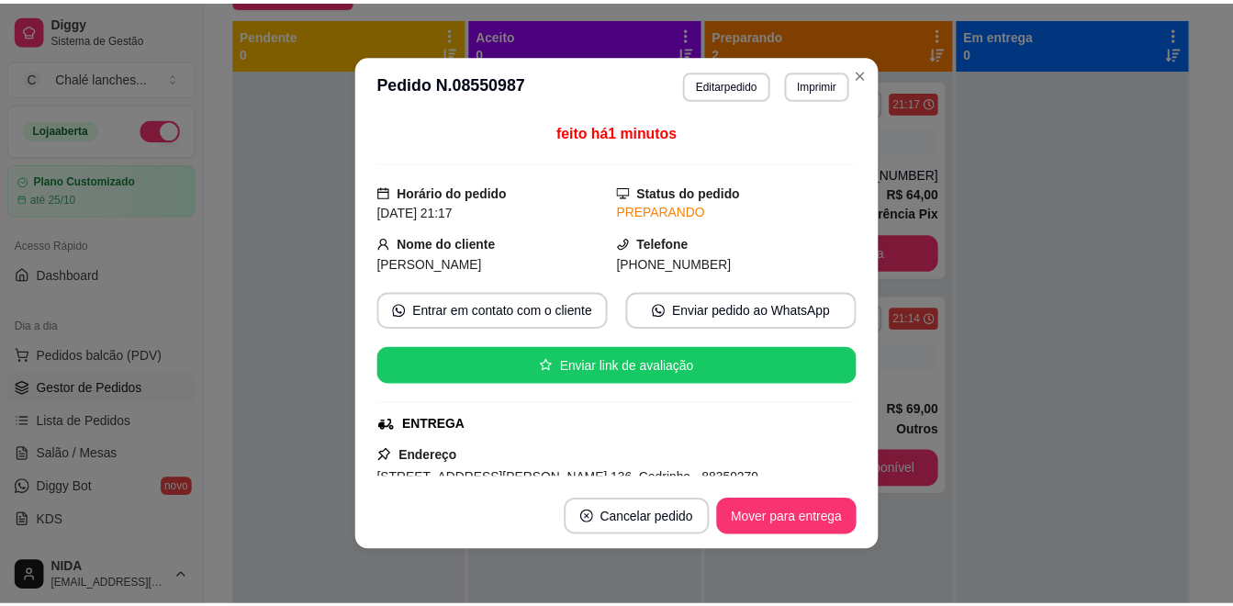
scroll to position [184, 0]
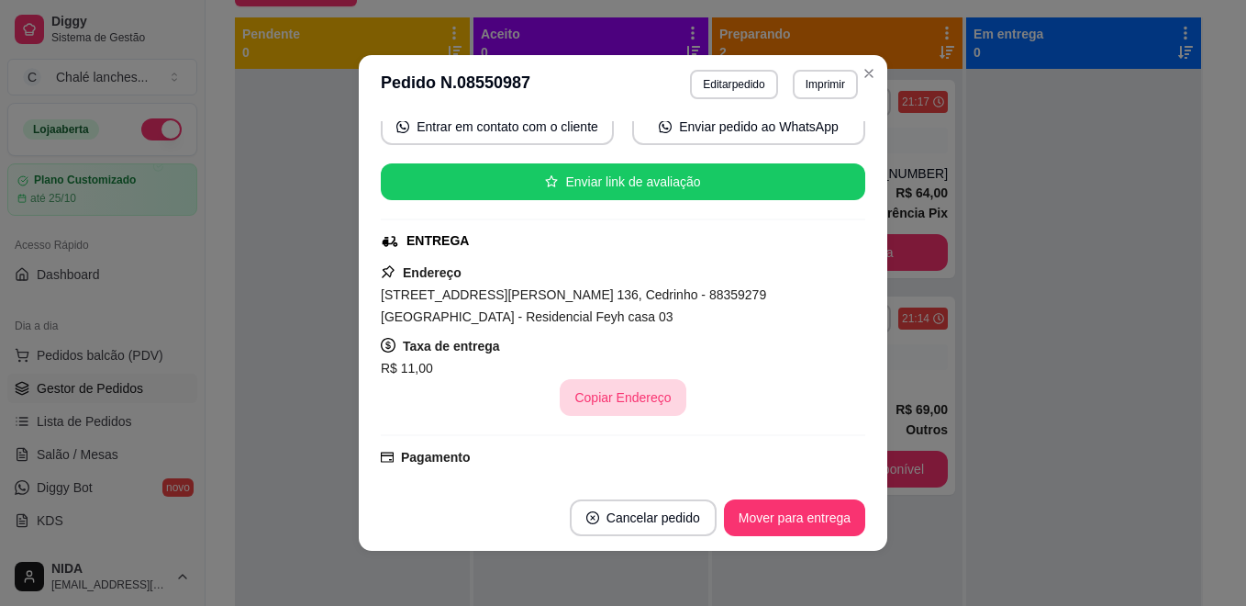
click at [644, 417] on div "feito há 1 minutos Horário do pedido [DATE] 21:17 Status do pedido PREPARANDO N…" at bounding box center [623, 299] width 485 height 356
click at [640, 410] on button "Copiar Endereço" at bounding box center [623, 397] width 126 height 37
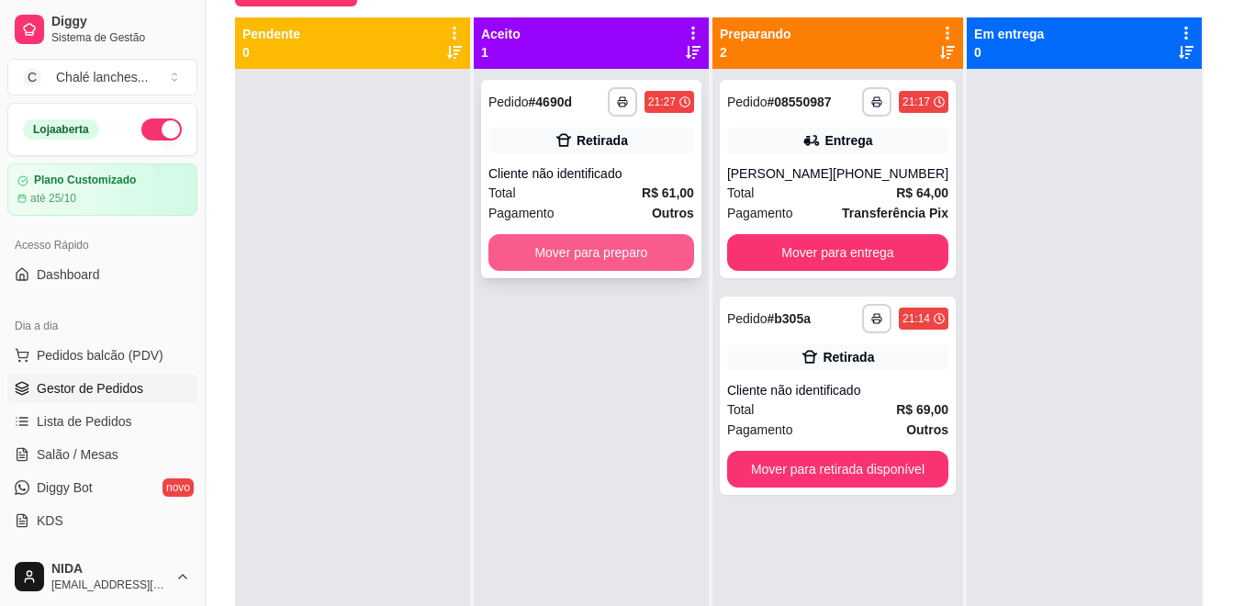
click at [675, 262] on button "Mover para preparo" at bounding box center [591, 252] width 206 height 37
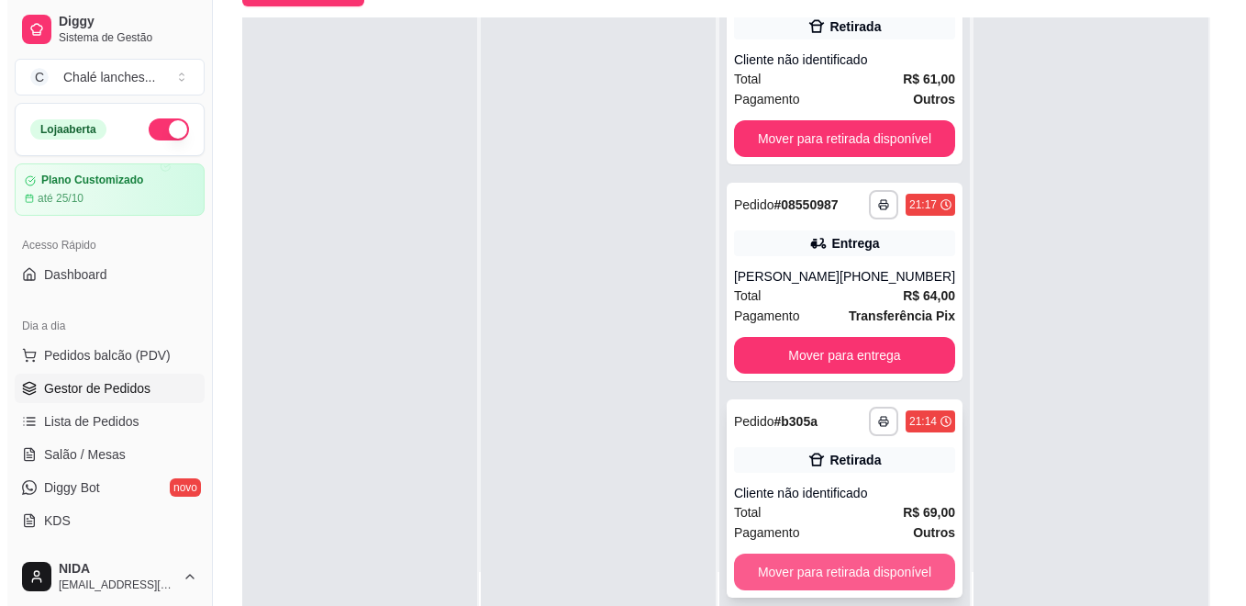
scroll to position [280, 0]
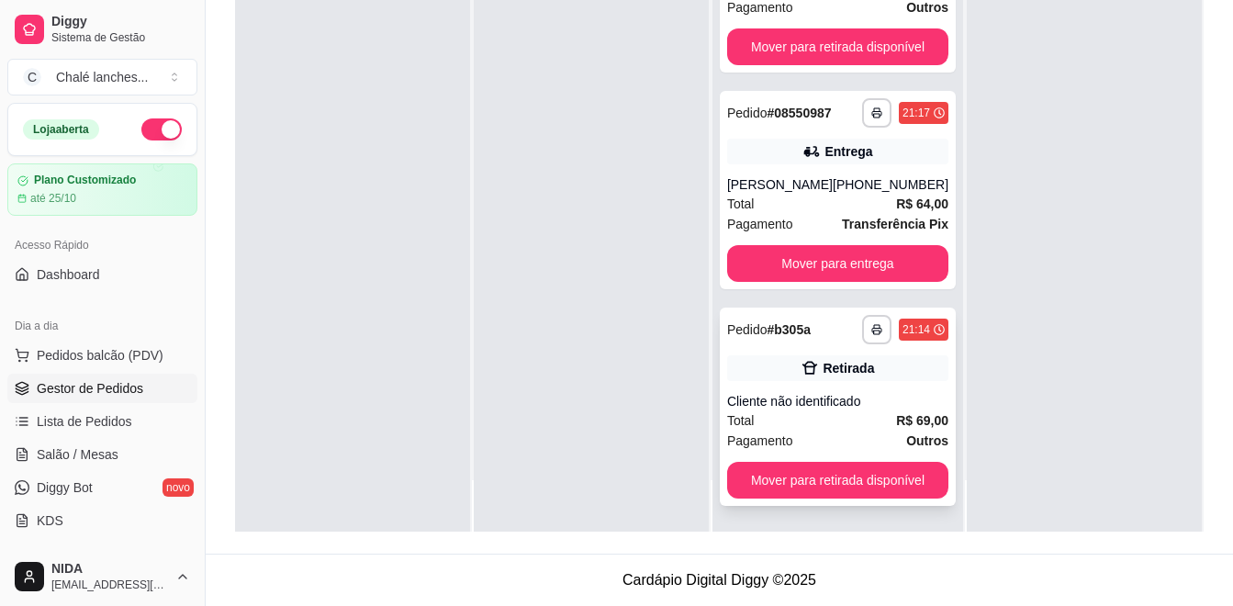
click at [840, 436] on div "Pagamento Outros" at bounding box center [837, 440] width 221 height 20
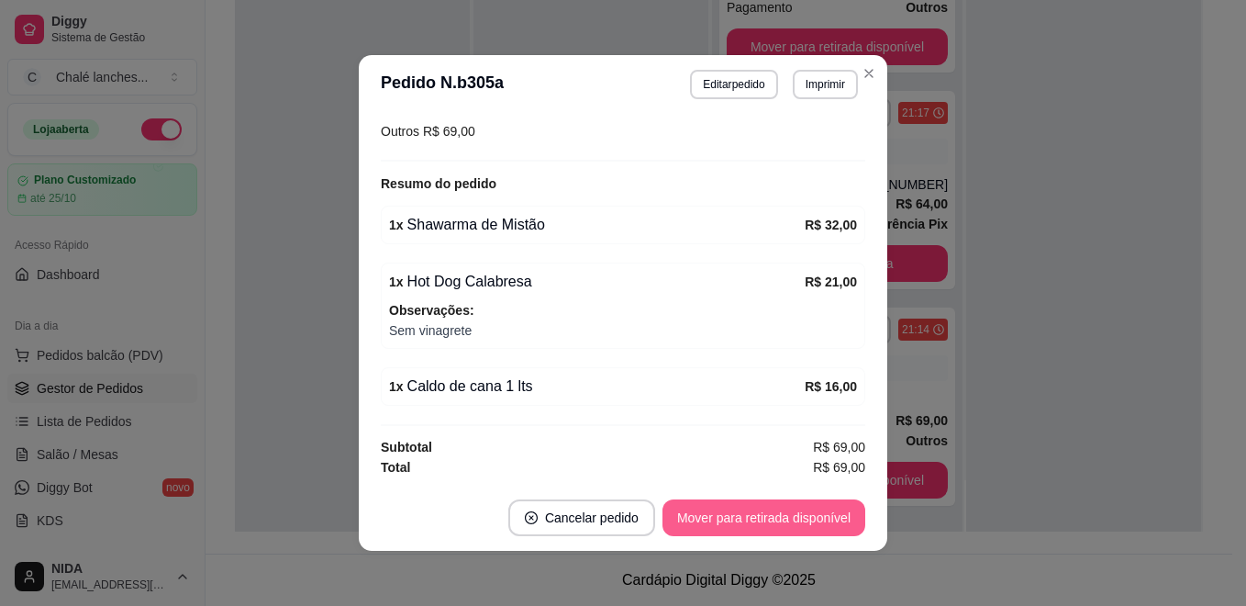
click at [764, 512] on button "Mover para retirada disponível" at bounding box center [764, 517] width 203 height 37
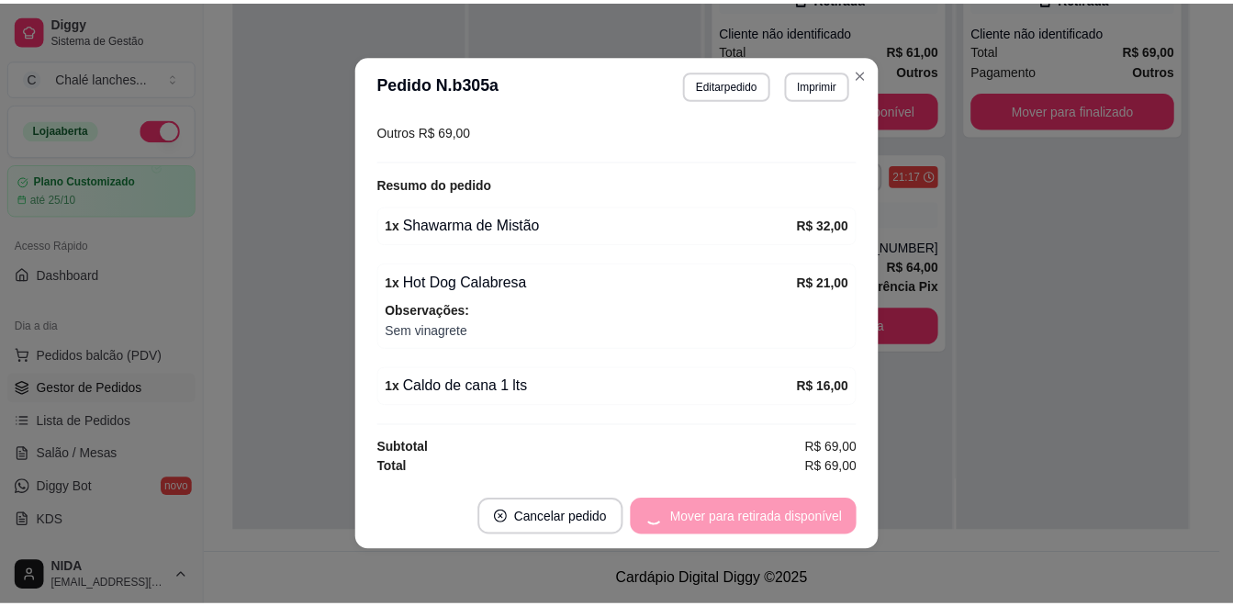
scroll to position [0, 0]
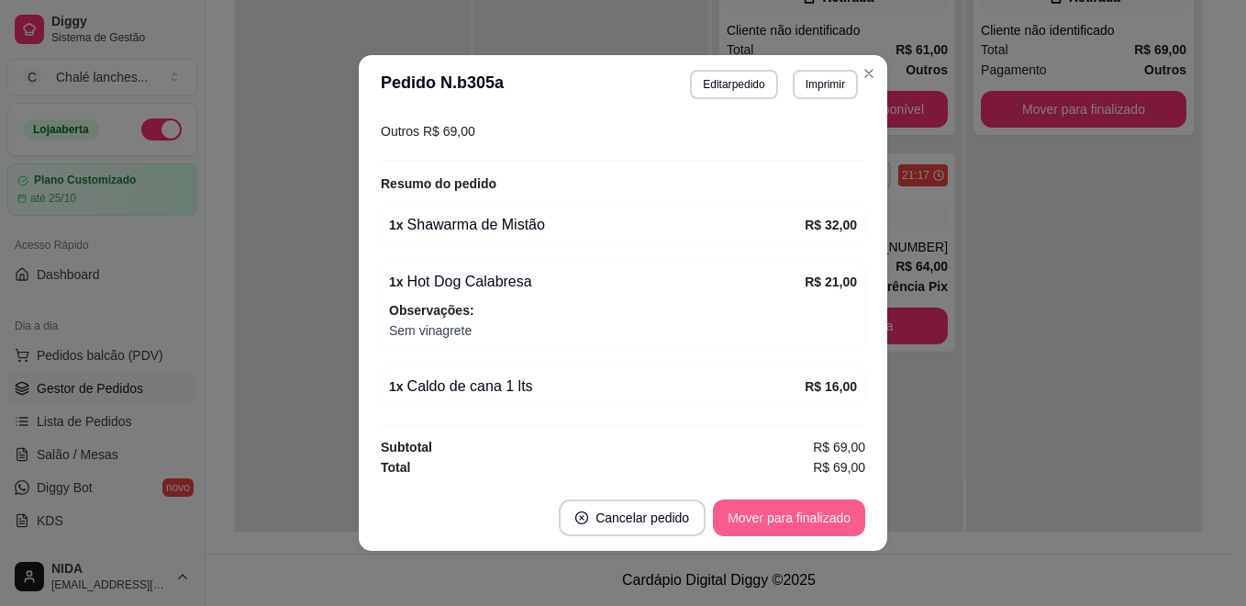
click at [764, 512] on button "Mover para finalizado" at bounding box center [789, 517] width 152 height 37
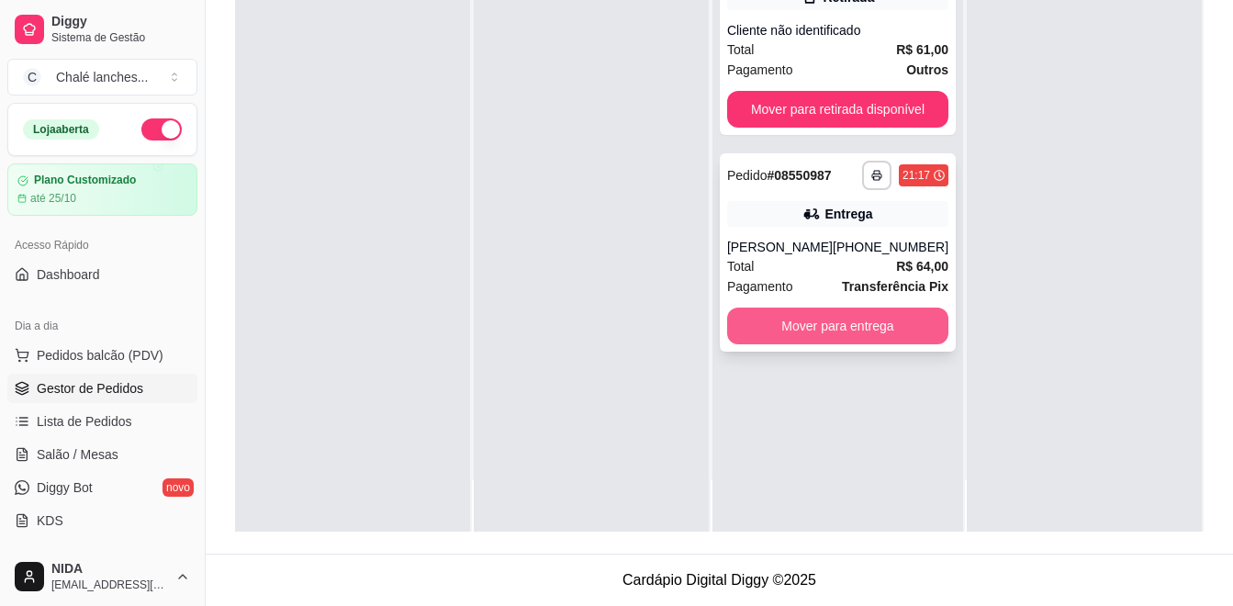
click at [907, 324] on button "Mover para entrega" at bounding box center [837, 325] width 221 height 37
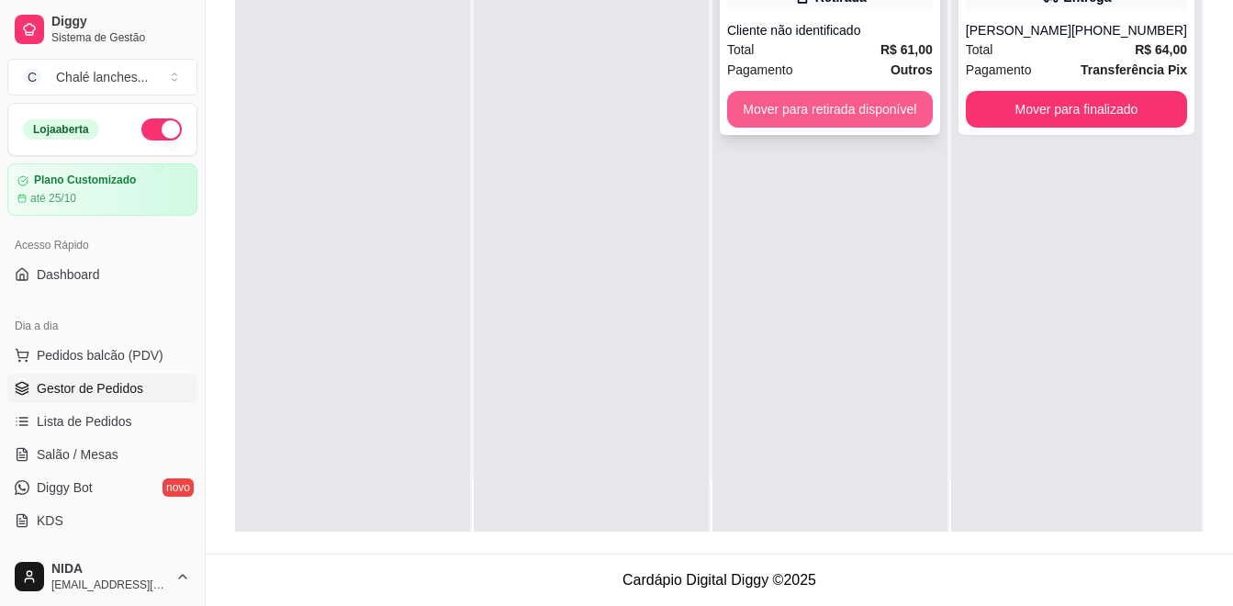
click at [862, 117] on button "Mover para retirada disponível" at bounding box center [830, 109] width 206 height 37
click at [862, 117] on div "Mover para retirada disponível" at bounding box center [830, 109] width 206 height 37
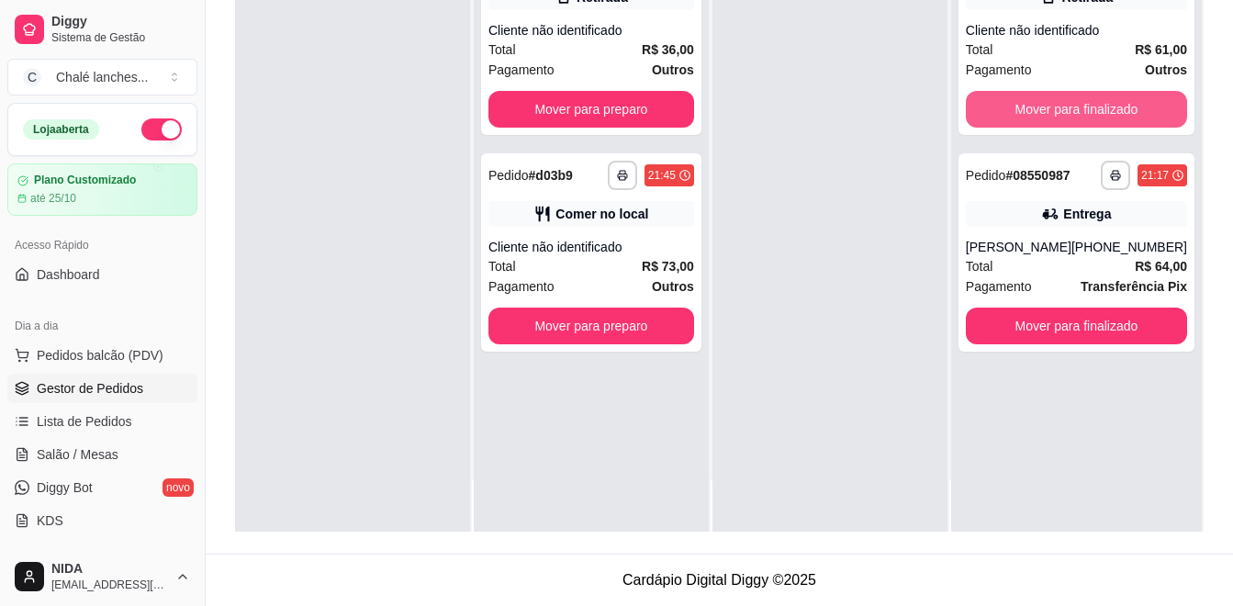
drag, startPoint x: 1072, startPoint y: 120, endPoint x: 838, endPoint y: 145, distance: 235.3
click at [839, 144] on div at bounding box center [829, 229] width 235 height 606
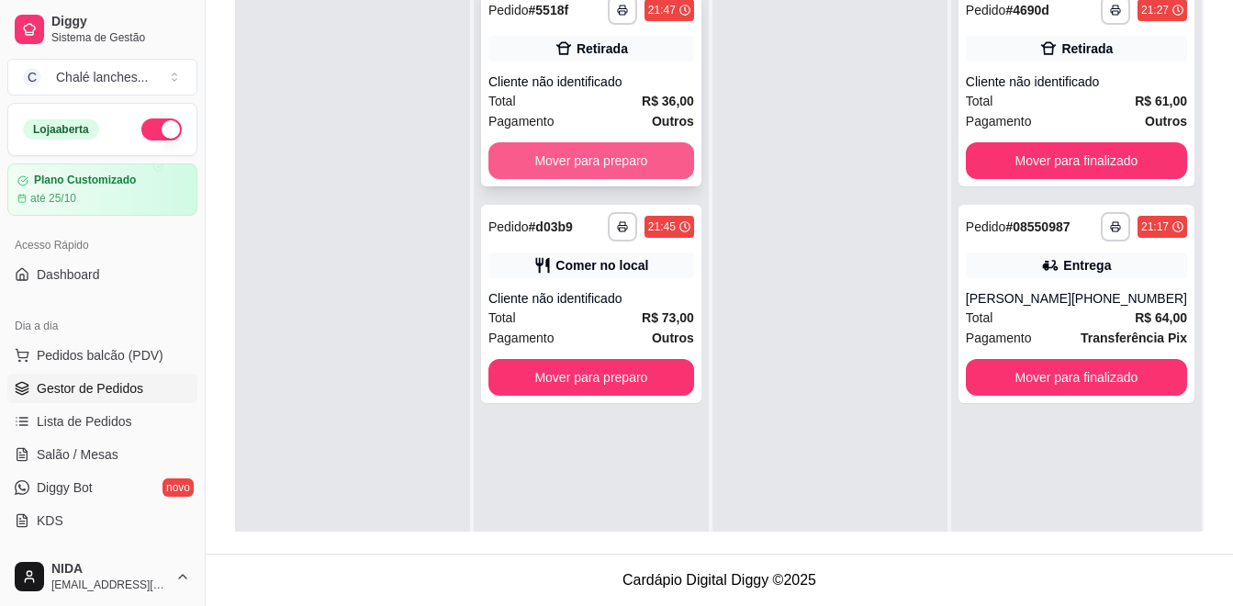
click at [640, 164] on button "Mover para preparo" at bounding box center [591, 160] width 206 height 37
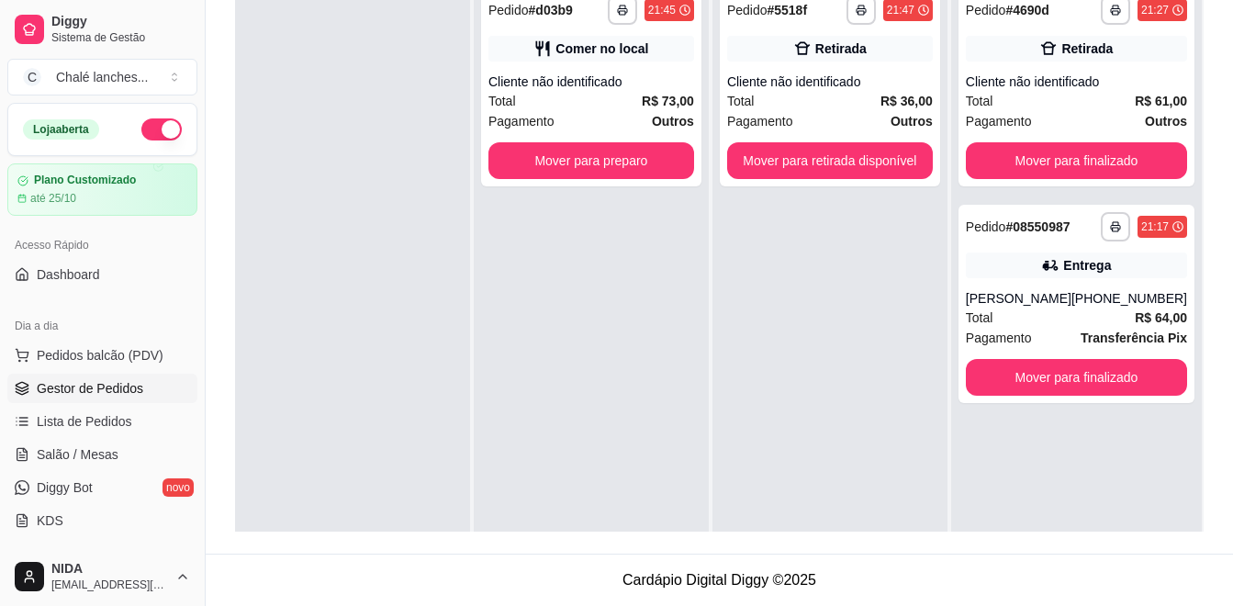
click at [629, 187] on div "**********" at bounding box center [591, 280] width 235 height 606
click at [637, 164] on button "Mover para preparo" at bounding box center [591, 160] width 206 height 37
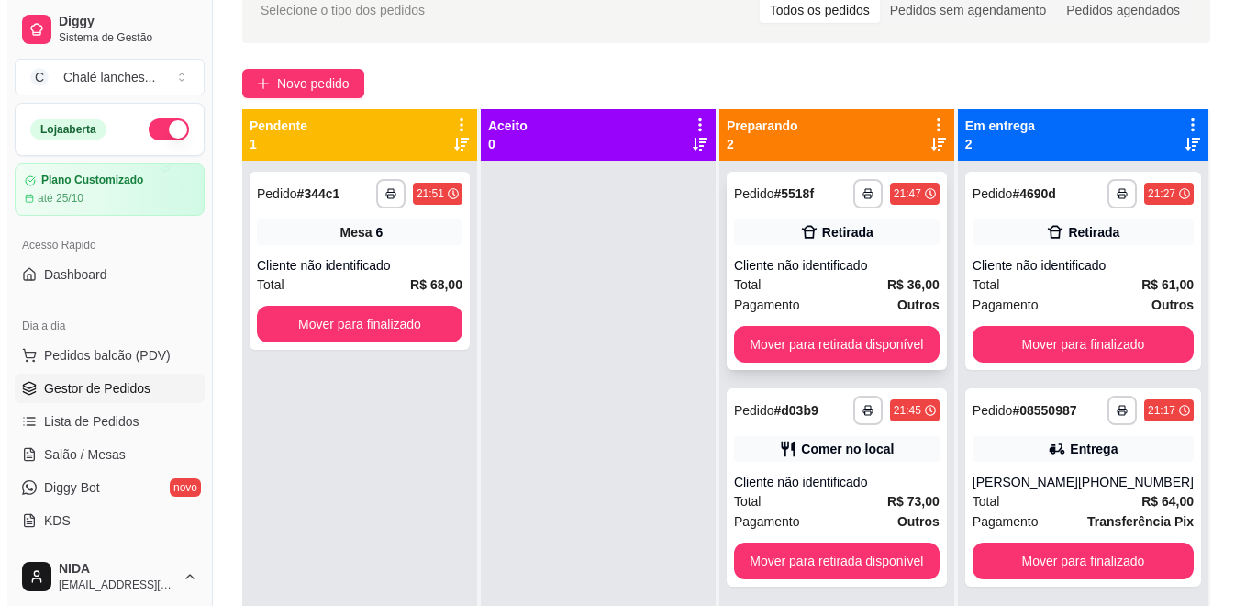
scroll to position [51, 0]
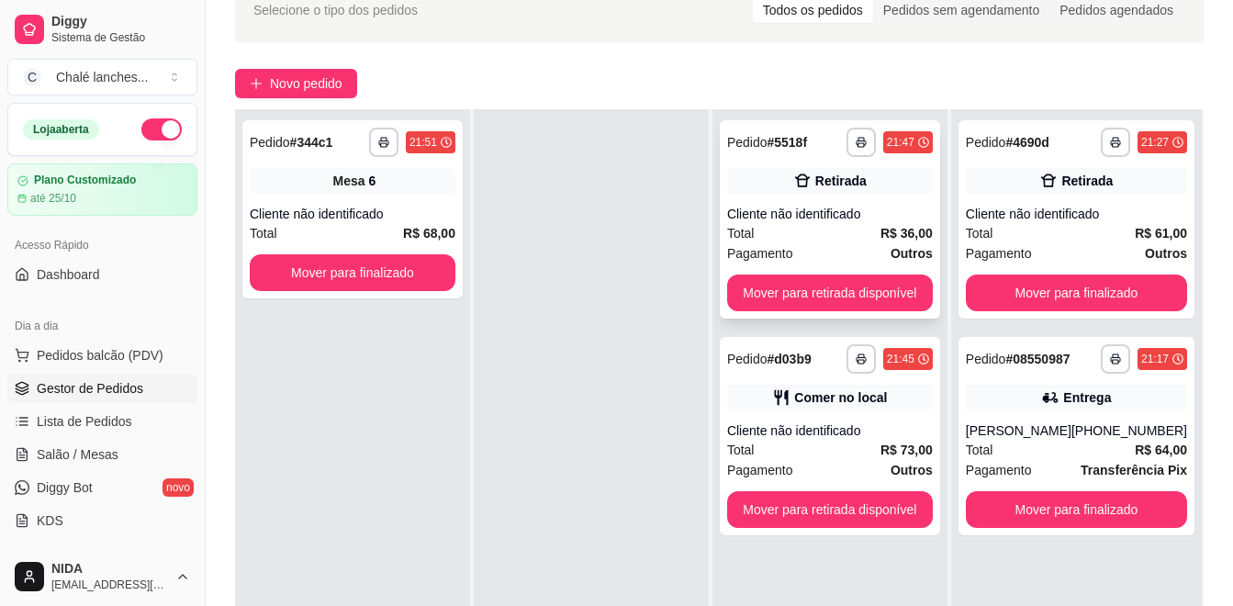
click at [814, 236] on div "Total R$ 36,00" at bounding box center [830, 233] width 206 height 20
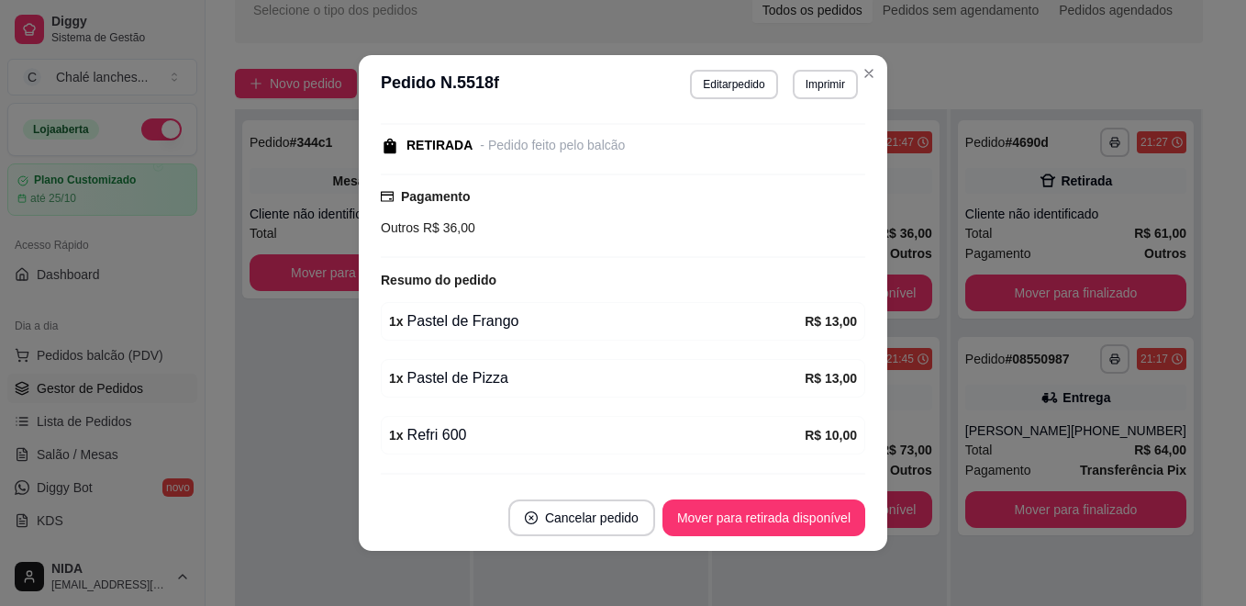
scroll to position [232, 0]
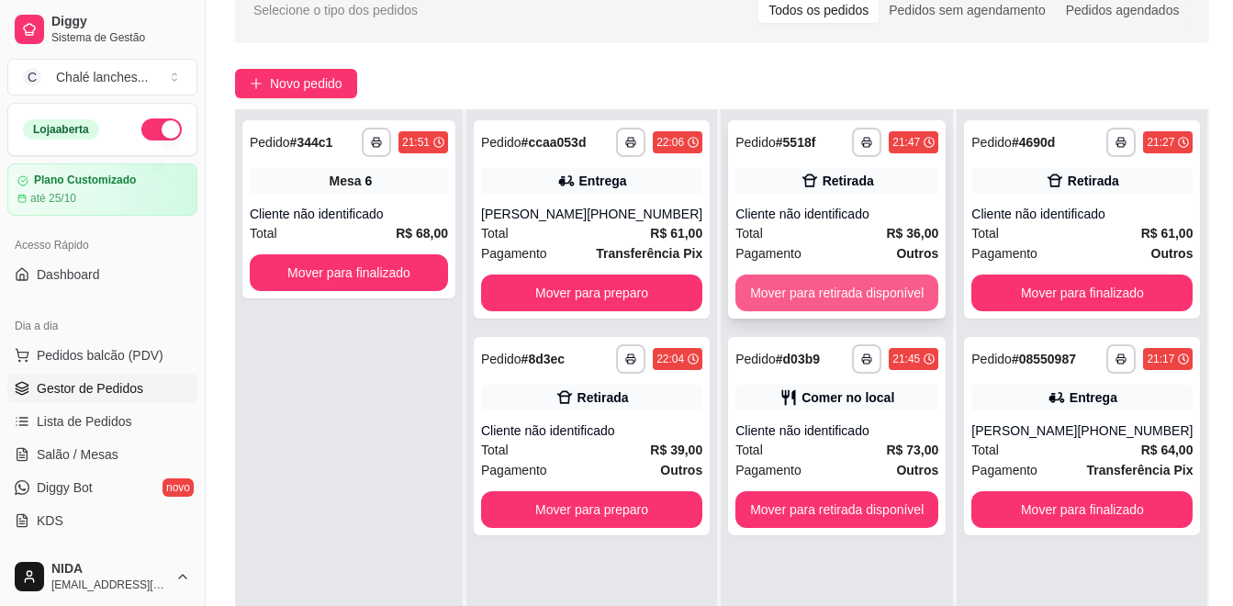
click at [856, 290] on button "Mover para retirada disponível" at bounding box center [836, 292] width 203 height 37
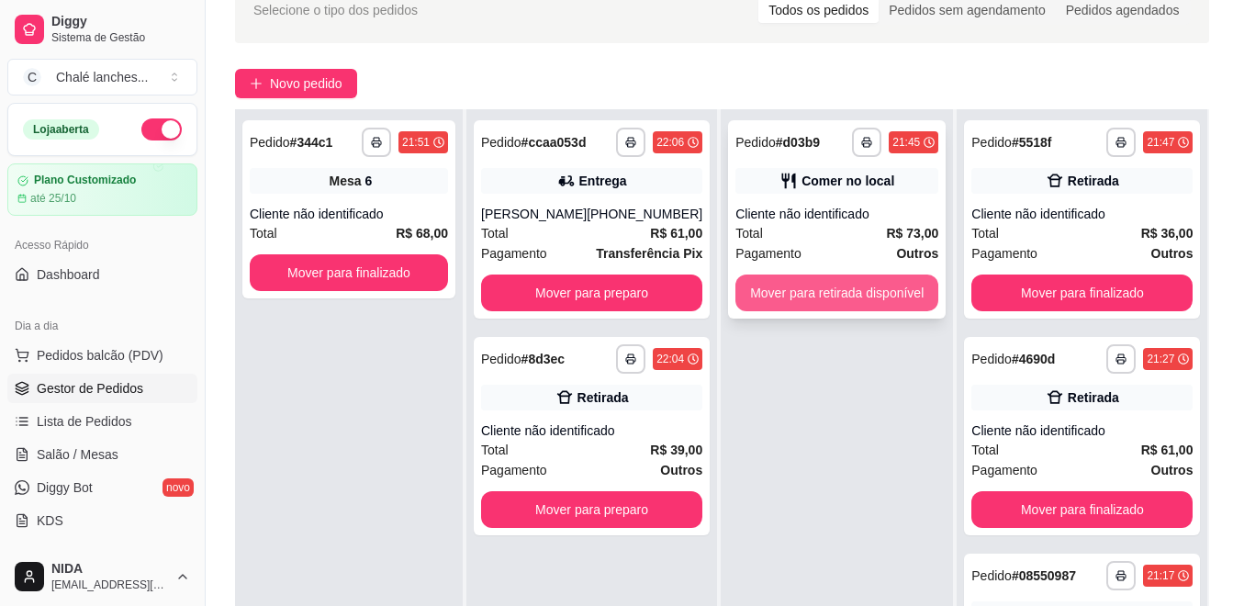
click at [816, 307] on button "Mover para retirada disponível" at bounding box center [836, 292] width 203 height 37
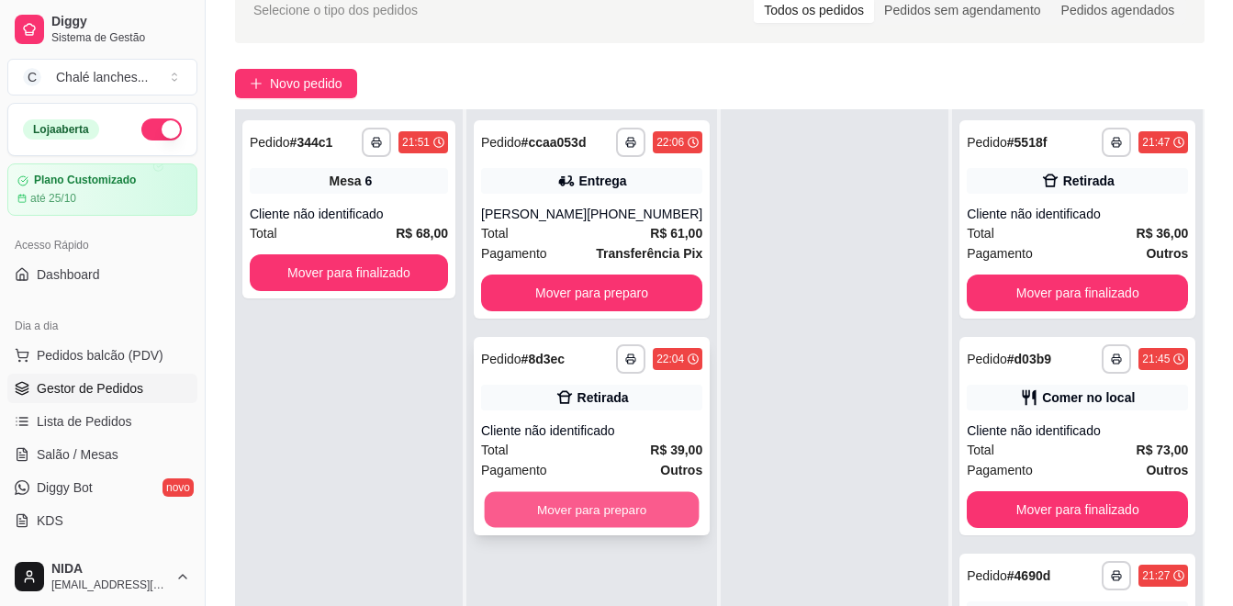
click at [642, 519] on button "Mover para preparo" at bounding box center [592, 510] width 215 height 36
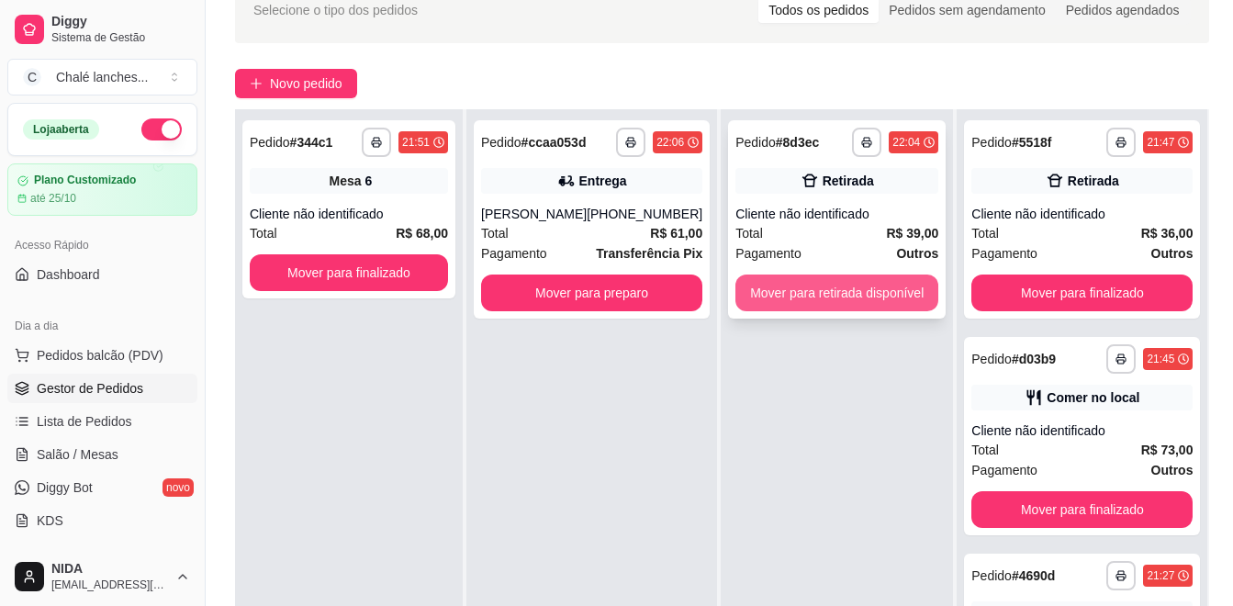
click at [831, 296] on button "Mover para retirada disponível" at bounding box center [836, 292] width 203 height 37
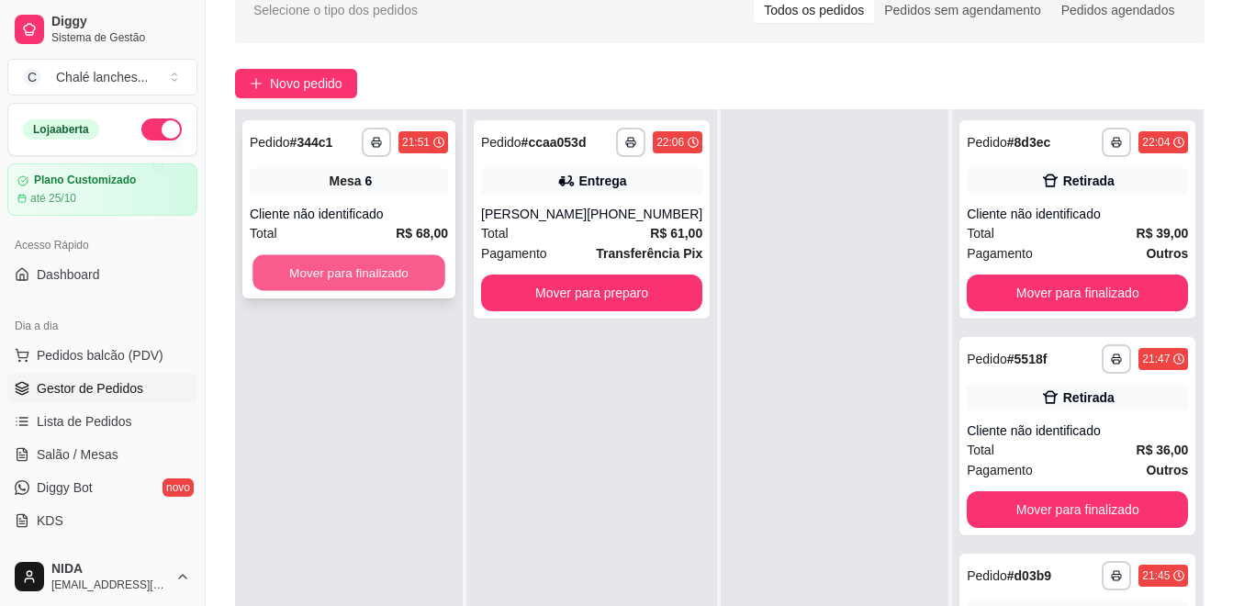
click at [360, 276] on button "Mover para finalizado" at bounding box center [348, 273] width 193 height 36
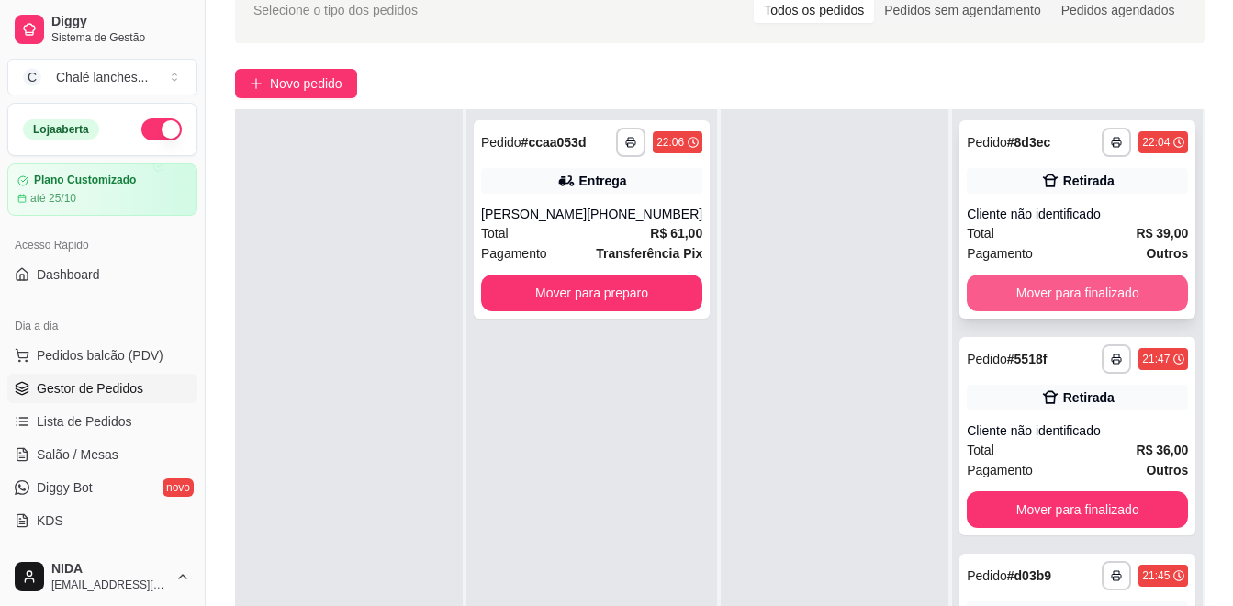
click at [1126, 295] on button "Mover para finalizado" at bounding box center [1076, 292] width 221 height 37
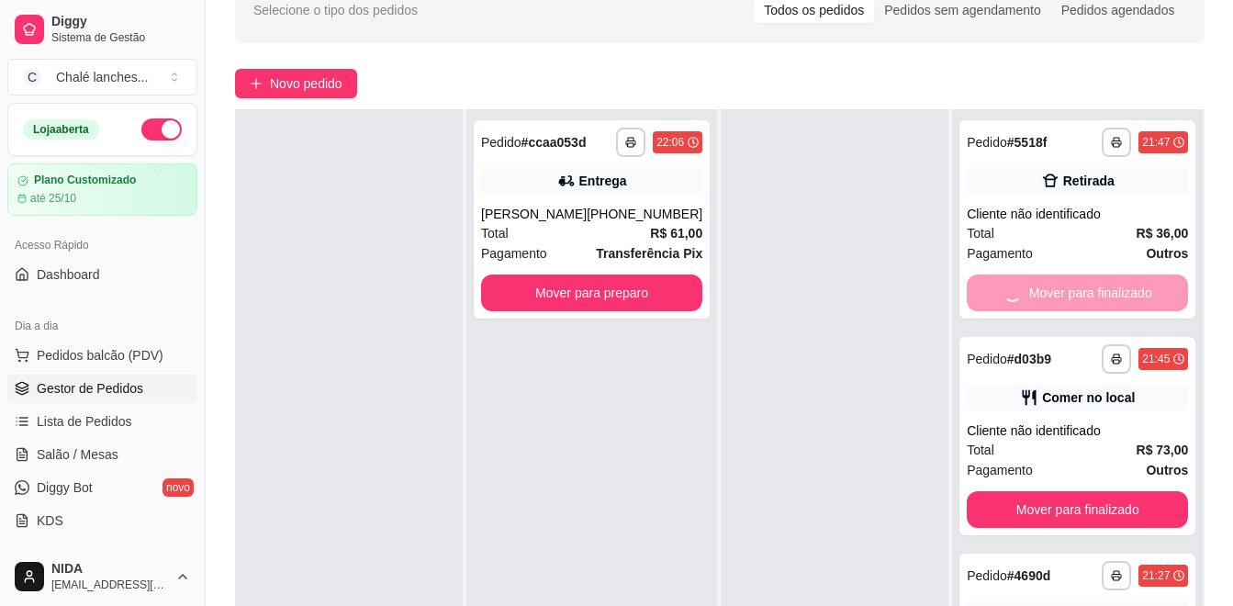
click at [1126, 295] on div "Mover para finalizado" at bounding box center [1076, 292] width 221 height 37
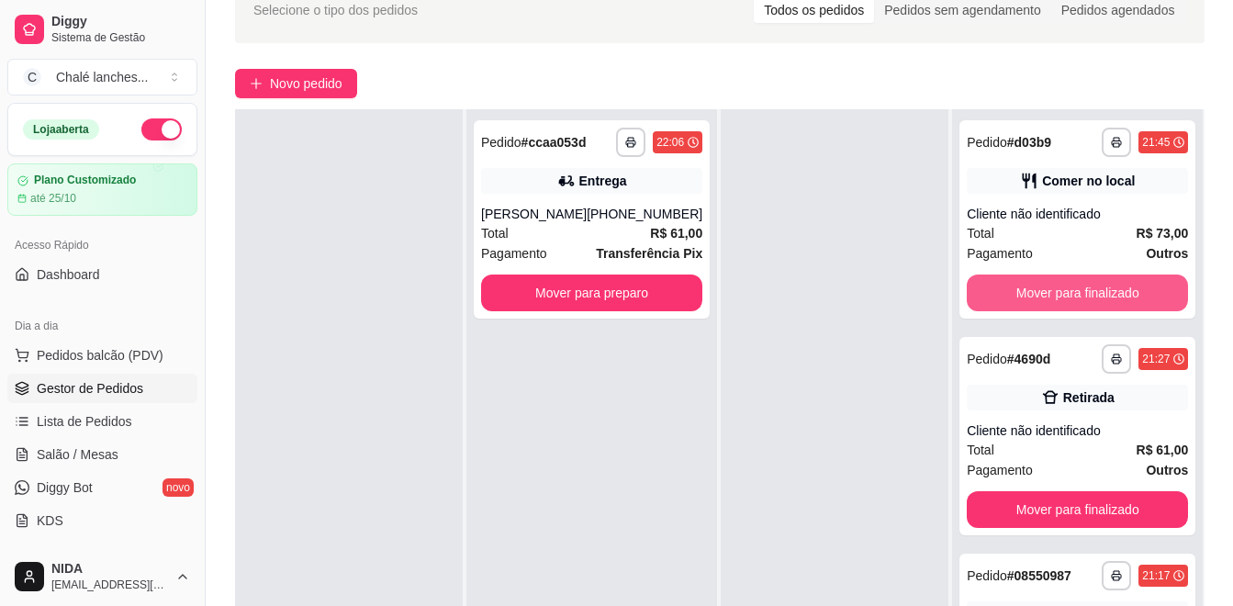
click at [1126, 295] on button "Mover para finalizado" at bounding box center [1076, 292] width 221 height 37
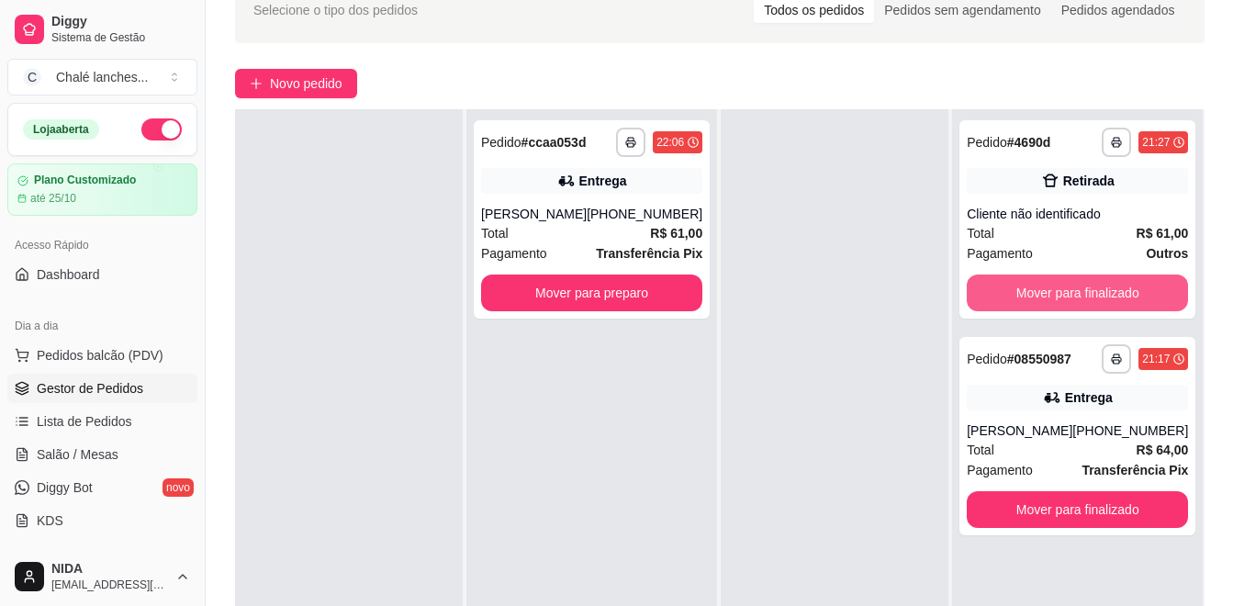
click at [1126, 295] on button "Mover para finalizado" at bounding box center [1076, 292] width 221 height 37
click at [1101, 491] on button "Mover para finalizado" at bounding box center [1076, 509] width 221 height 37
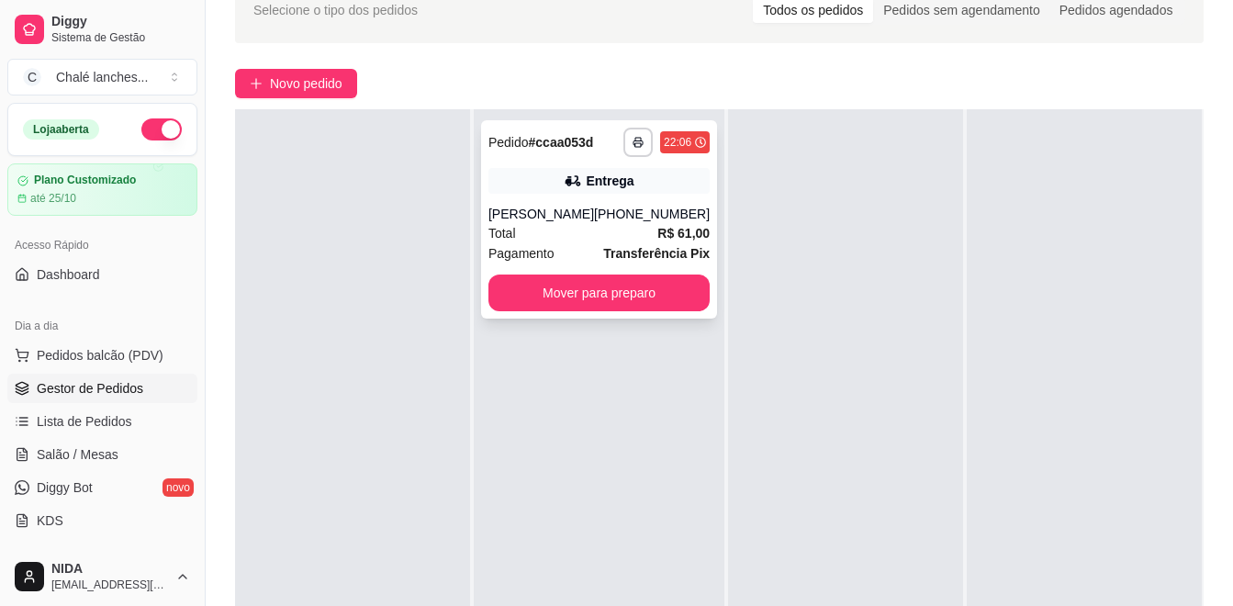
click at [673, 303] on button "Mover para preparo" at bounding box center [598, 292] width 221 height 37
click at [673, 303] on div "Mover para preparo" at bounding box center [598, 292] width 221 height 37
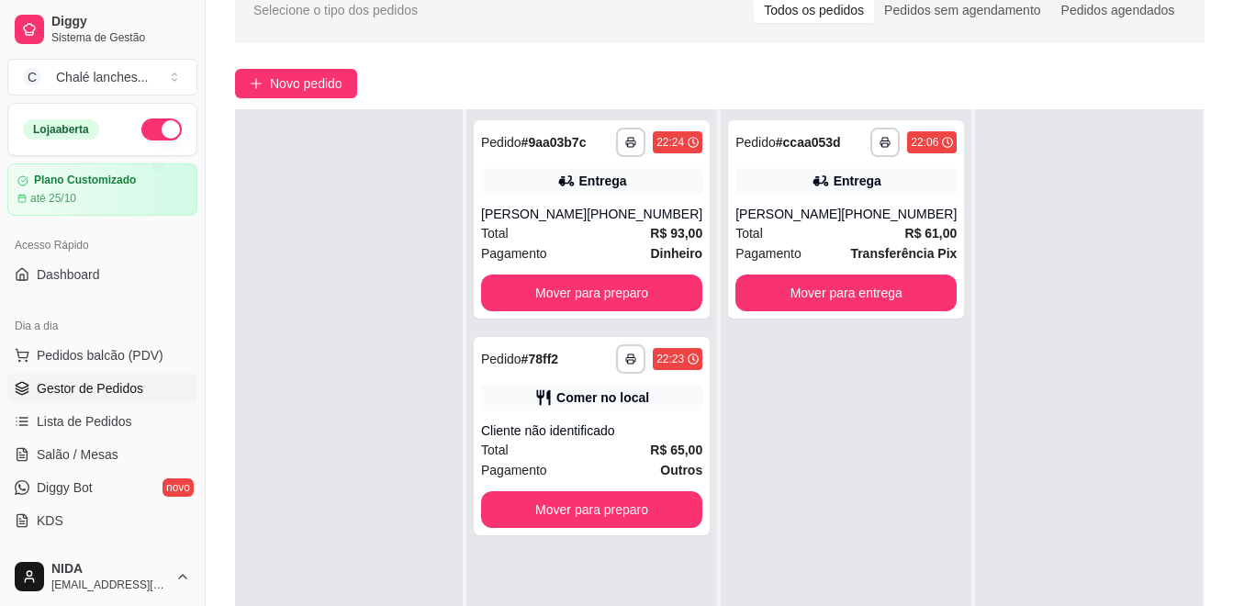
drag, startPoint x: 1003, startPoint y: 388, endPoint x: 867, endPoint y: 373, distance: 136.7
click at [891, 477] on div "**********" at bounding box center [845, 412] width 251 height 606
drag, startPoint x: 867, startPoint y: 373, endPoint x: 820, endPoint y: 401, distance: 55.6
click at [820, 401] on div "**********" at bounding box center [845, 412] width 251 height 606
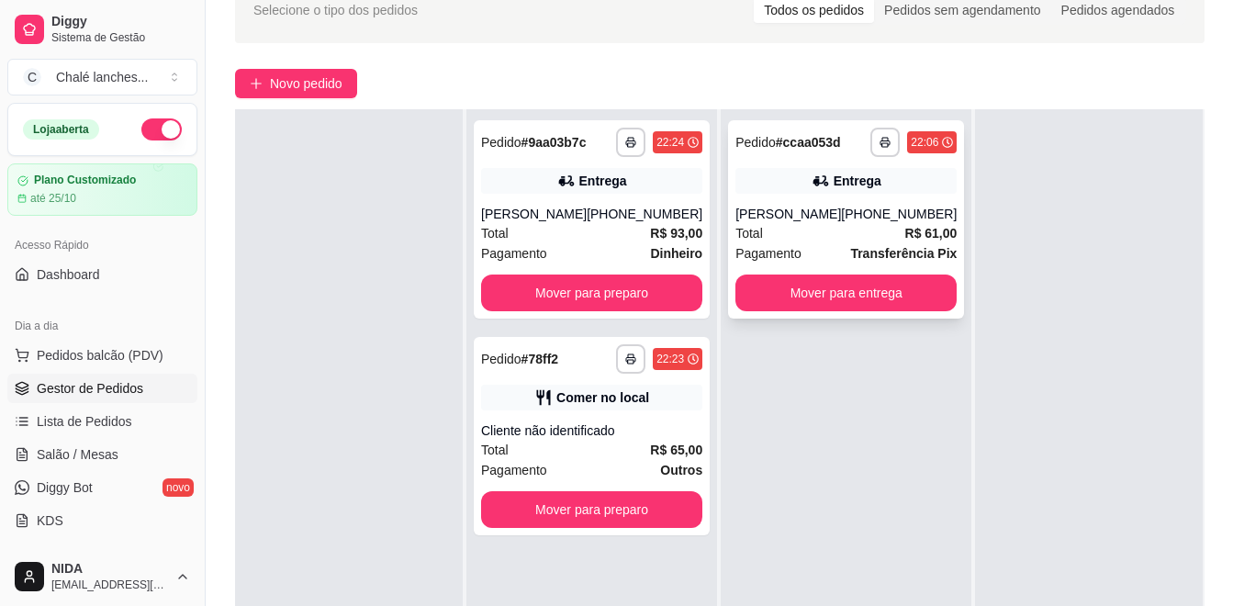
click at [840, 234] on div "Total R$ 61,00" at bounding box center [845, 233] width 221 height 20
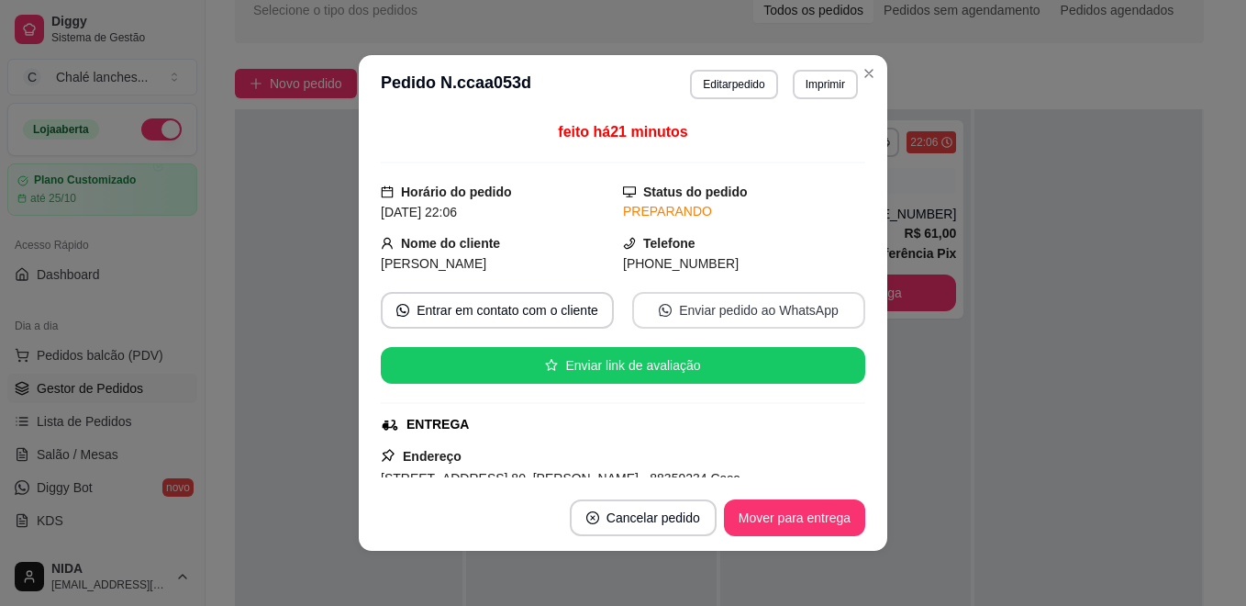
scroll to position [92, 0]
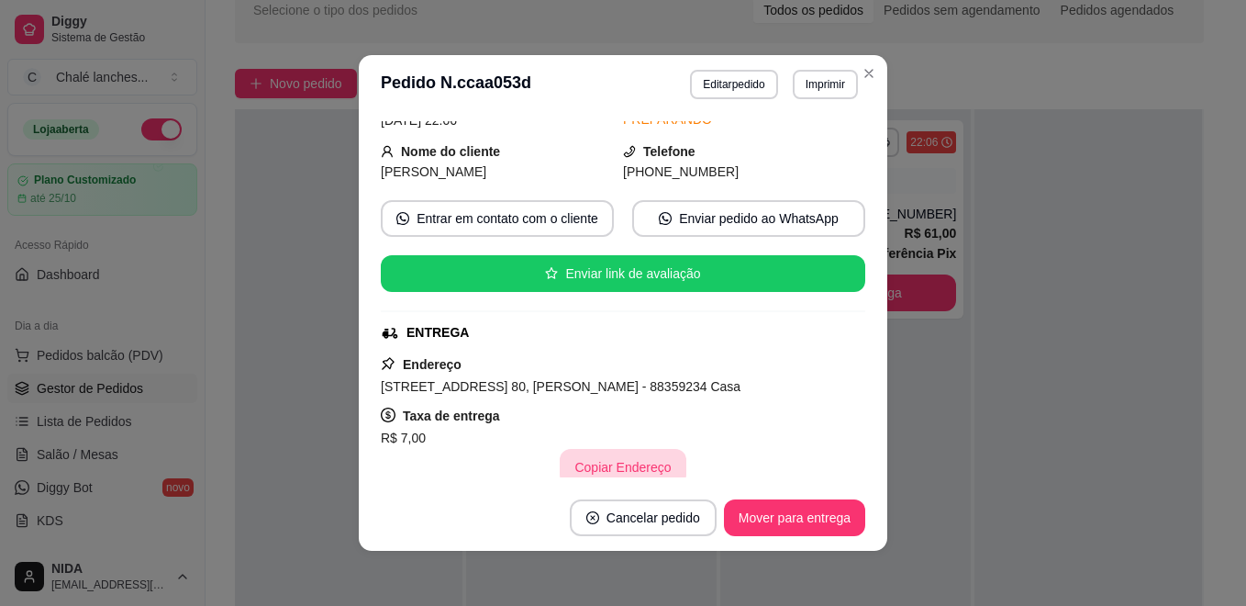
click at [630, 470] on button "Copiar Endereço" at bounding box center [623, 467] width 126 height 37
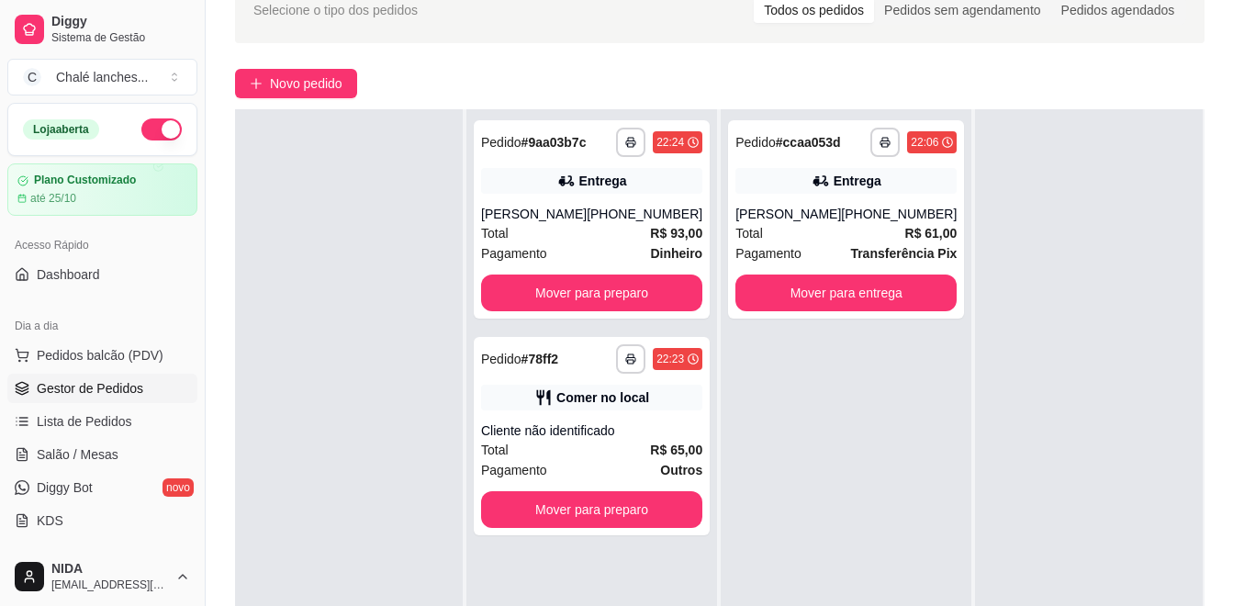
click at [975, 510] on div at bounding box center [1089, 412] width 228 height 606
click at [803, 301] on button "Mover para entrega" at bounding box center [845, 292] width 221 height 37
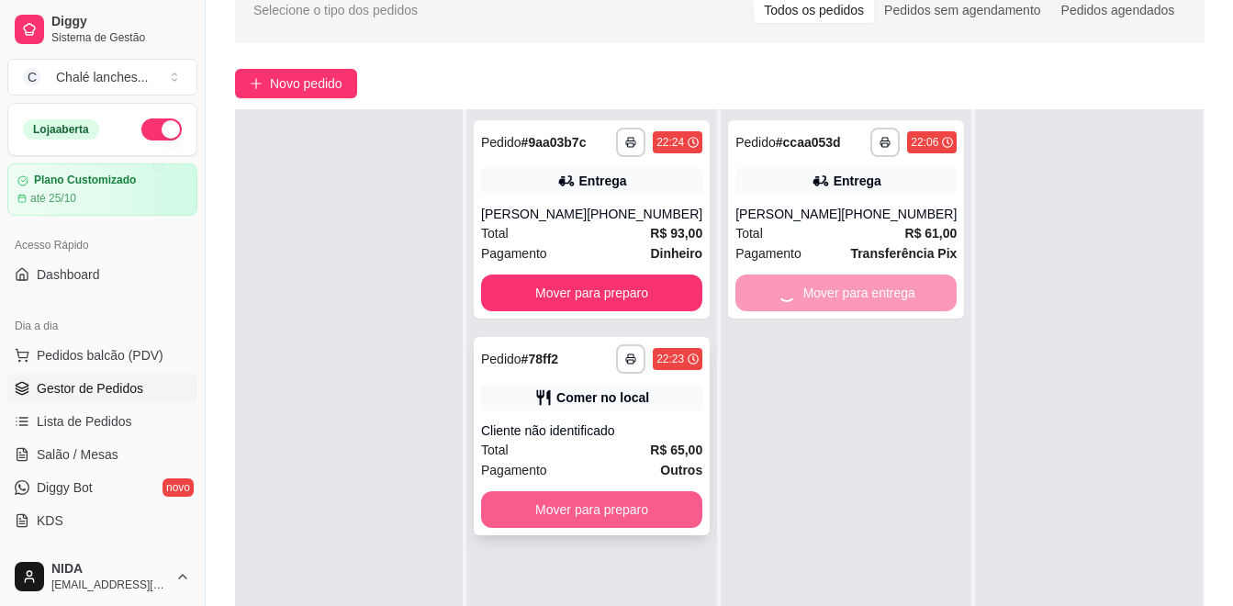
click at [664, 505] on button "Mover para preparo" at bounding box center [591, 509] width 221 height 37
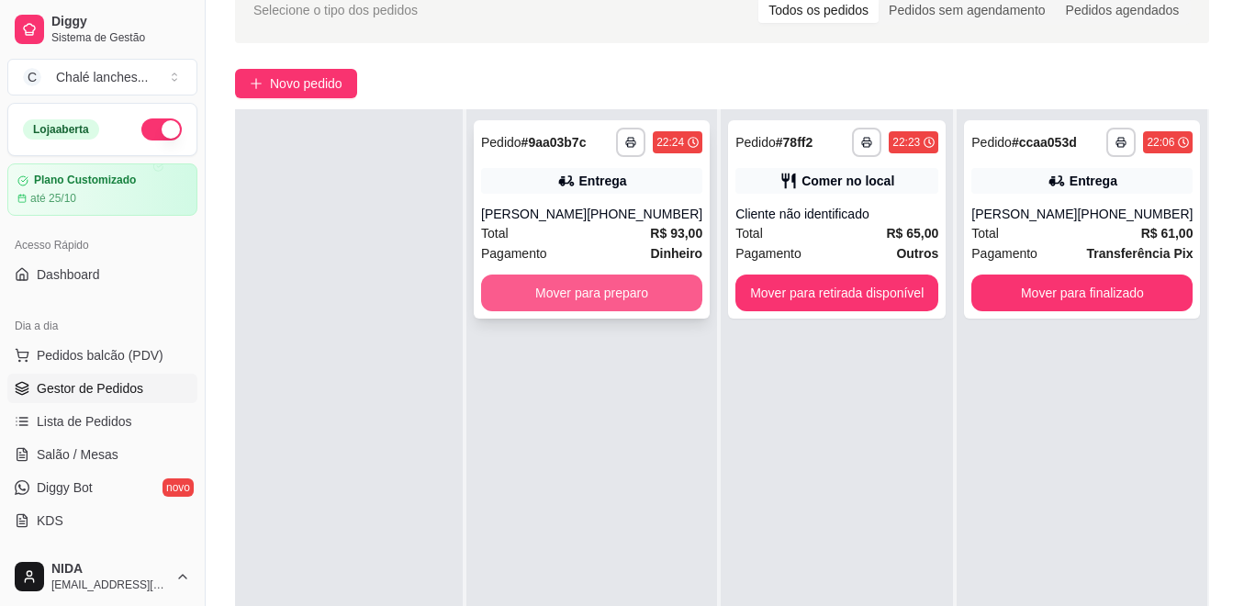
click at [618, 294] on button "Mover para preparo" at bounding box center [591, 292] width 221 height 37
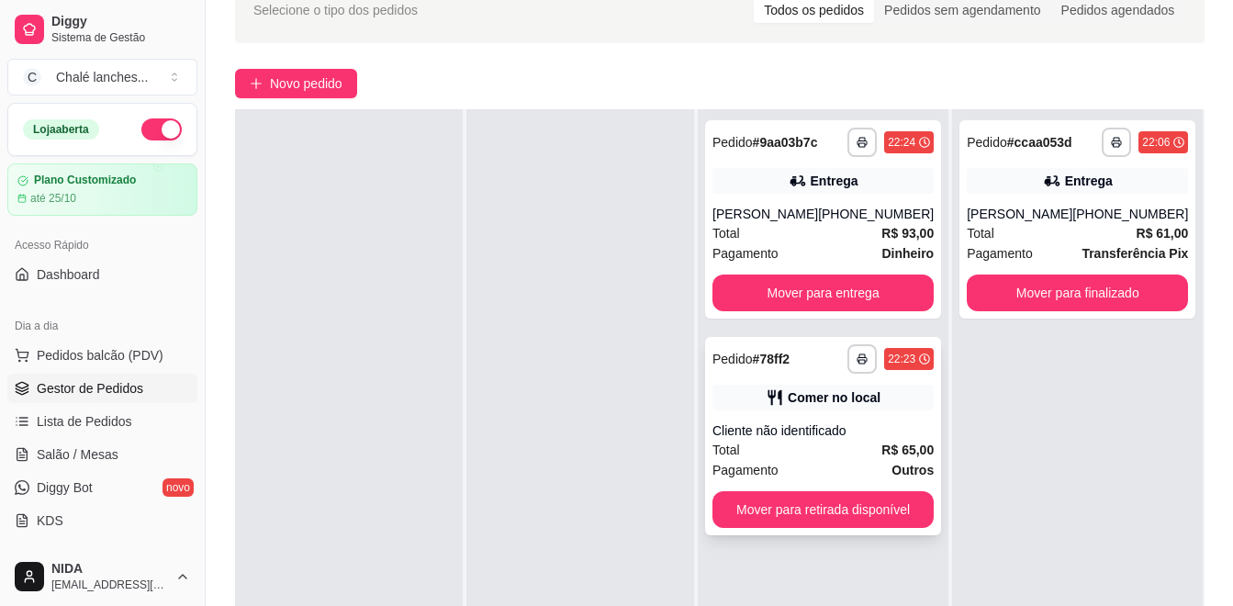
click at [896, 518] on button "Mover para retirada disponível" at bounding box center [822, 509] width 221 height 37
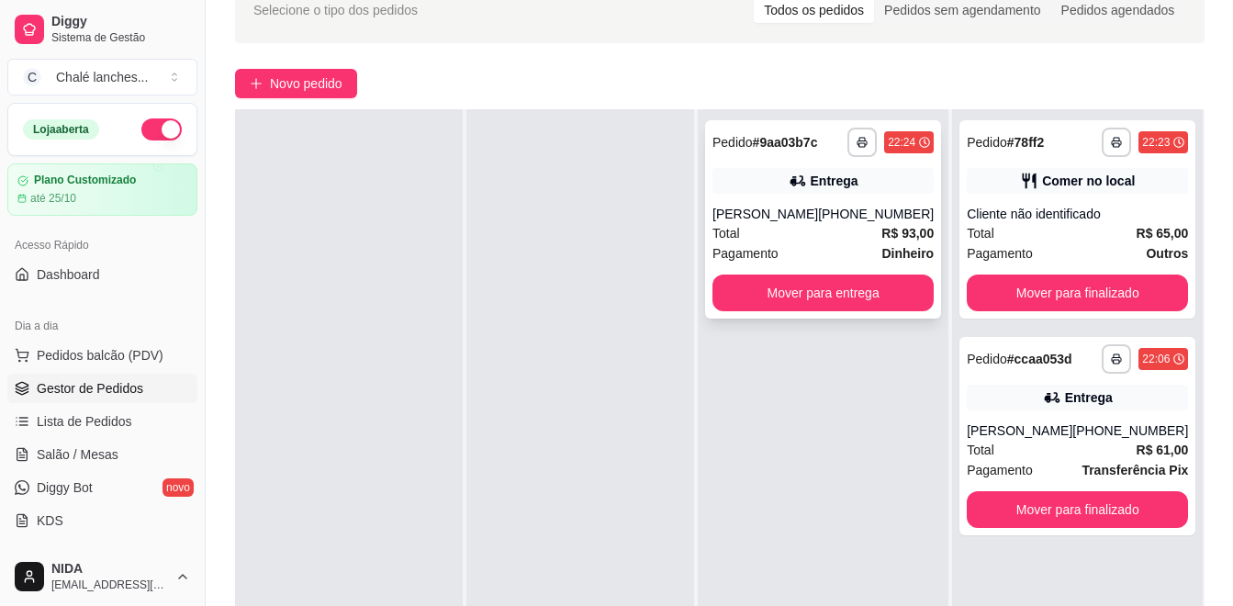
click at [854, 237] on div "Total R$ 93,00" at bounding box center [822, 233] width 221 height 20
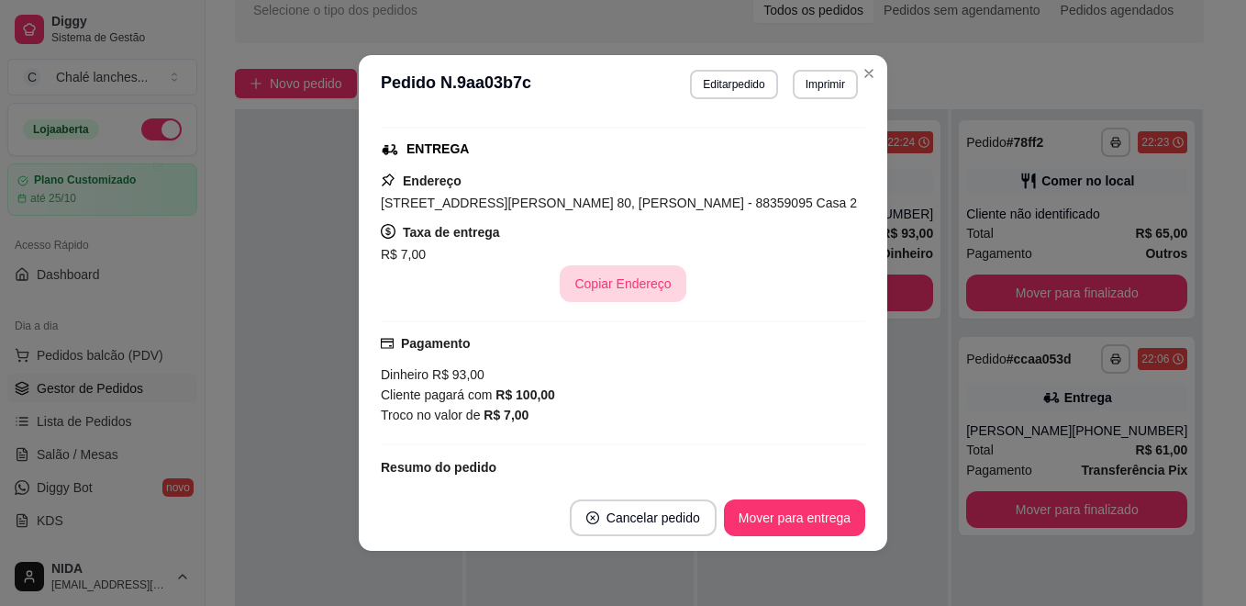
scroll to position [184, 0]
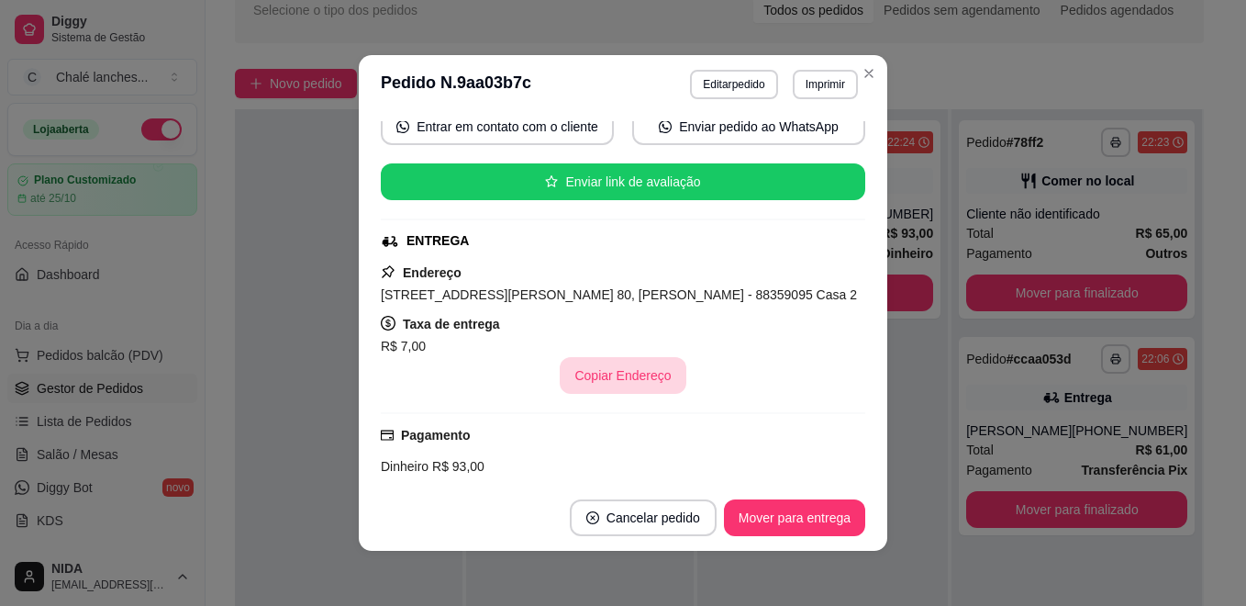
click at [653, 394] on button "Copiar Endereço" at bounding box center [623, 375] width 126 height 37
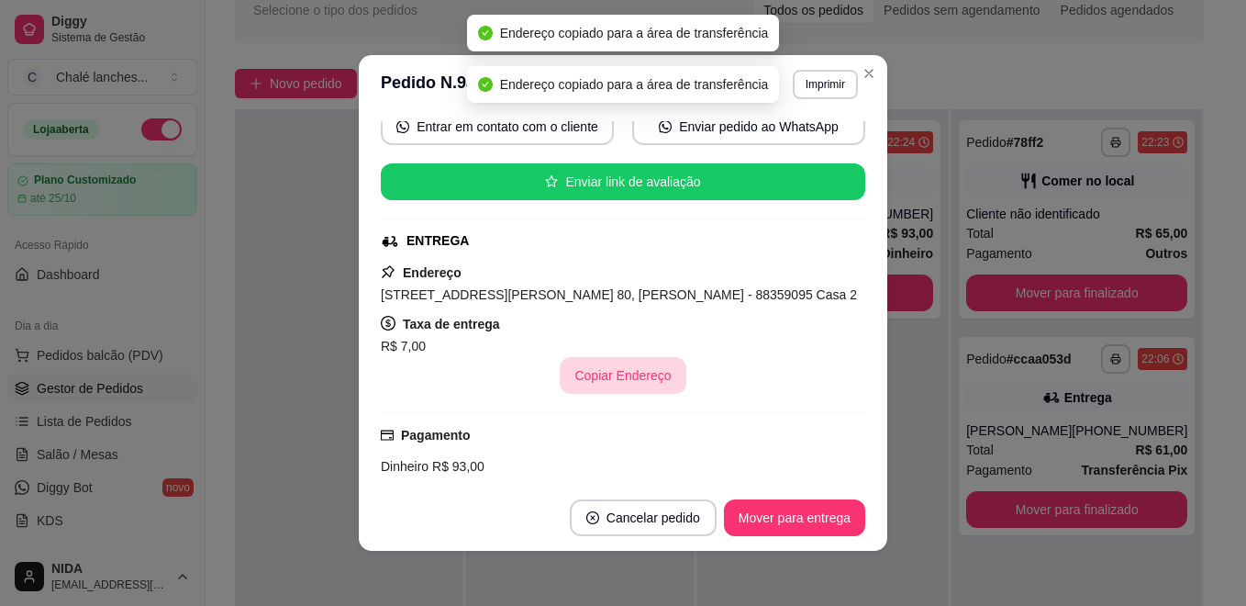
scroll to position [367, 0]
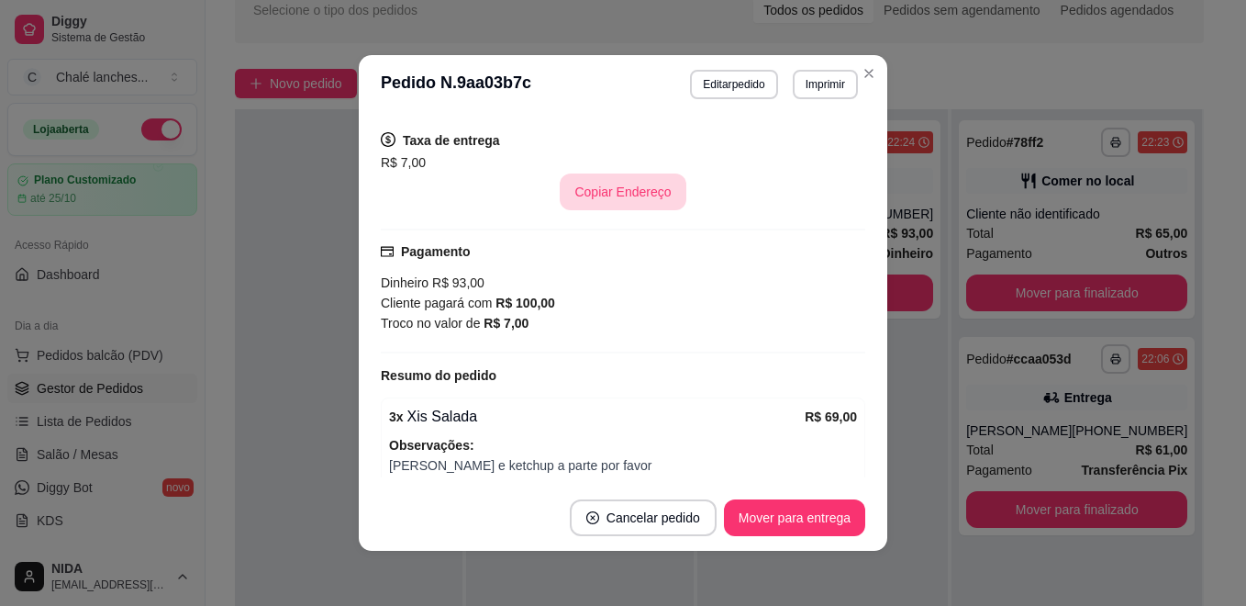
click at [639, 210] on button "Copiar Endereço" at bounding box center [623, 191] width 126 height 37
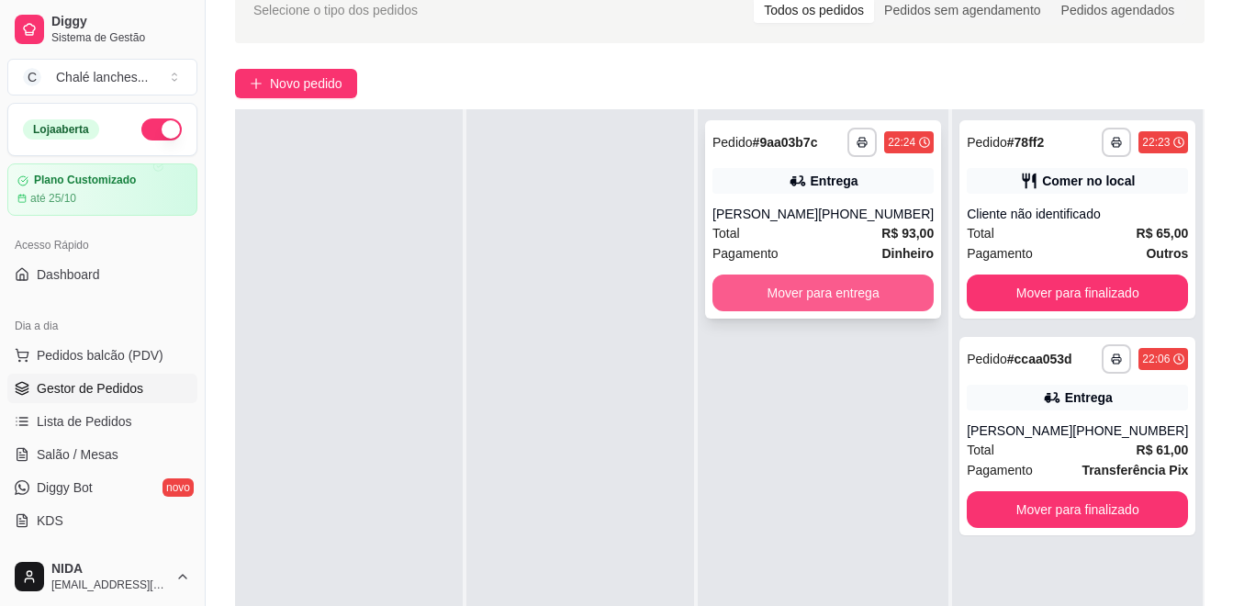
click at [856, 289] on button "Mover para entrega" at bounding box center [822, 292] width 221 height 37
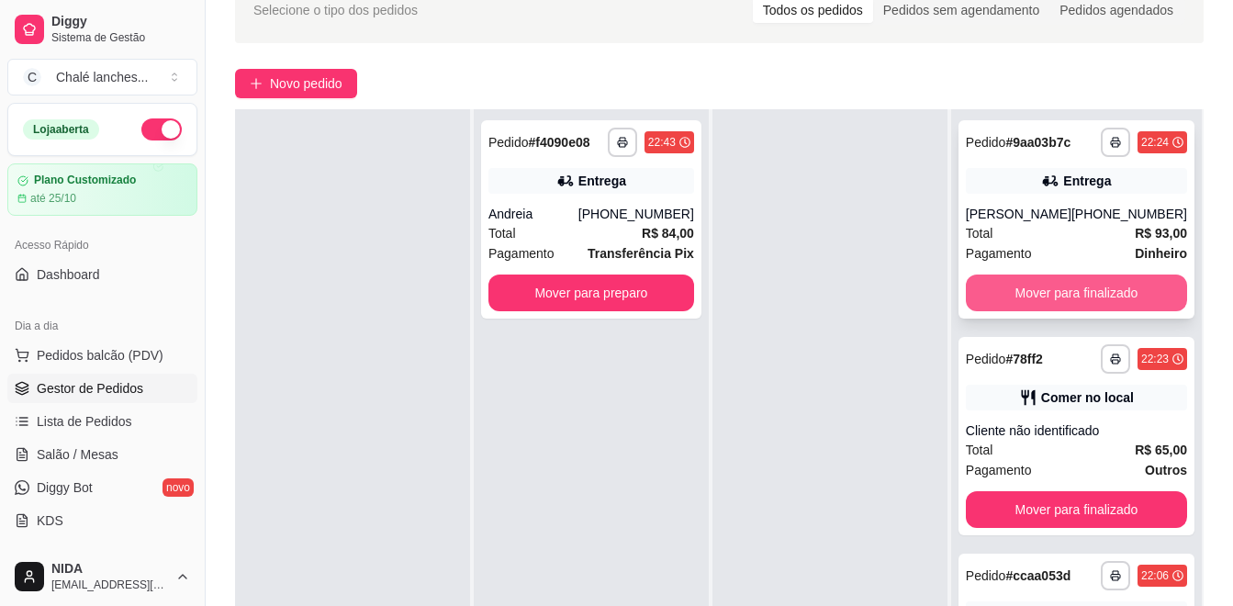
click at [1010, 305] on button "Mover para finalizado" at bounding box center [1075, 292] width 221 height 37
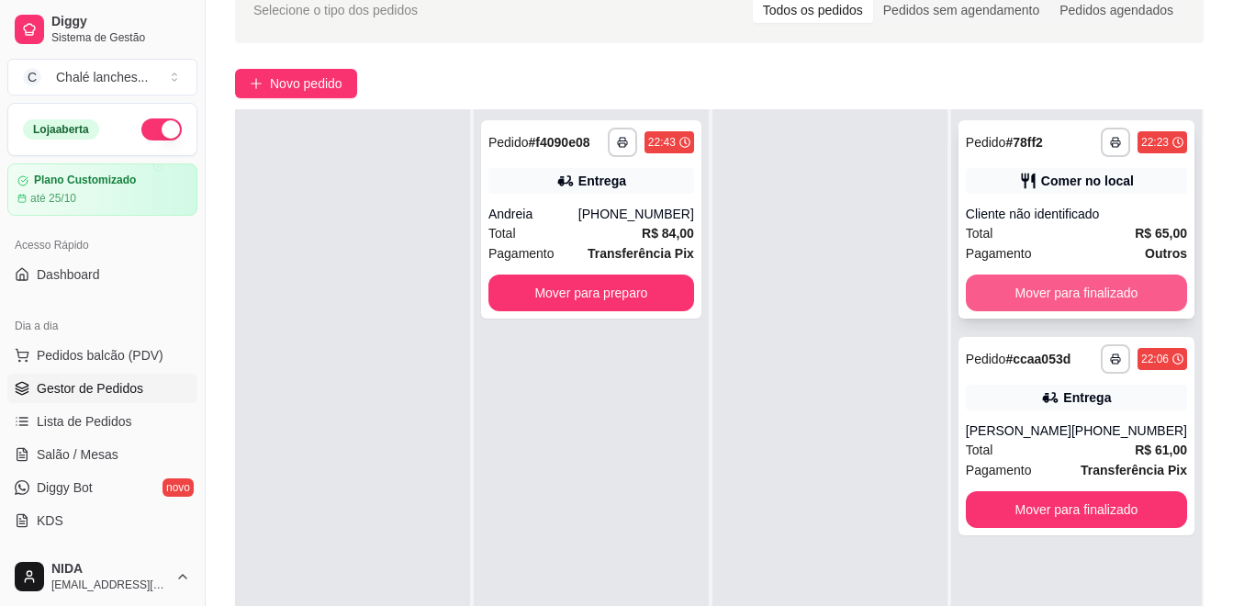
click at [1014, 307] on button "Mover para finalizado" at bounding box center [1075, 292] width 221 height 37
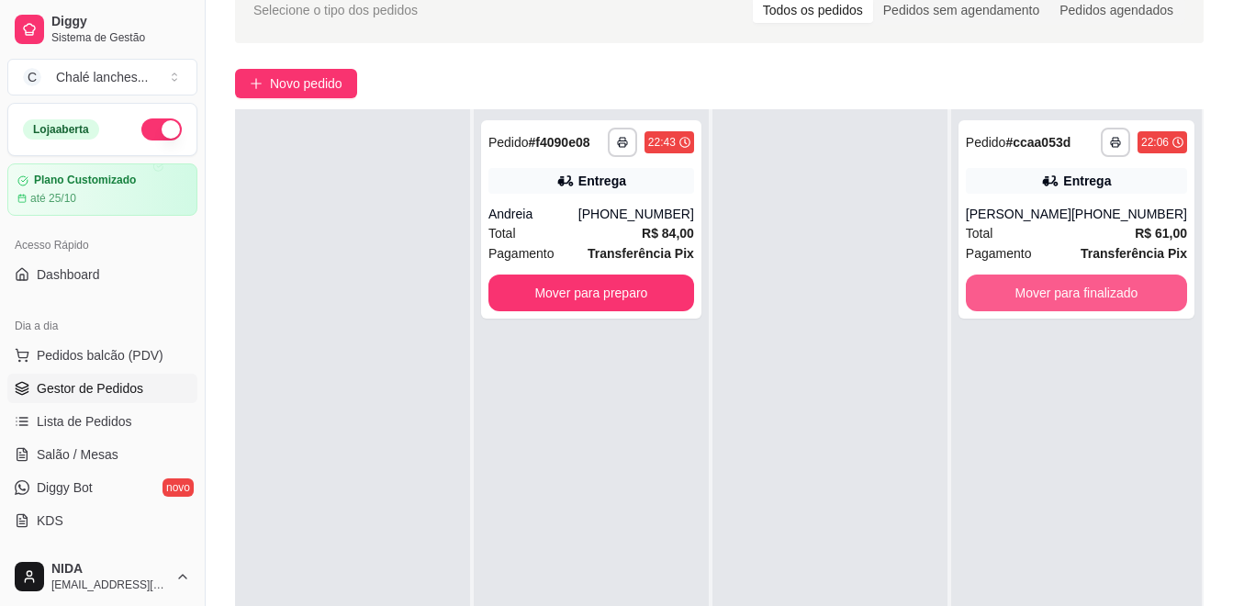
click at [1014, 307] on button "Mover para finalizado" at bounding box center [1075, 292] width 221 height 37
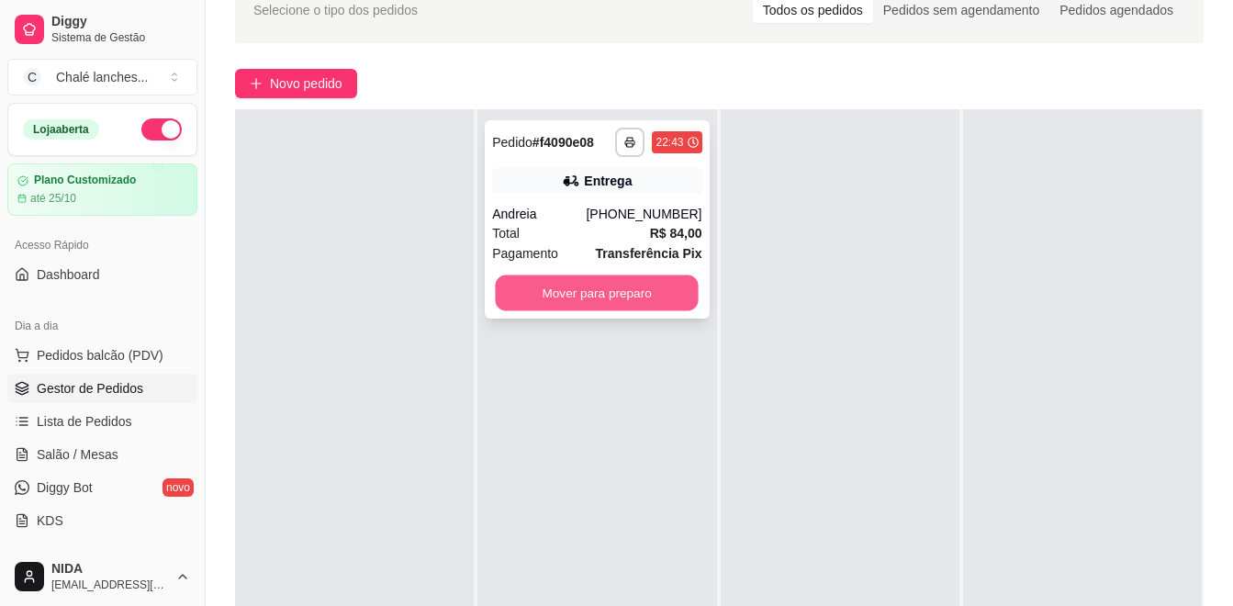
click at [528, 295] on button "Mover para preparo" at bounding box center [597, 293] width 203 height 36
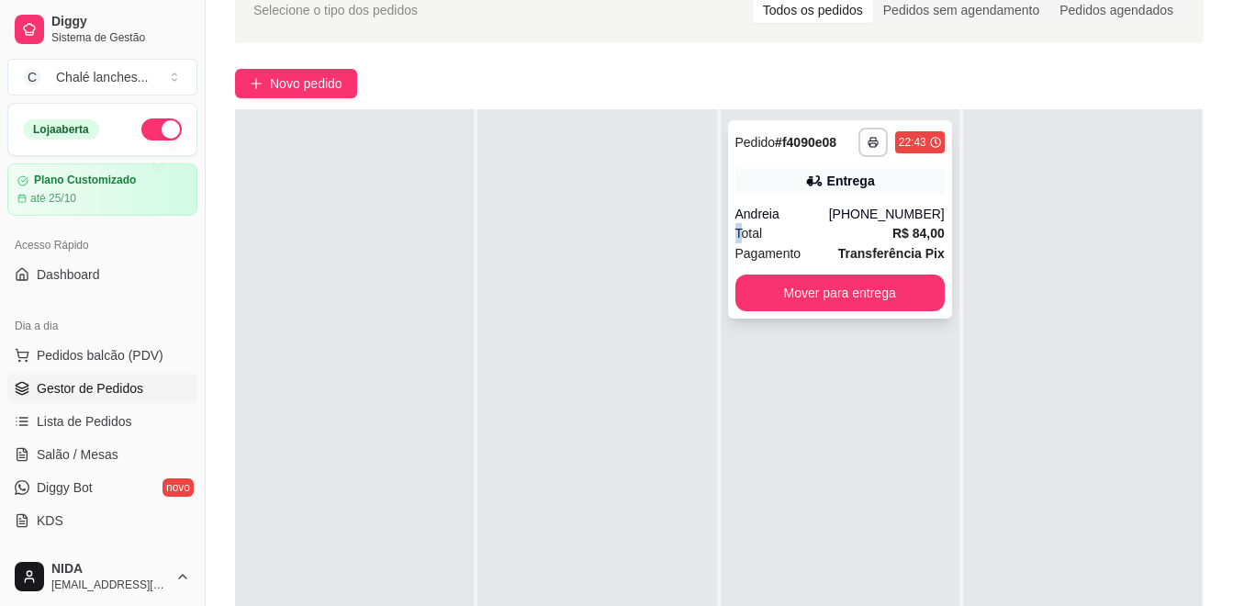
click at [735, 224] on span "Total" at bounding box center [749, 233] width 28 height 20
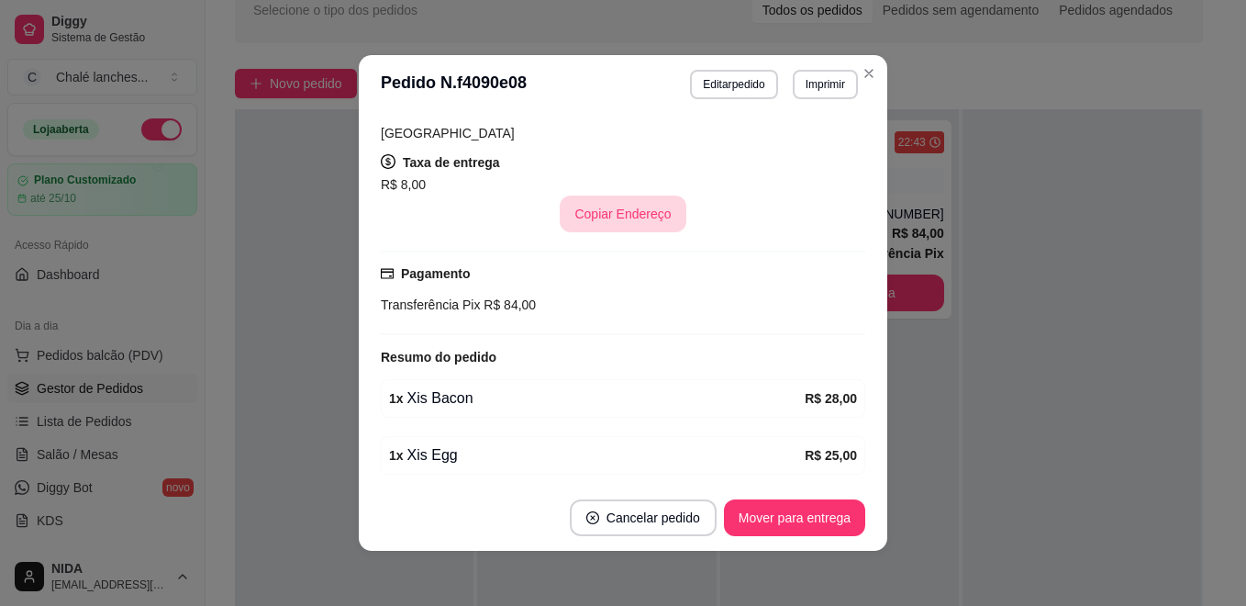
click at [637, 195] on button "Copiar Endereço" at bounding box center [623, 213] width 126 height 37
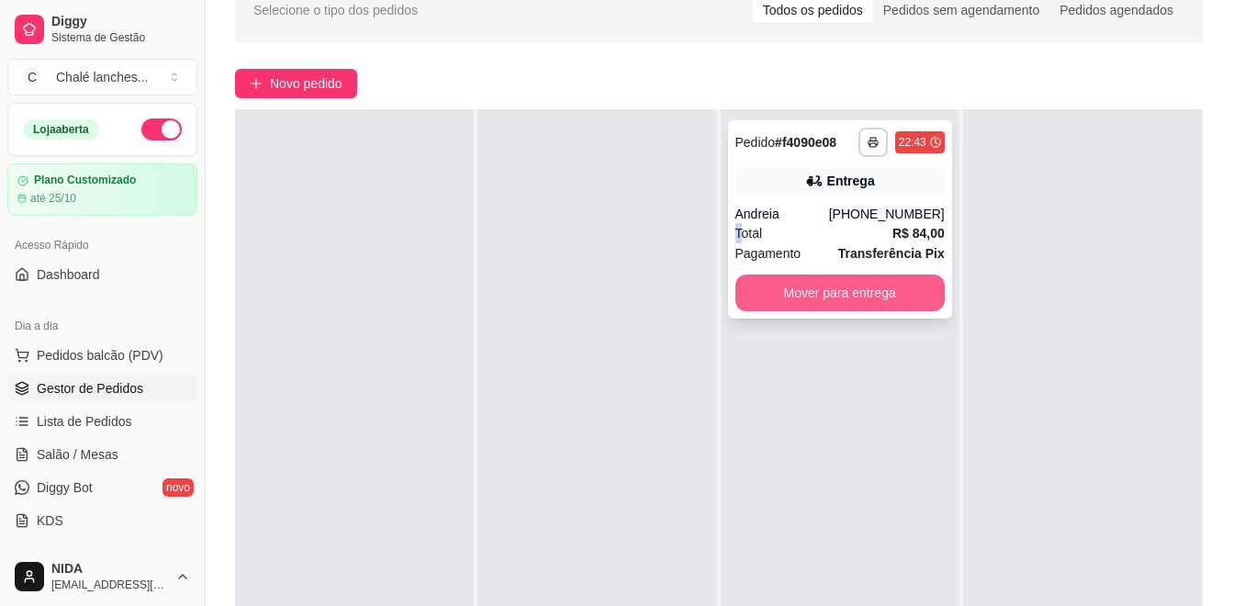
click at [920, 299] on button "Mover para entrega" at bounding box center [839, 292] width 209 height 37
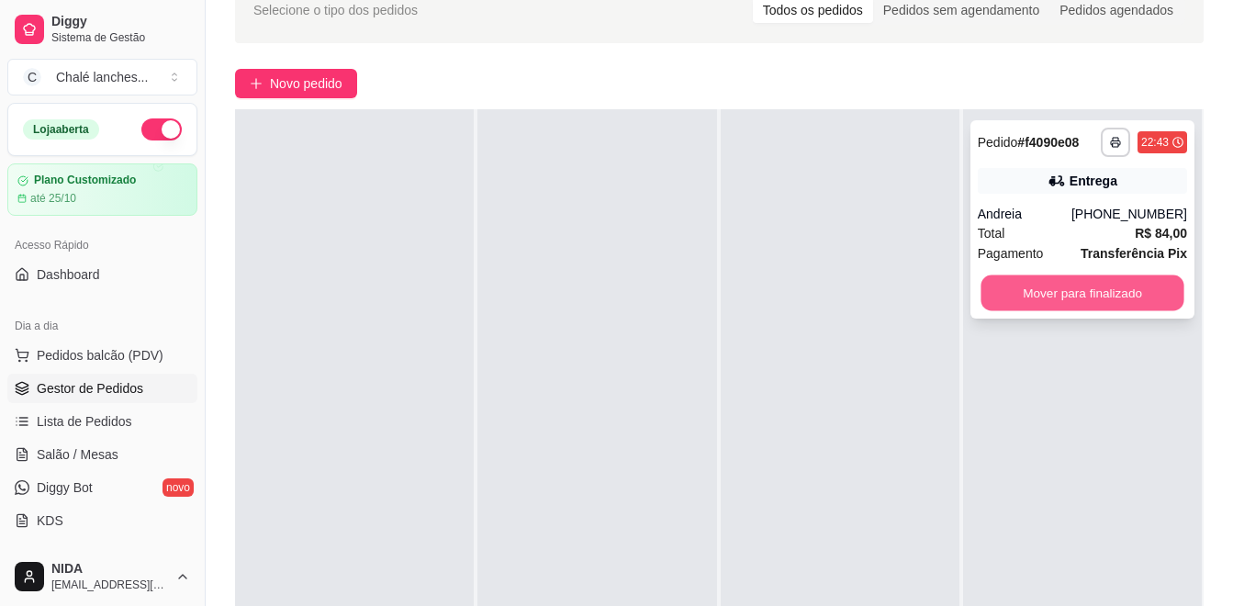
click at [1012, 296] on button "Mover para finalizado" at bounding box center [1081, 293] width 203 height 36
